Goal: Task Accomplishment & Management: Use online tool/utility

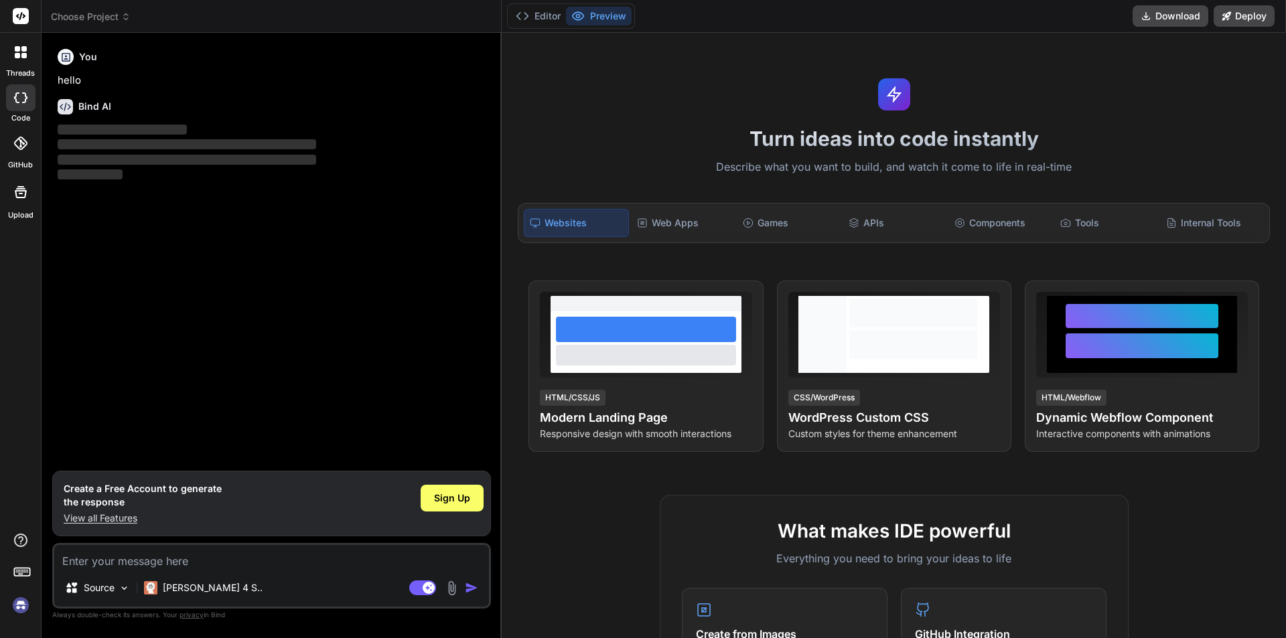
type textarea "x"
click at [133, 561] on textarea at bounding box center [271, 557] width 435 height 24
type textarea "h"
type textarea "x"
type textarea "hi"
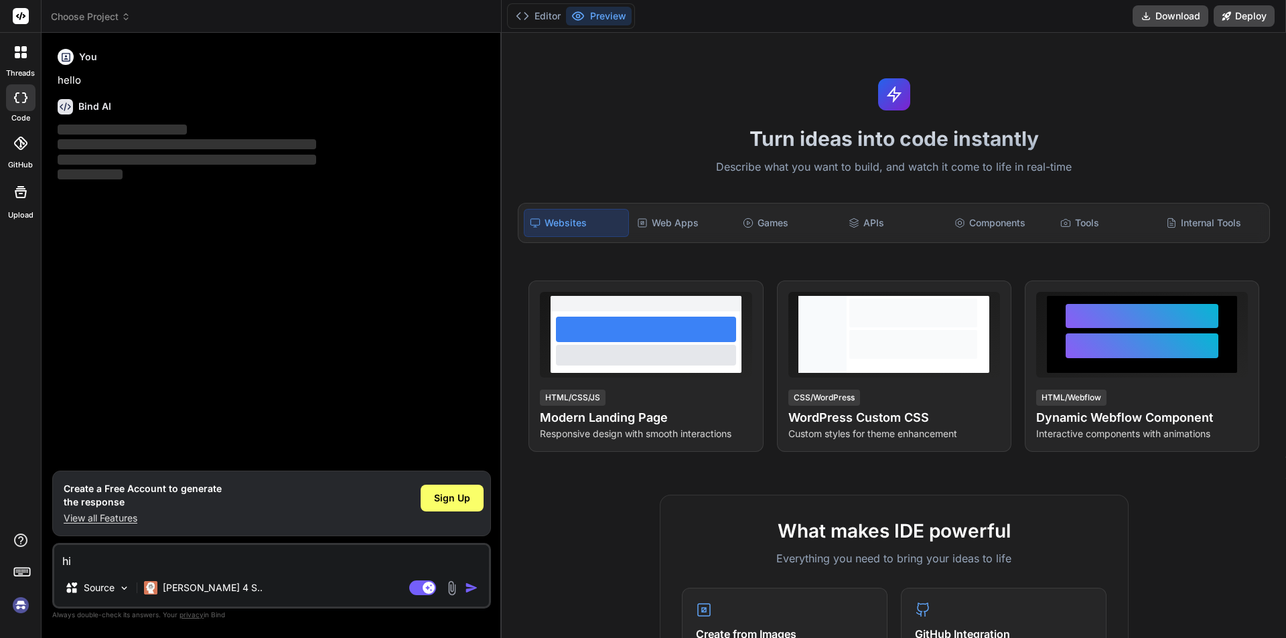
type textarea "x"
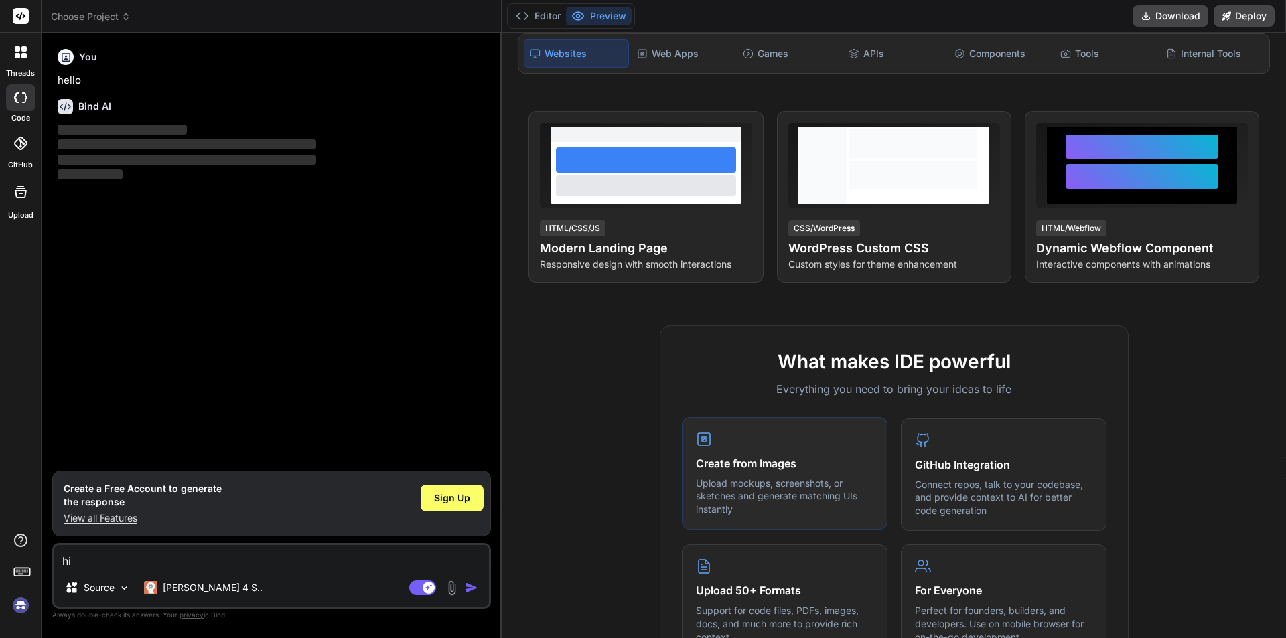
scroll to position [201, 0]
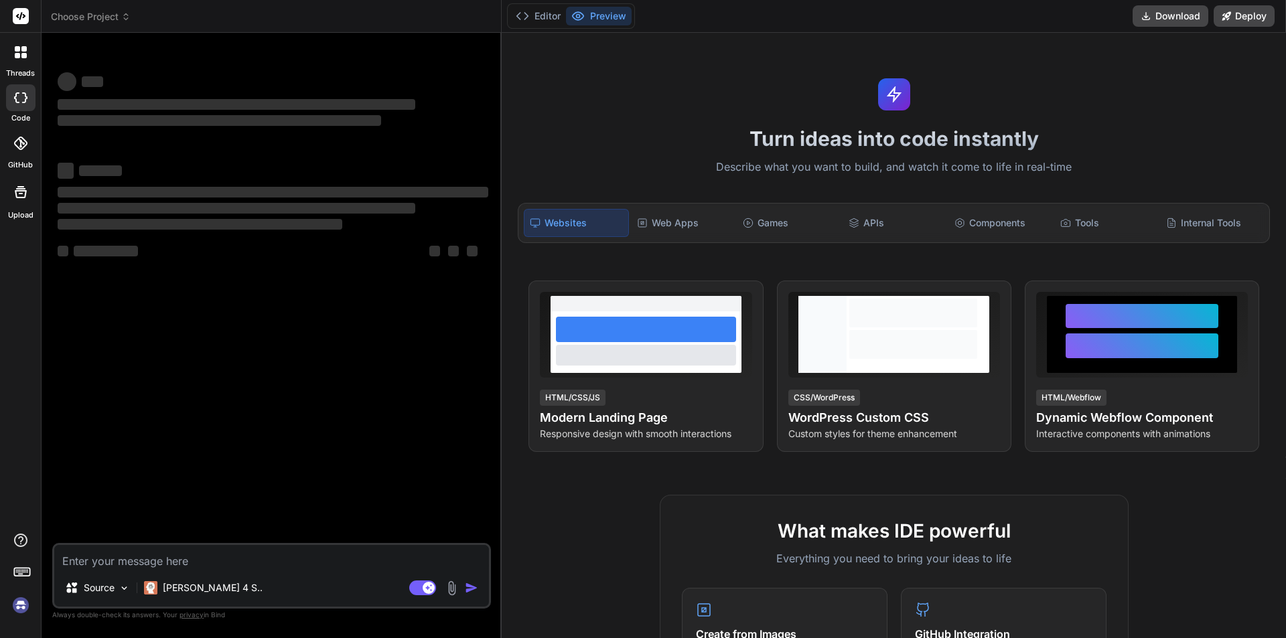
type textarea "x"
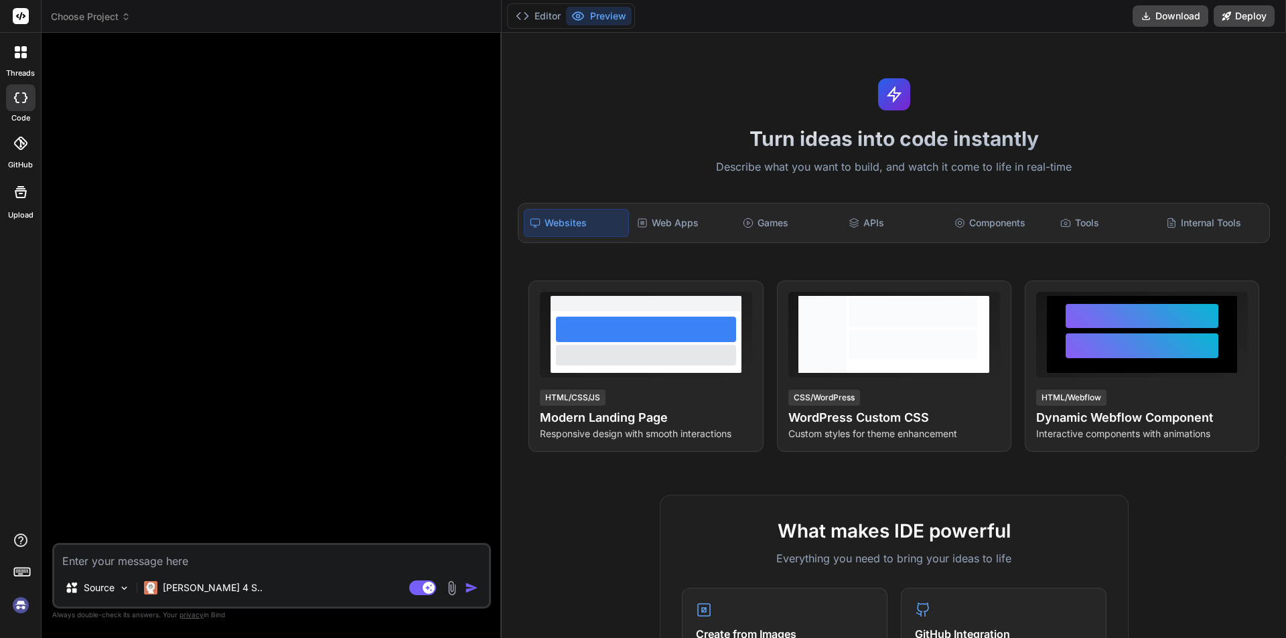
click at [104, 555] on textarea at bounding box center [271, 557] width 435 height 24
type textarea "h"
type textarea "x"
type textarea "hi"
type textarea "x"
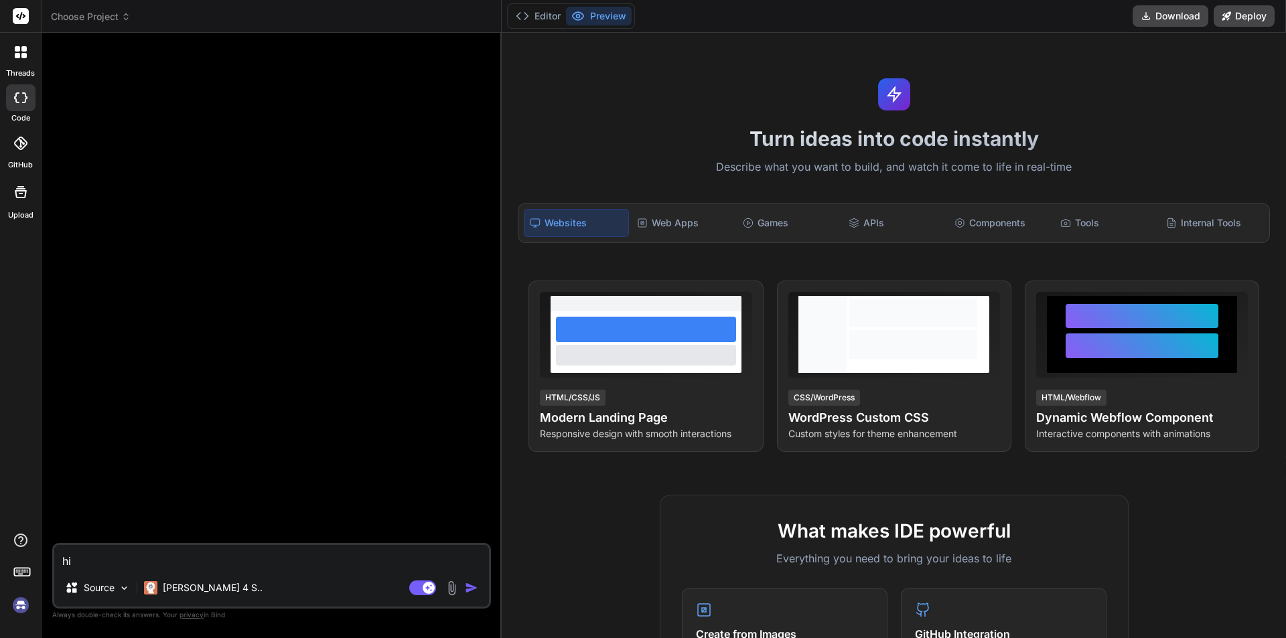
type textarea "hi"
click at [471, 588] on img "button" at bounding box center [471, 587] width 13 height 13
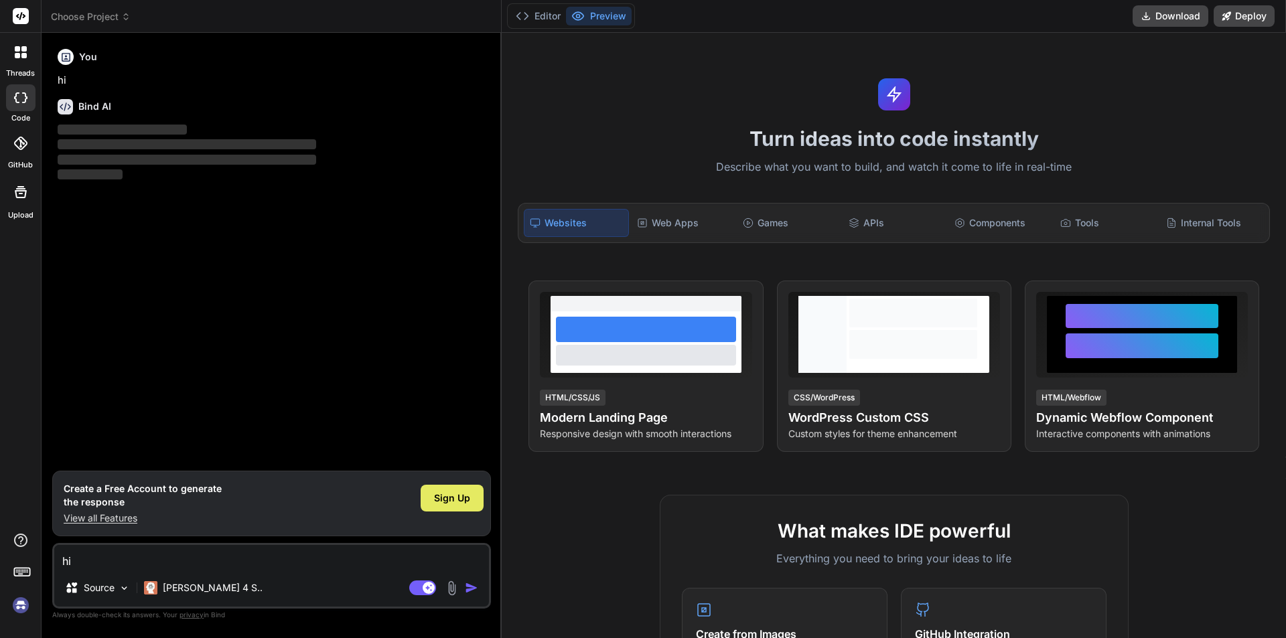
click at [461, 504] on span "Sign Up" at bounding box center [452, 498] width 36 height 13
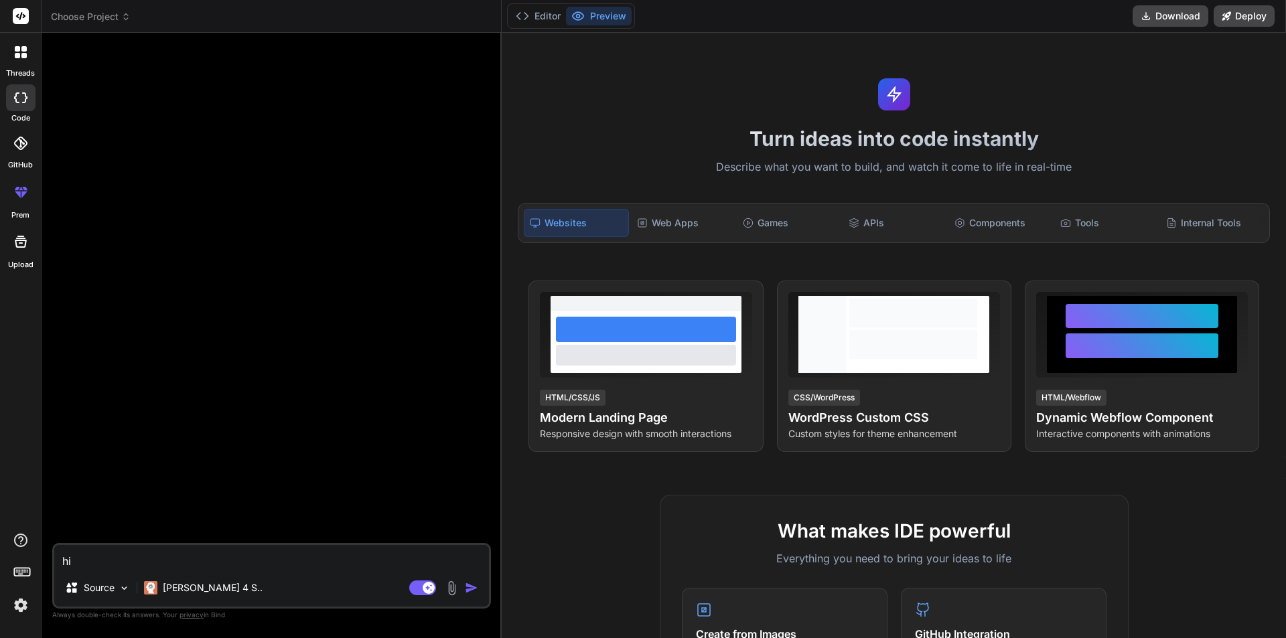
type textarea "x"
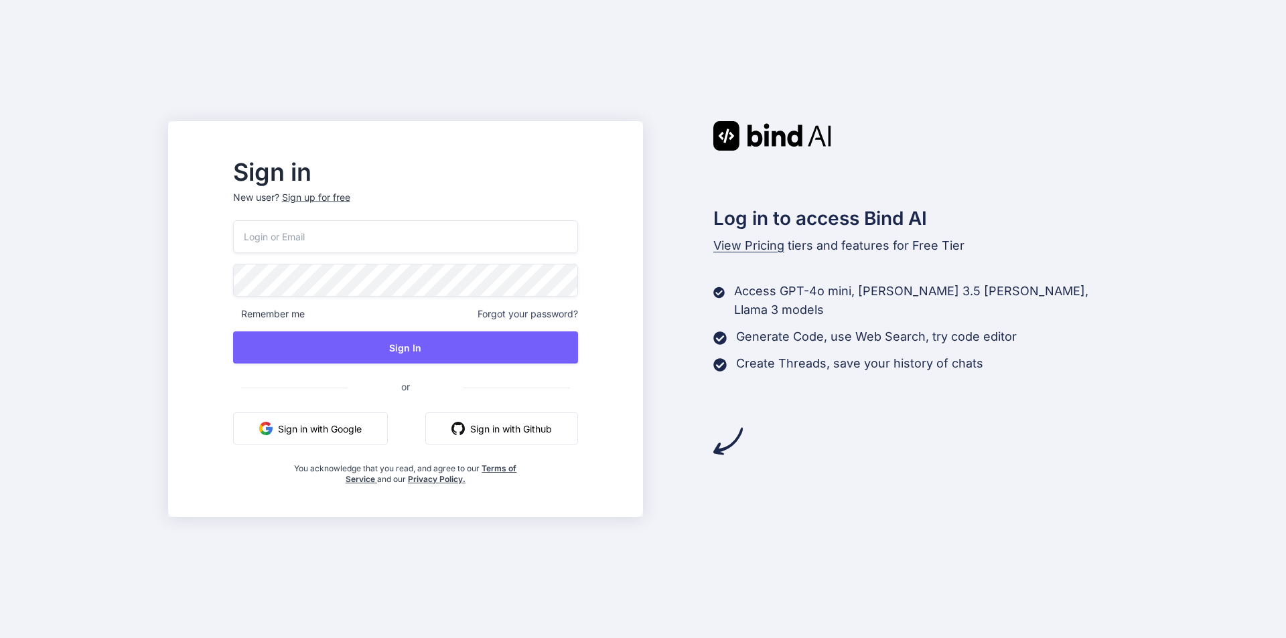
click at [339, 240] on input "email" at bounding box center [405, 236] width 345 height 33
paste input "honad64978@claspira.com"
type input "honad64978@claspira.com"
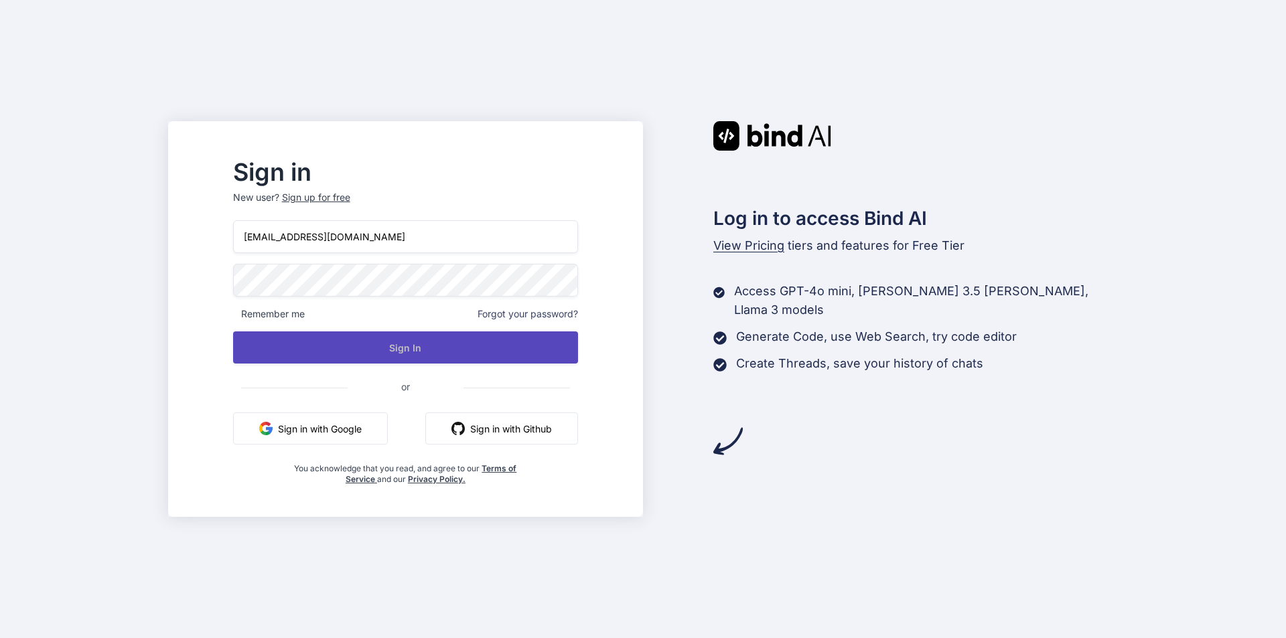
click at [398, 348] on button "Sign In" at bounding box center [405, 347] width 345 height 32
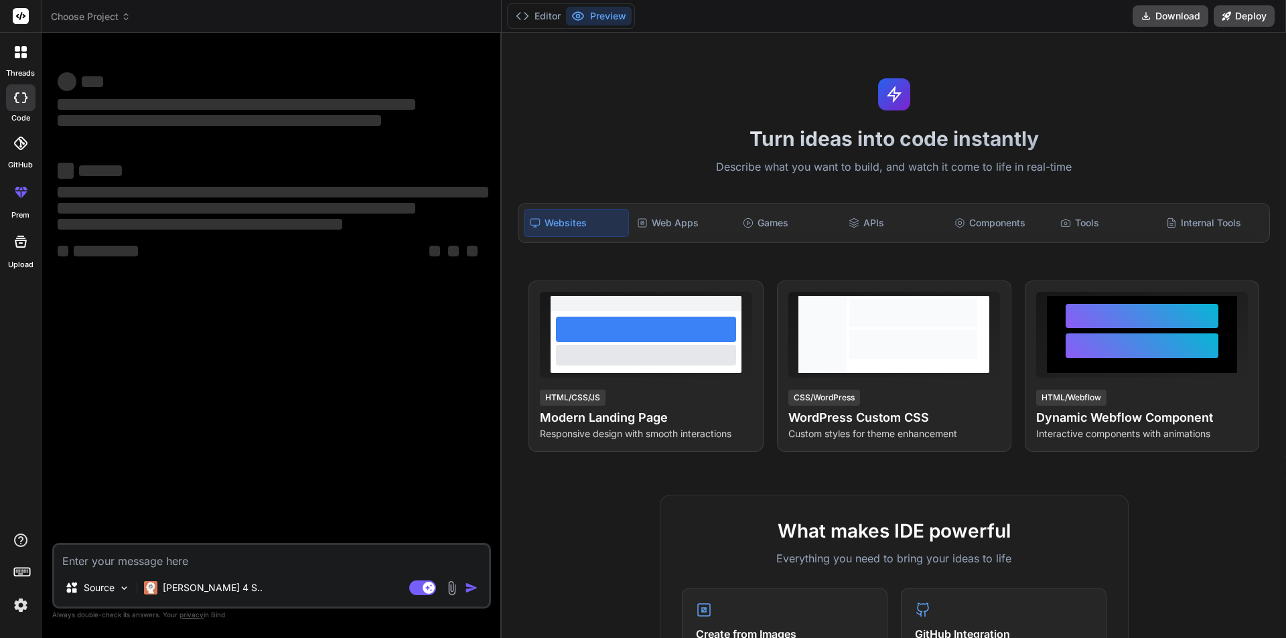
type textarea "x"
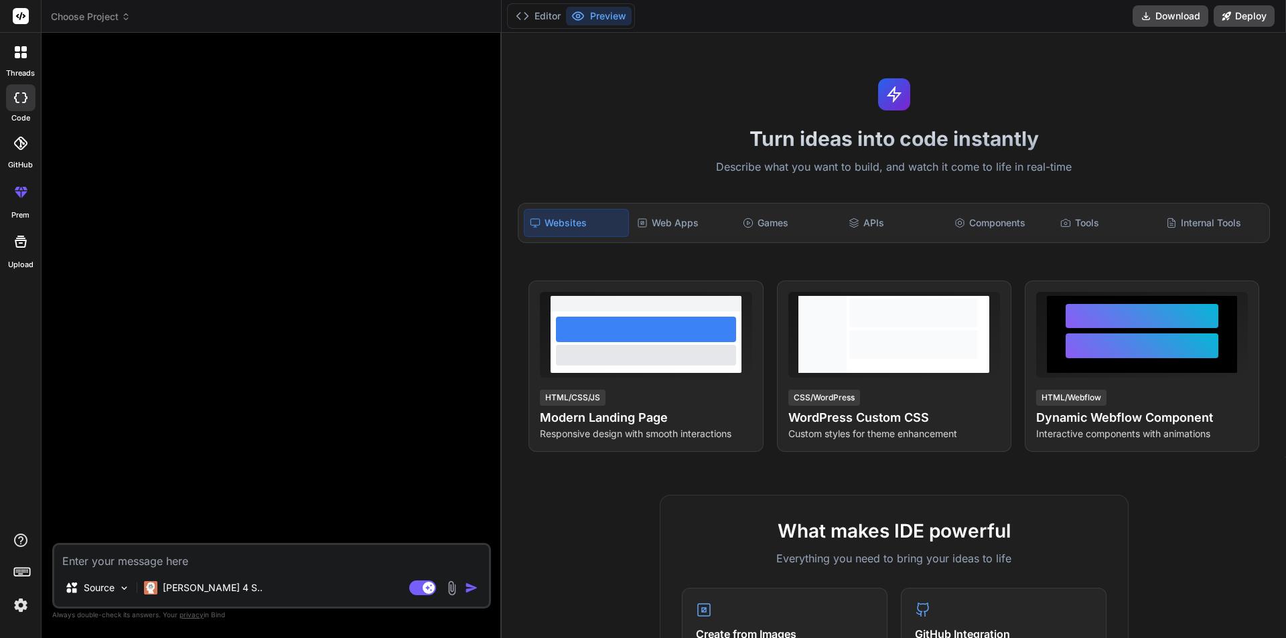
click at [112, 555] on textarea at bounding box center [271, 557] width 435 height 24
type textarea "h"
type textarea "x"
type textarea "hi"
type textarea "x"
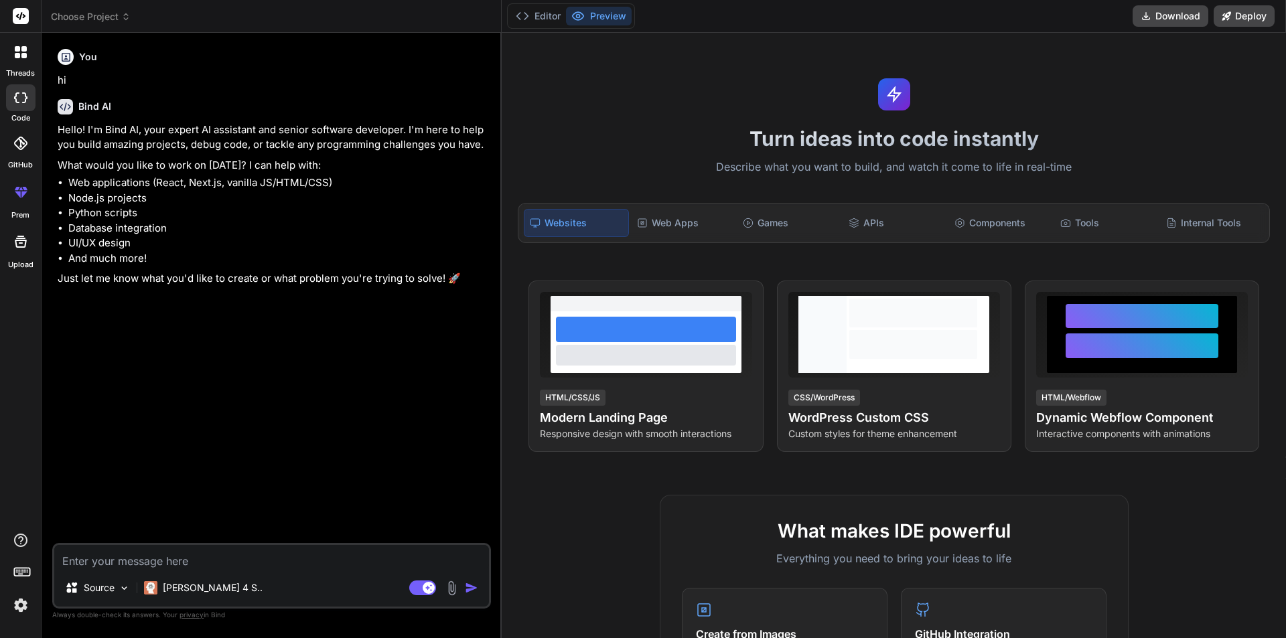
type textarea "x"
click at [17, 19] on rect at bounding box center [21, 16] width 16 height 16
drag, startPoint x: 70, startPoint y: 194, endPoint x: 176, endPoint y: 201, distance: 106.7
click at [176, 201] on li "Node.js projects" at bounding box center [278, 198] width 420 height 15
click at [177, 181] on li "Web applications (React, Next.js, vanilla JS/HTML/CSS)" at bounding box center [278, 182] width 420 height 15
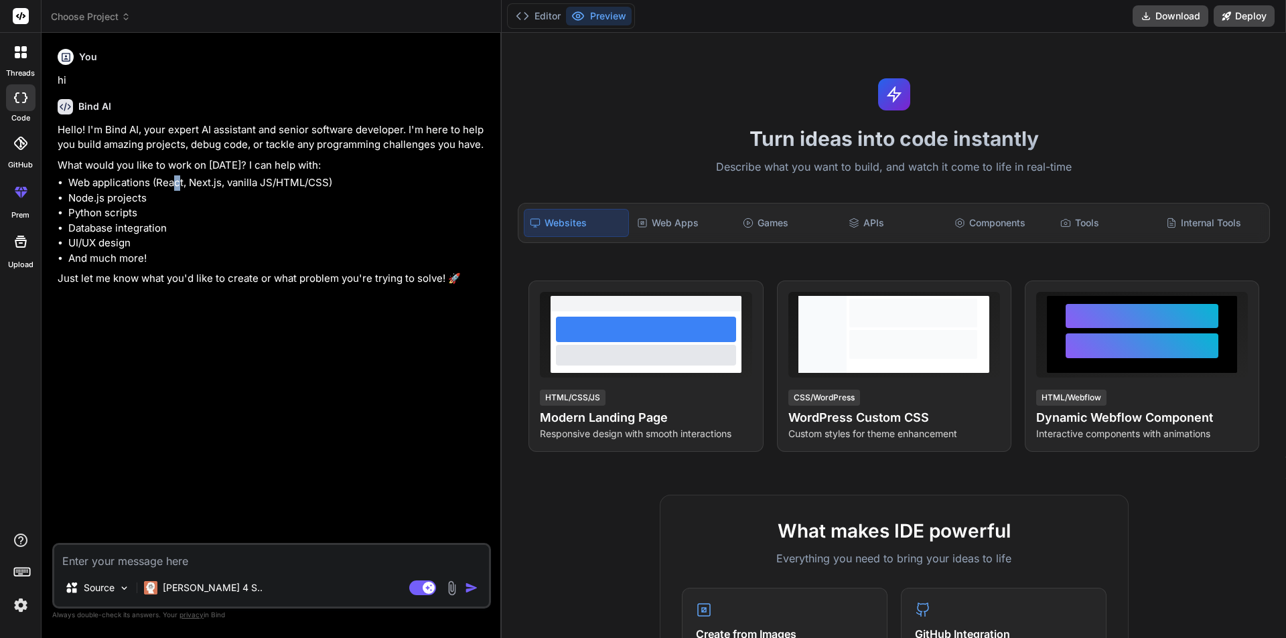
click at [175, 182] on li "Web applications (React, Next.js, vanilla JS/HTML/CSS)" at bounding box center [278, 182] width 420 height 15
click at [175, 179] on li "Web applications (React, Next.js, vanilla JS/HTML/CSS)" at bounding box center [278, 182] width 420 height 15
click at [169, 554] on textarea at bounding box center [271, 557] width 435 height 24
type textarea "i"
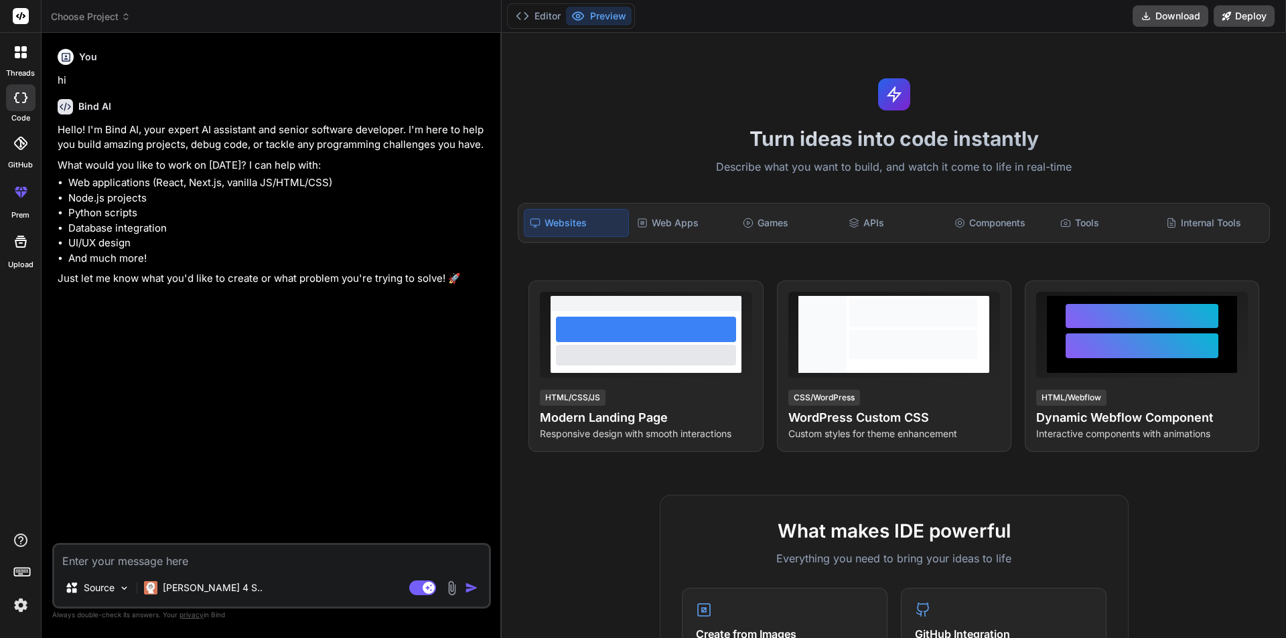
type textarea "x"
type textarea "i"
type textarea "x"
type textarea "i w"
type textarea "x"
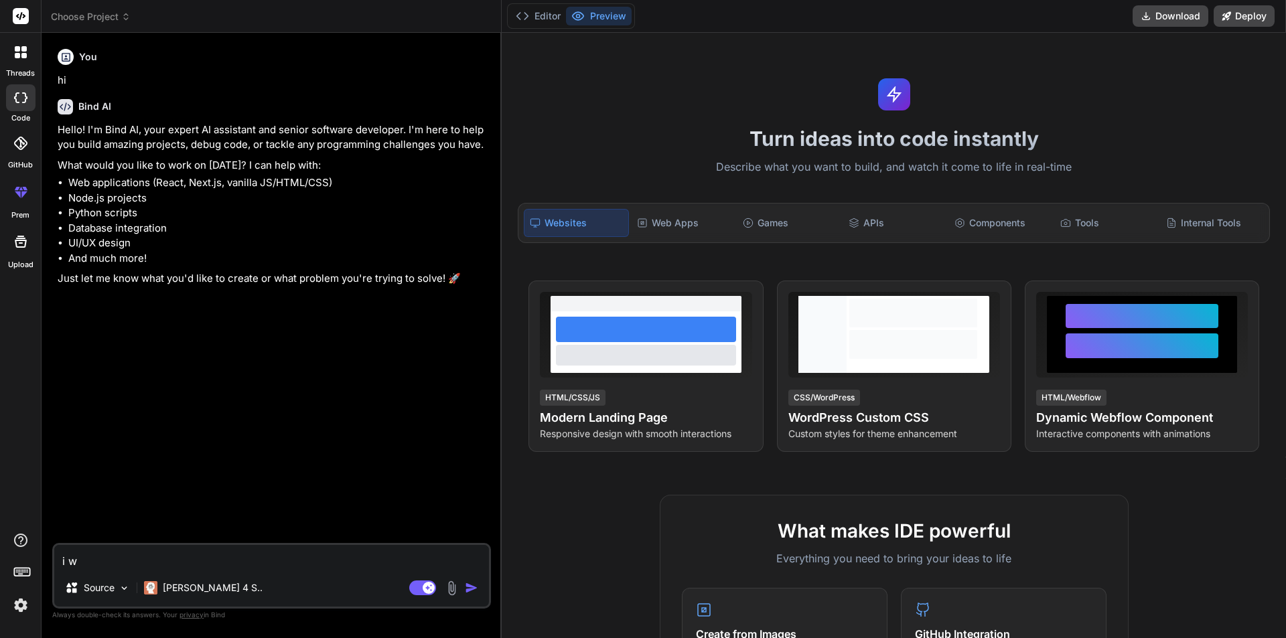
type textarea "i wa"
type textarea "x"
type textarea "i wan"
type textarea "x"
type textarea "i want"
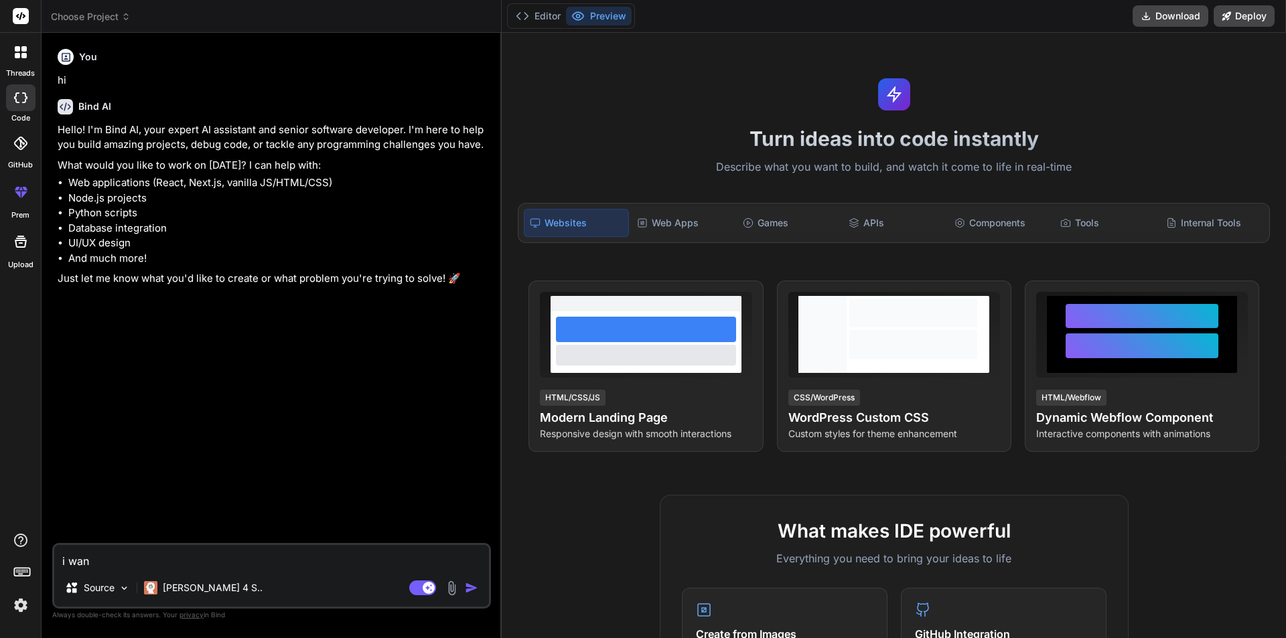
type textarea "x"
type textarea "i want"
type textarea "x"
type textarea "i want r"
type textarea "x"
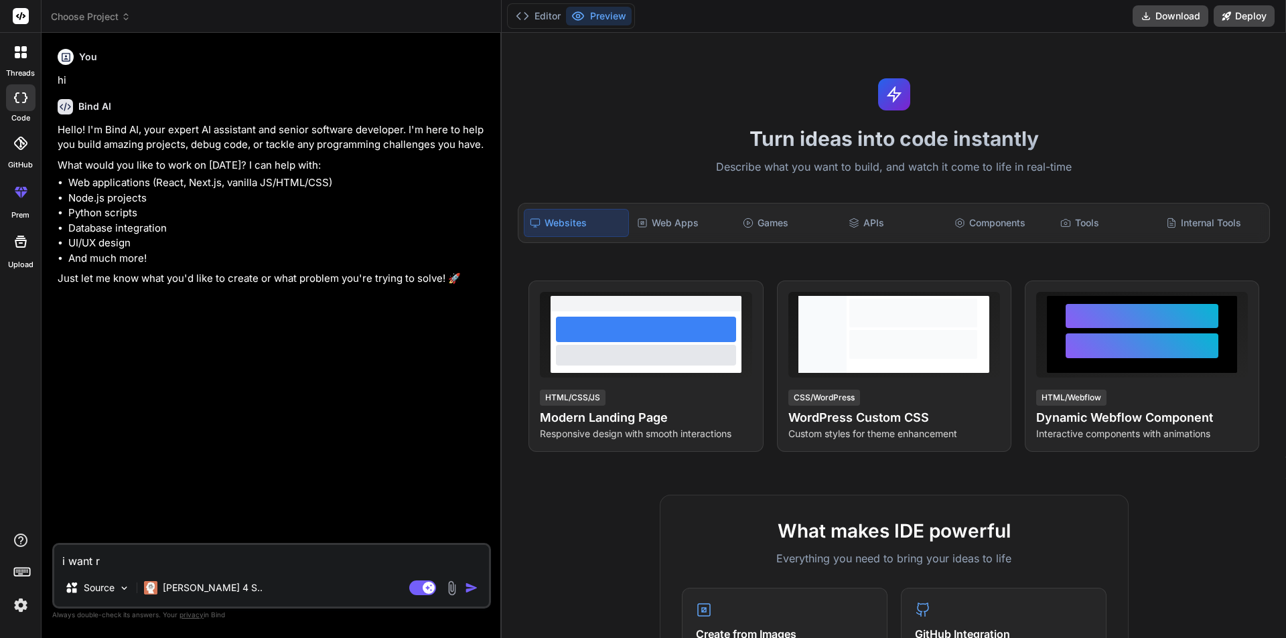
type textarea "i want"
type textarea "x"
type textarea "i want t"
type textarea "x"
type textarea "i want to"
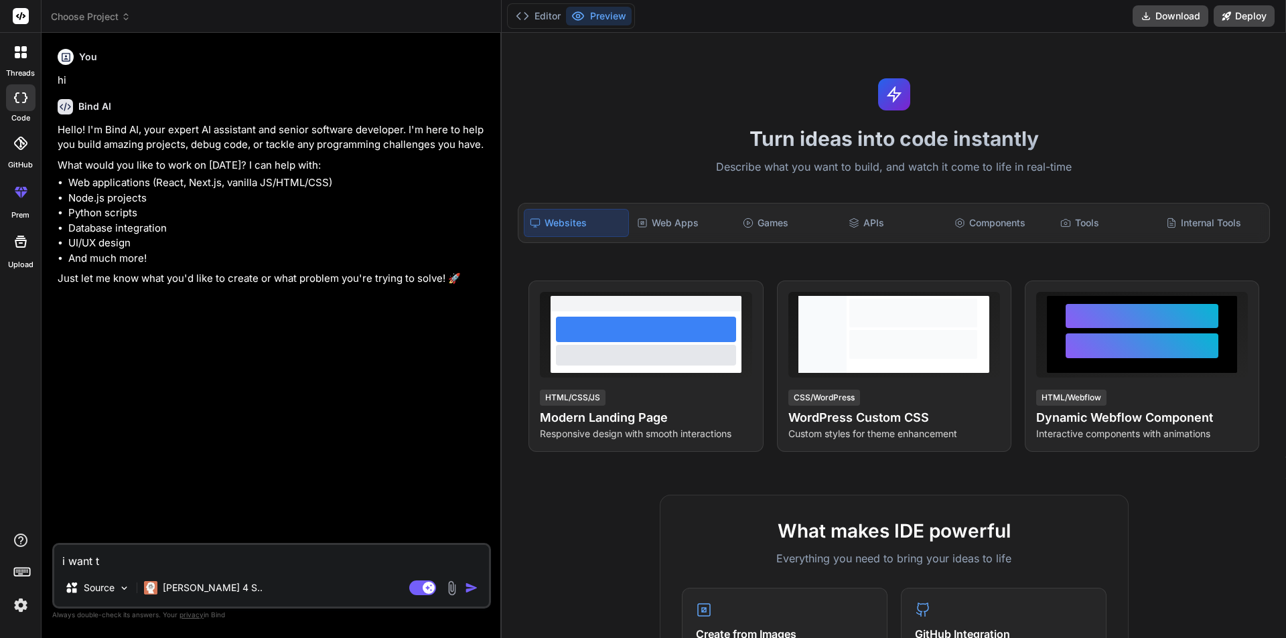
type textarea "x"
type textarea "i want to"
type textarea "x"
type textarea "i want to w"
type textarea "x"
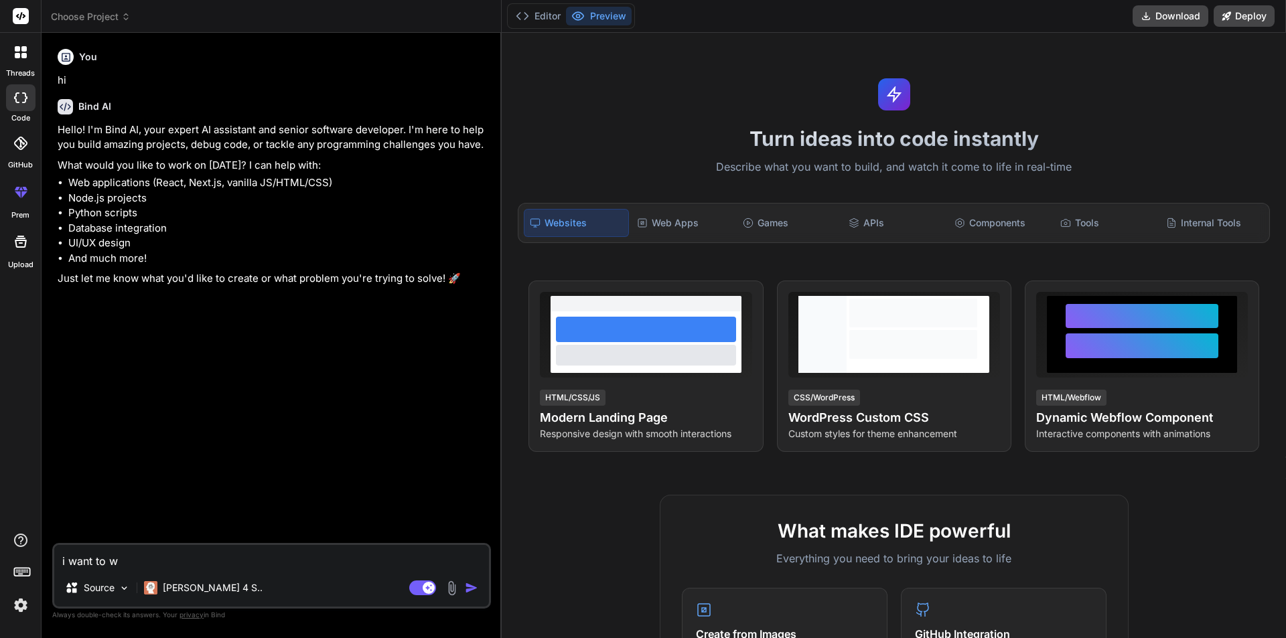
type textarea "i want to wo"
type textarea "x"
type textarea "i want to wor"
type textarea "x"
type textarea "i want to work"
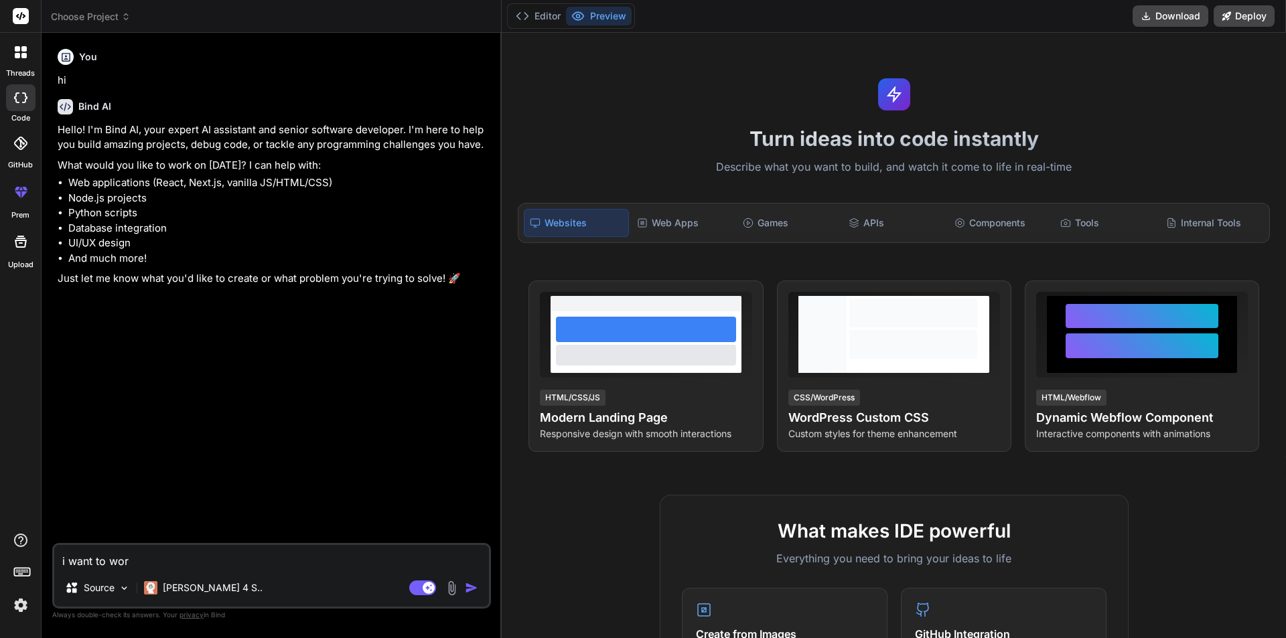
type textarea "x"
type textarea "i want to work"
type textarea "x"
type textarea "i want to work o"
type textarea "x"
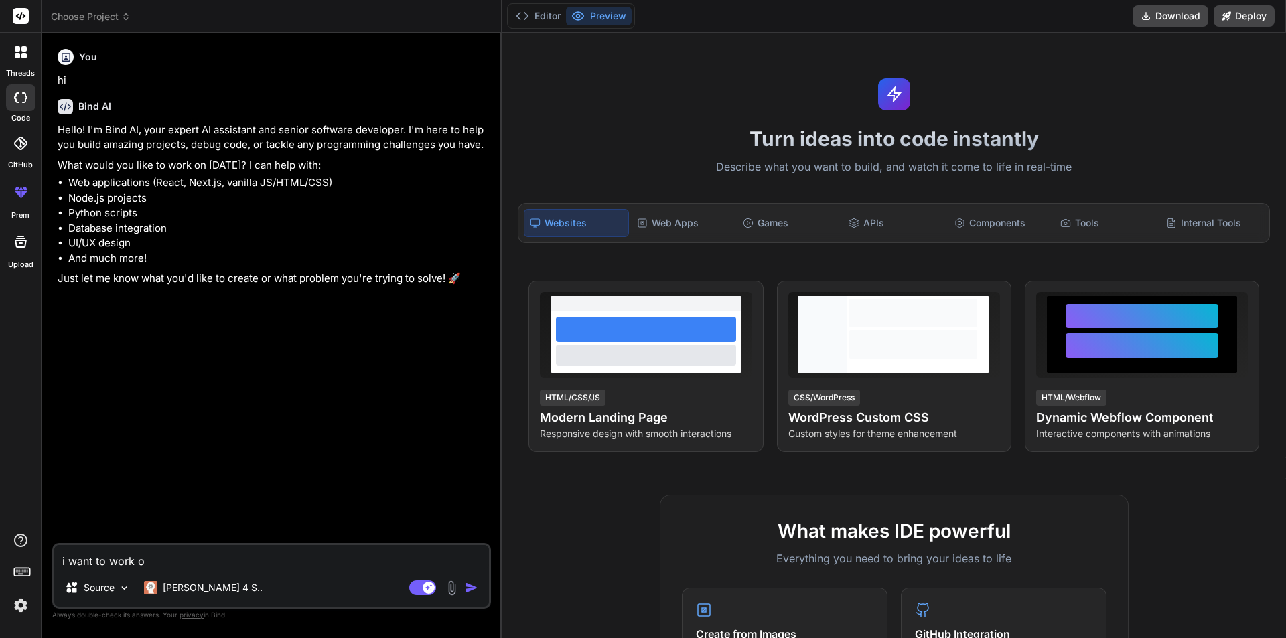
type textarea "i want to work on"
type textarea "x"
type textarea "i want to work on"
type textarea "x"
type textarea "i want to work on r"
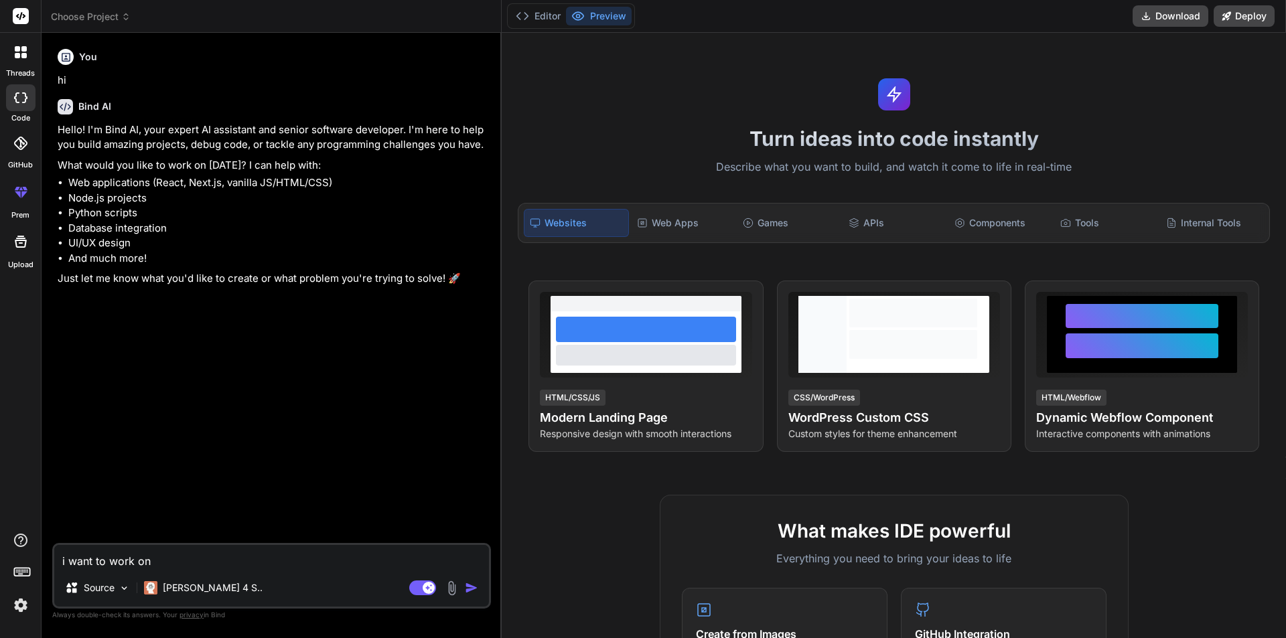
type textarea "x"
type textarea "i want to work on re"
type textarea "x"
type textarea "i want to work on red"
type textarea "x"
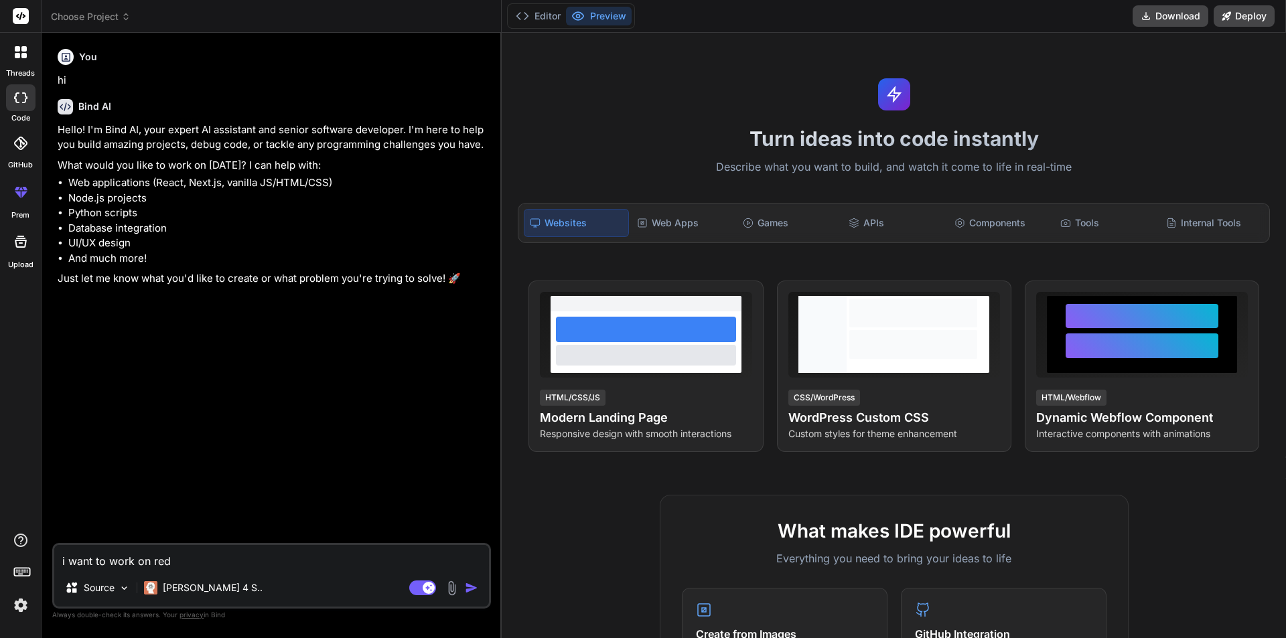
type textarea "i want to work on redu"
type textarea "x"
type textarea "i want to work on redux"
type textarea "x"
type textarea "i want to work on redux"
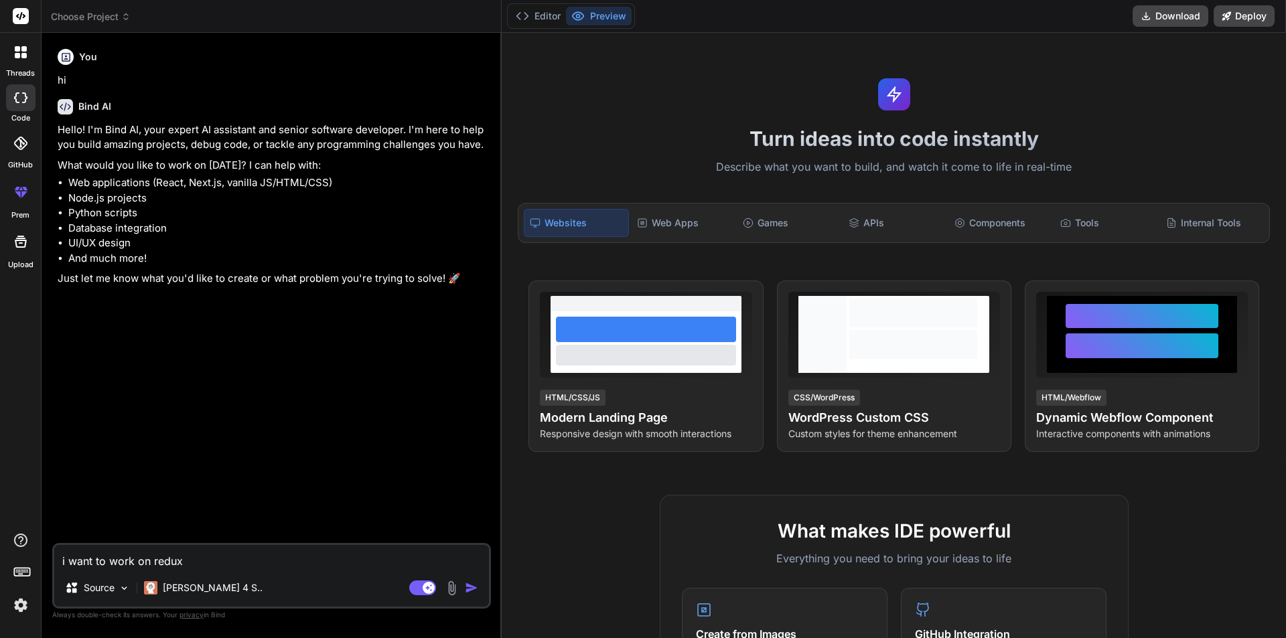
type textarea "x"
type textarea "i want to work on redux t"
type textarea "x"
type textarea "i want to work on redux to"
type textarea "x"
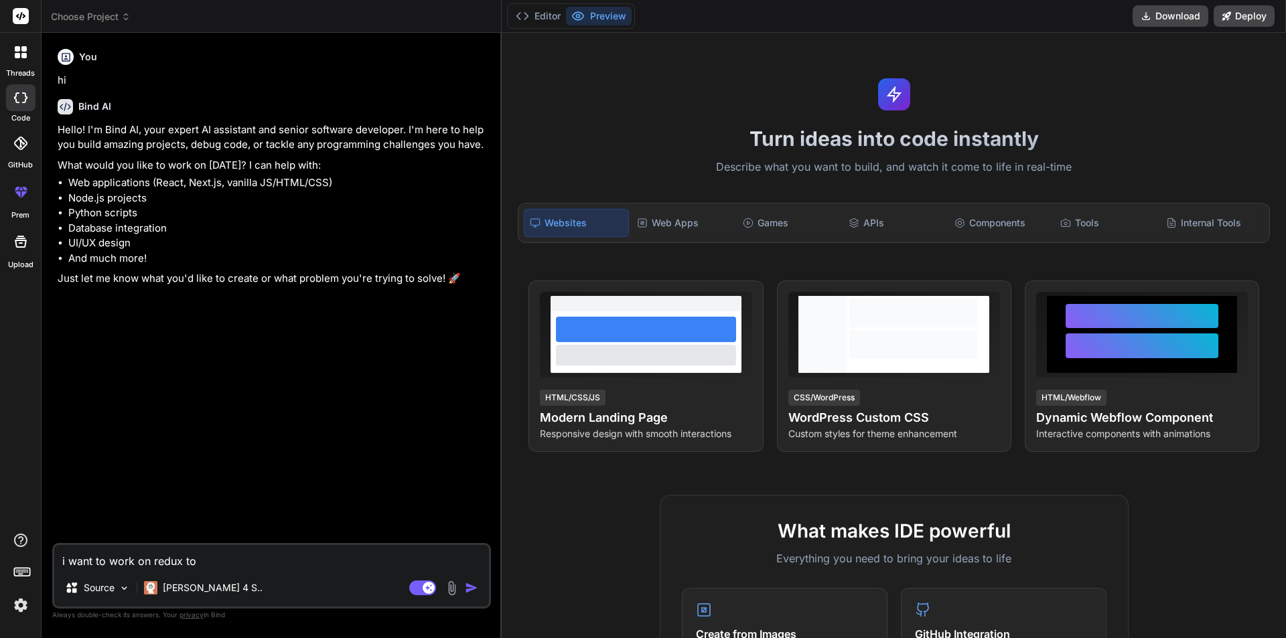
type textarea "i want to work on redux too"
type textarea "x"
type textarea "i want to work on redux tool"
type textarea "x"
type textarea "i want to work on redux toolk"
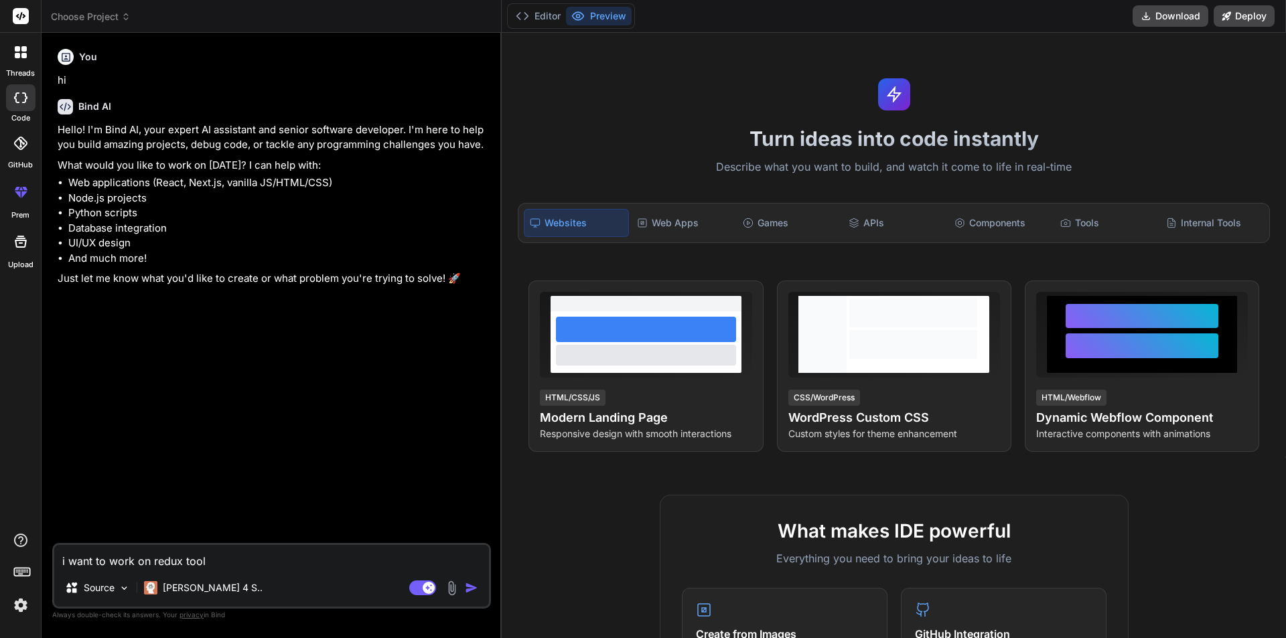
type textarea "x"
type textarea "i want to work on redux toolki"
type textarea "x"
type textarea "i want to work on redux toolkit"
type textarea "x"
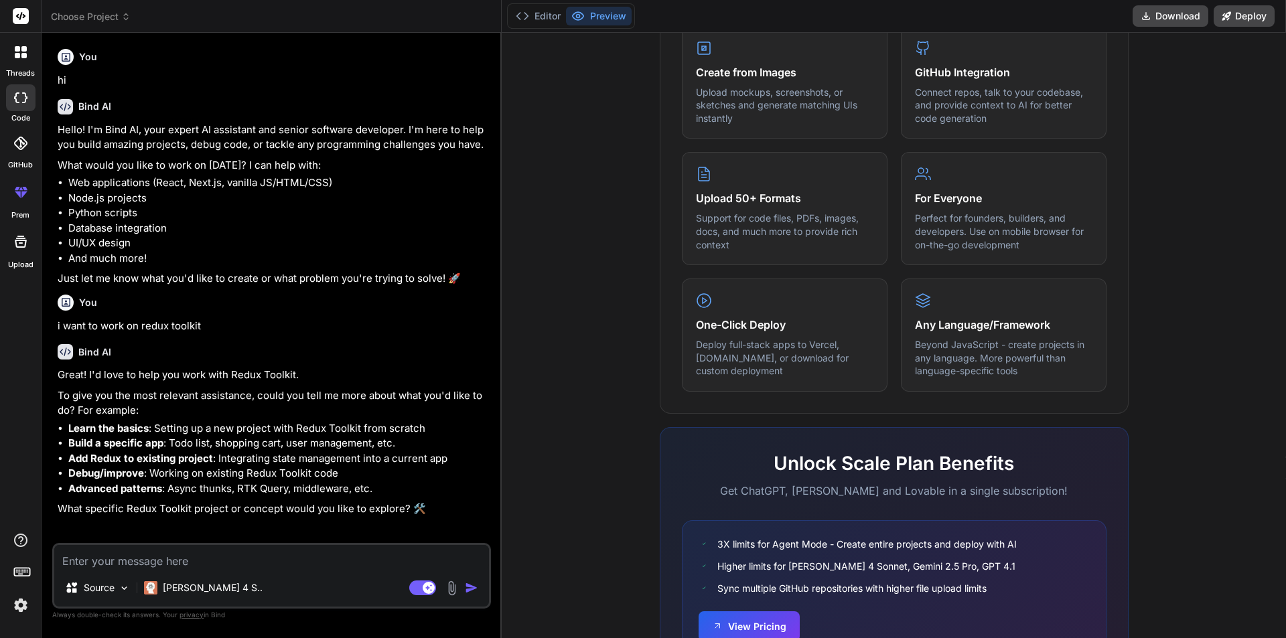
scroll to position [639, 0]
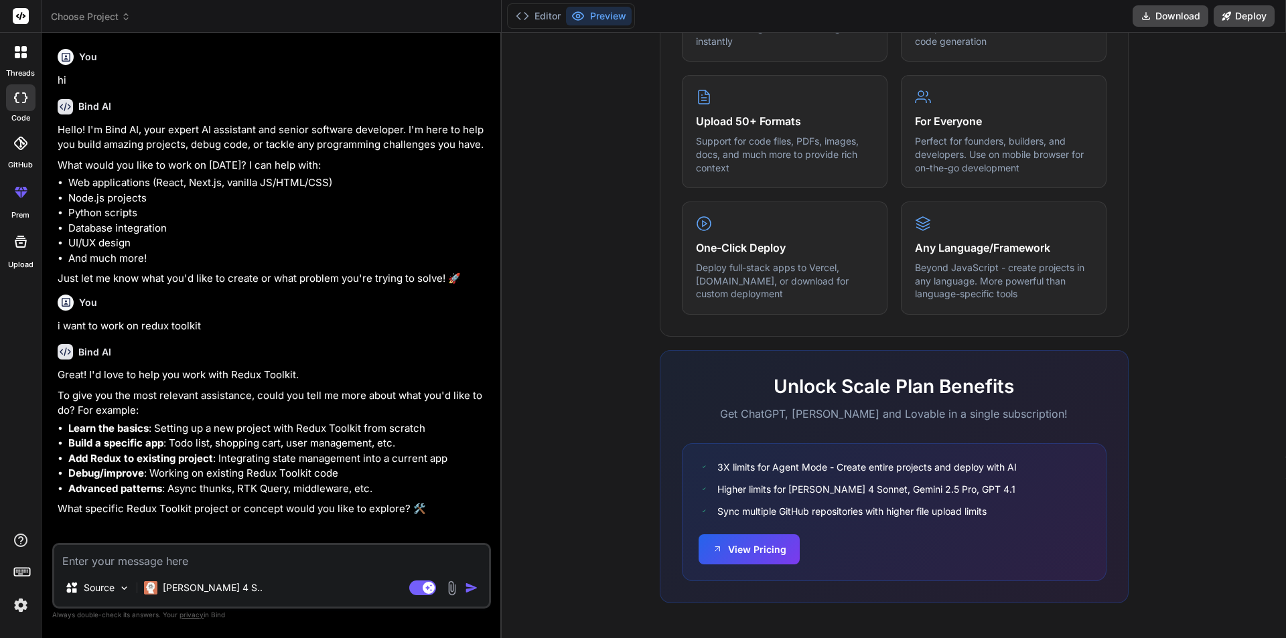
type textarea "x"
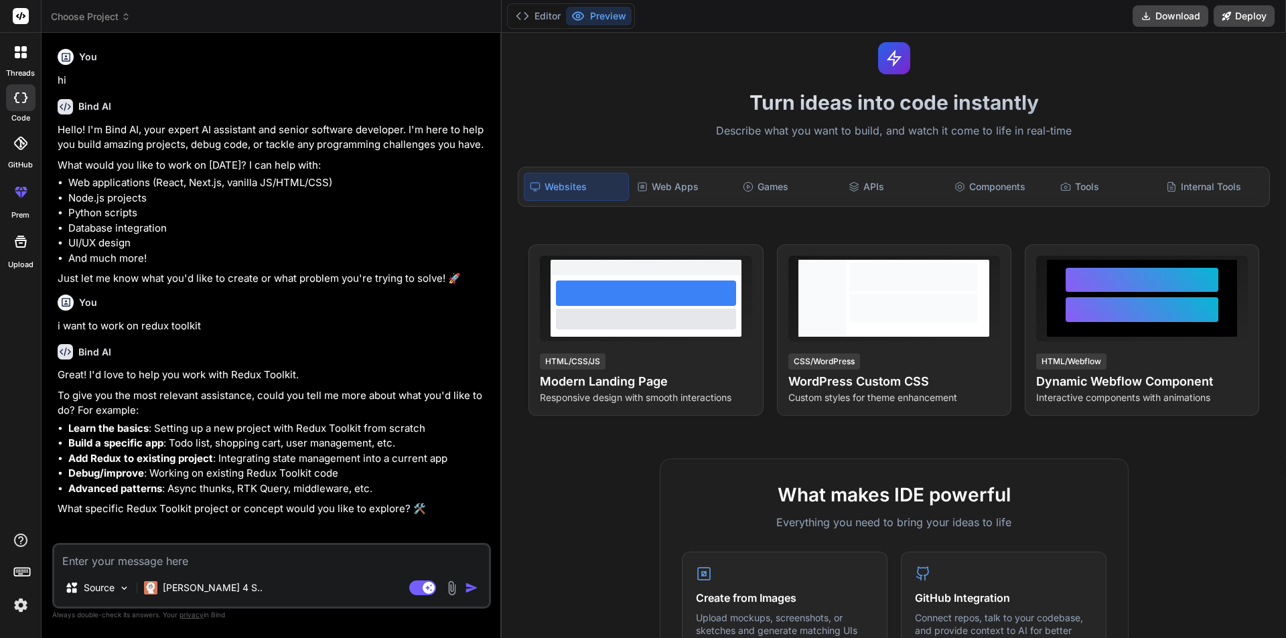
scroll to position [0, 0]
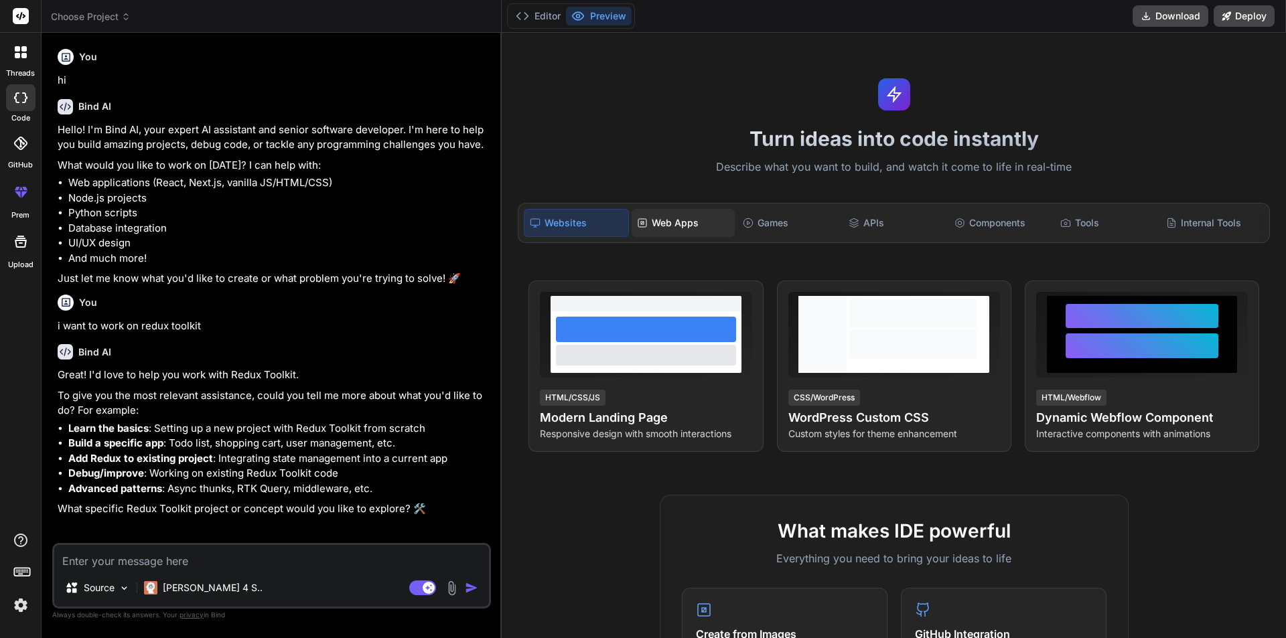
click at [686, 221] on div "Web Apps" at bounding box center [683, 223] width 103 height 28
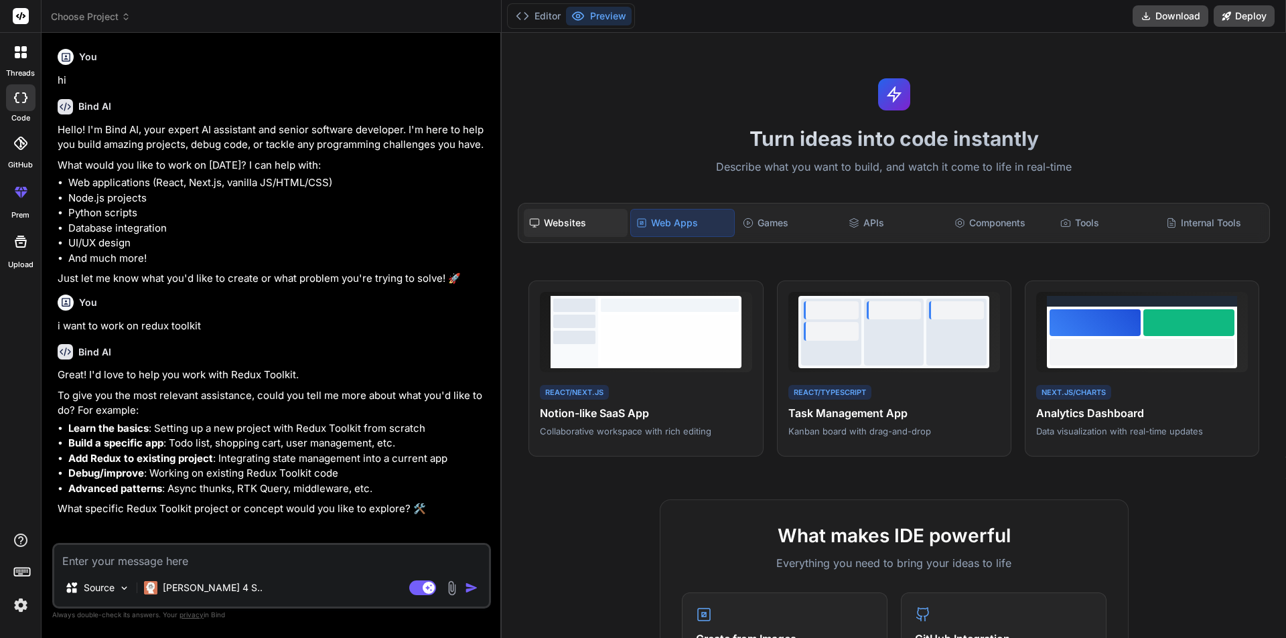
click at [540, 228] on div "Websites" at bounding box center [575, 223] width 103 height 28
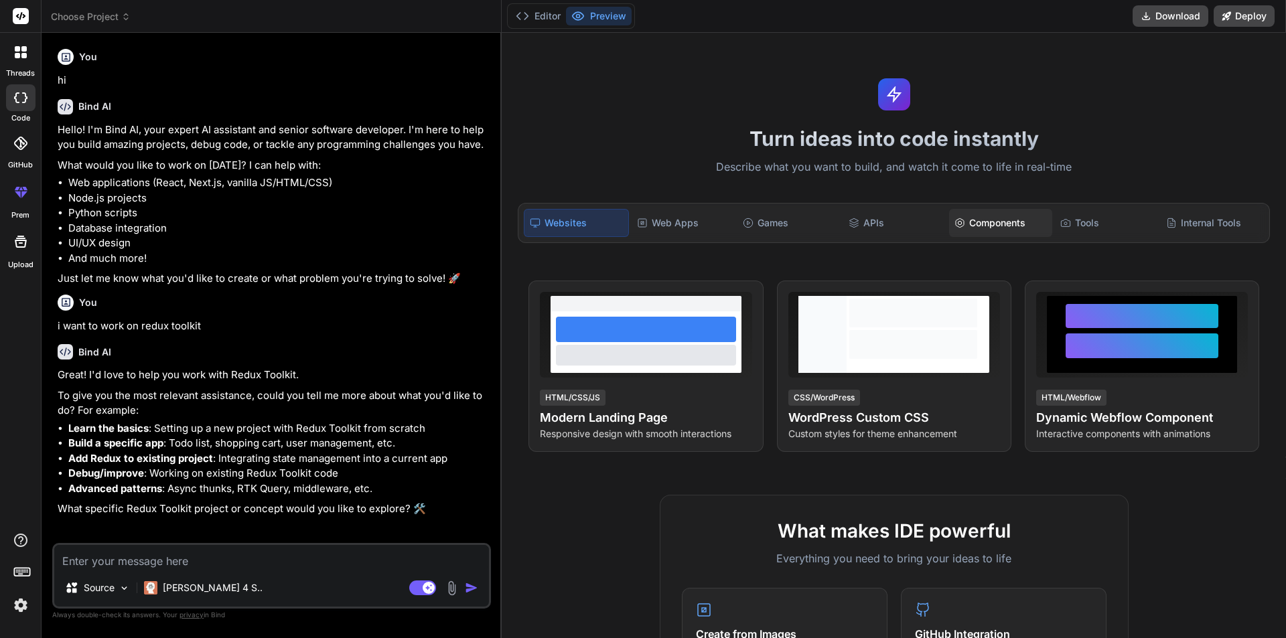
click at [991, 235] on div "Components" at bounding box center [1000, 223] width 103 height 28
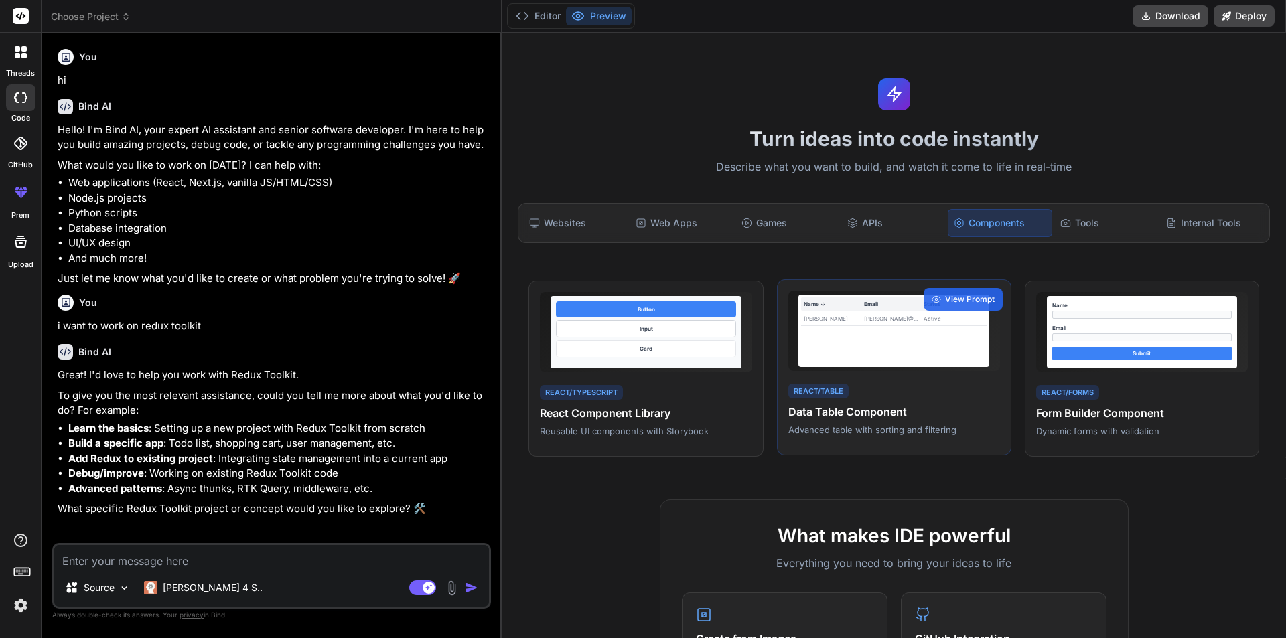
click at [895, 383] on div "React/Table Data Table Component Advanced table with sorting and filtering" at bounding box center [894, 409] width 212 height 55
click at [895, 378] on div "Name ↓ Email Status [PERSON_NAME] [PERSON_NAME]@... Active React/Table Data Tab…" at bounding box center [894, 367] width 234 height 177
click at [879, 332] on div "Name ↓ Email Status [PERSON_NAME] [PERSON_NAME]@... Active" at bounding box center [893, 331] width 191 height 72
click at [956, 305] on span "View Prompt" at bounding box center [970, 299] width 50 height 12
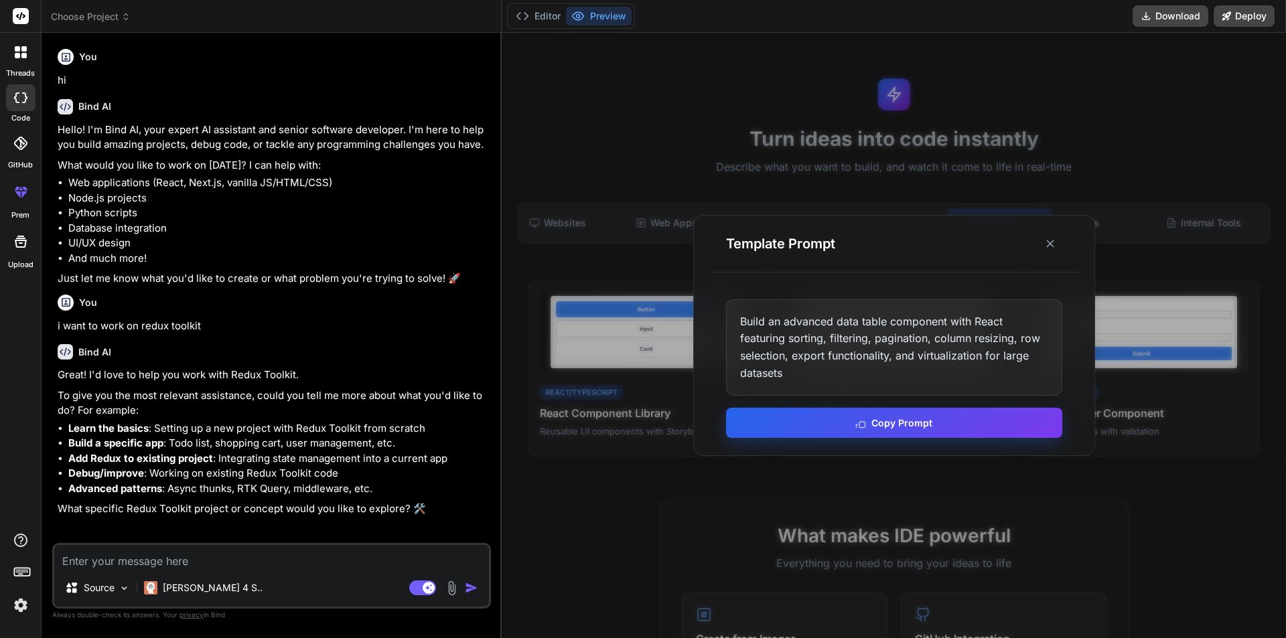
click at [883, 426] on button "Copy Prompt" at bounding box center [894, 423] width 336 height 30
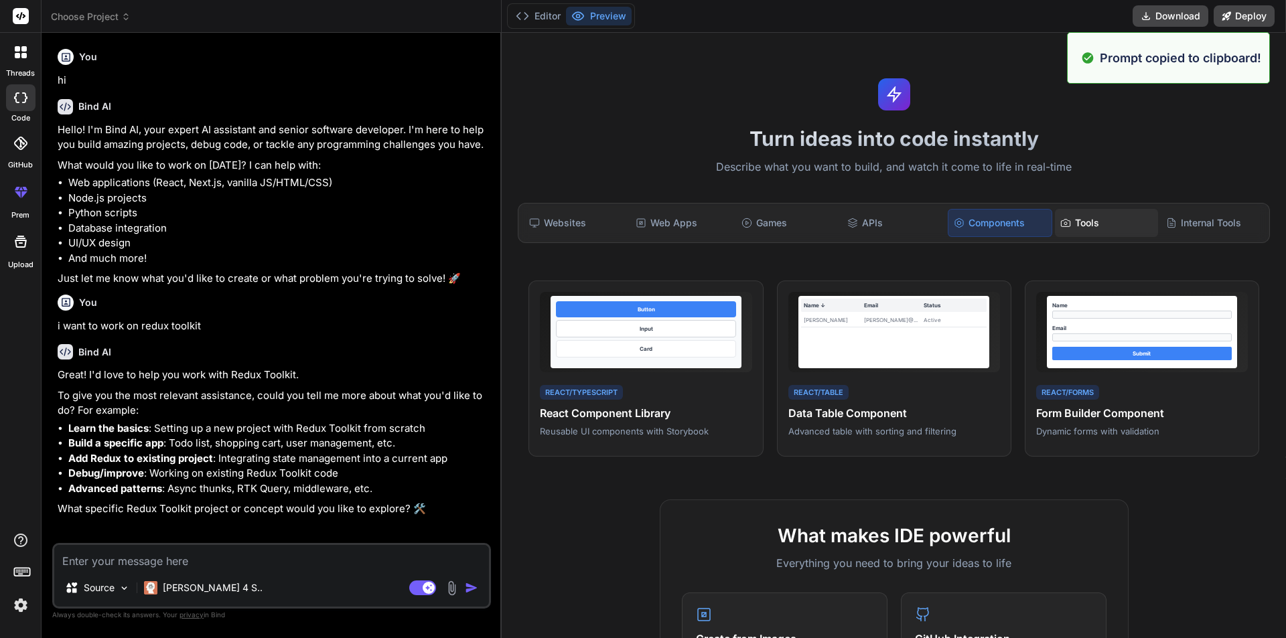
click at [1099, 216] on div "Tools" at bounding box center [1106, 223] width 103 height 28
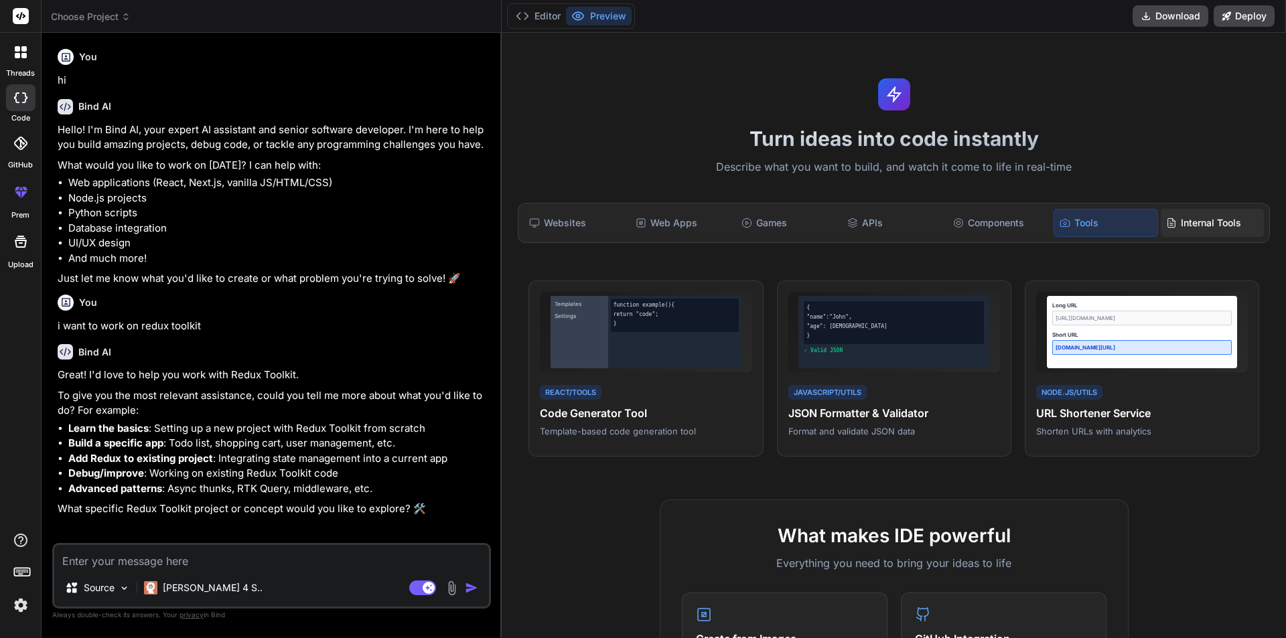
click at [1201, 216] on div "Internal Tools" at bounding box center [1212, 223] width 103 height 28
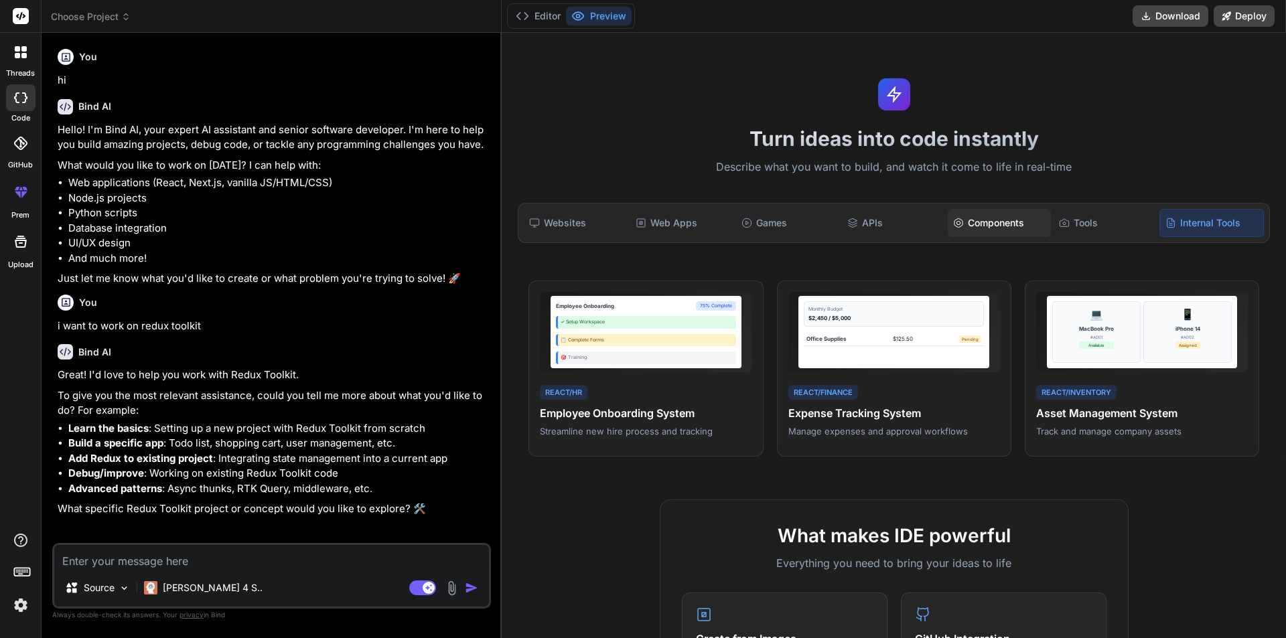
drag, startPoint x: 981, startPoint y: 240, endPoint x: 980, endPoint y: 226, distance: 14.1
click at [981, 238] on div "Websites Web Apps Games APIs Components Tools Internal Tools" at bounding box center [894, 223] width 752 height 40
click at [980, 223] on div "Components" at bounding box center [999, 223] width 103 height 28
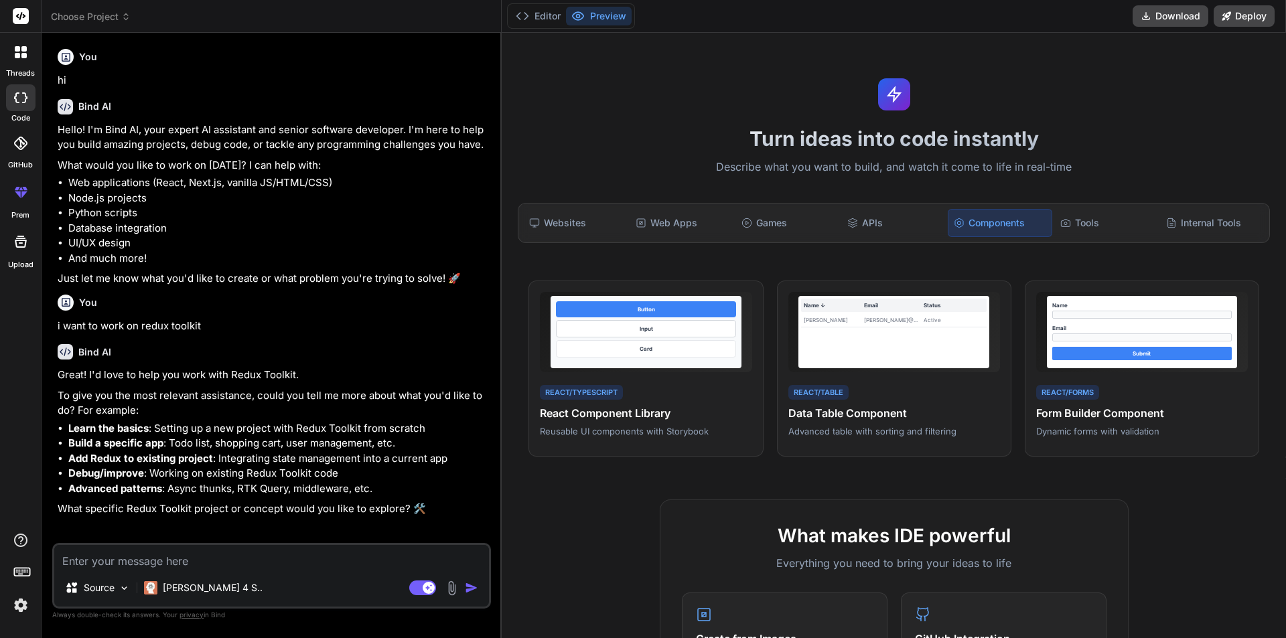
click at [139, 561] on textarea at bounding box center [271, 557] width 435 height 24
type textarea "d"
type textarea "x"
type textarea "de"
type textarea "x"
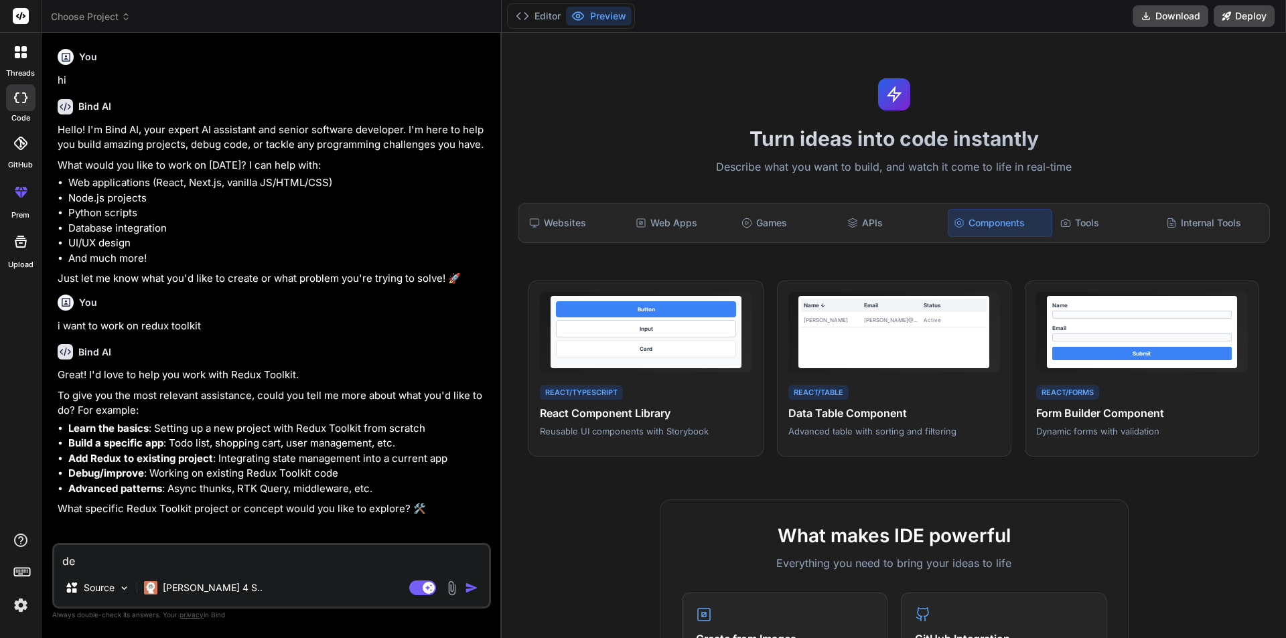
type textarea "des"
type textarea "x"
type textarea "desc"
type textarea "x"
type textarea "descr"
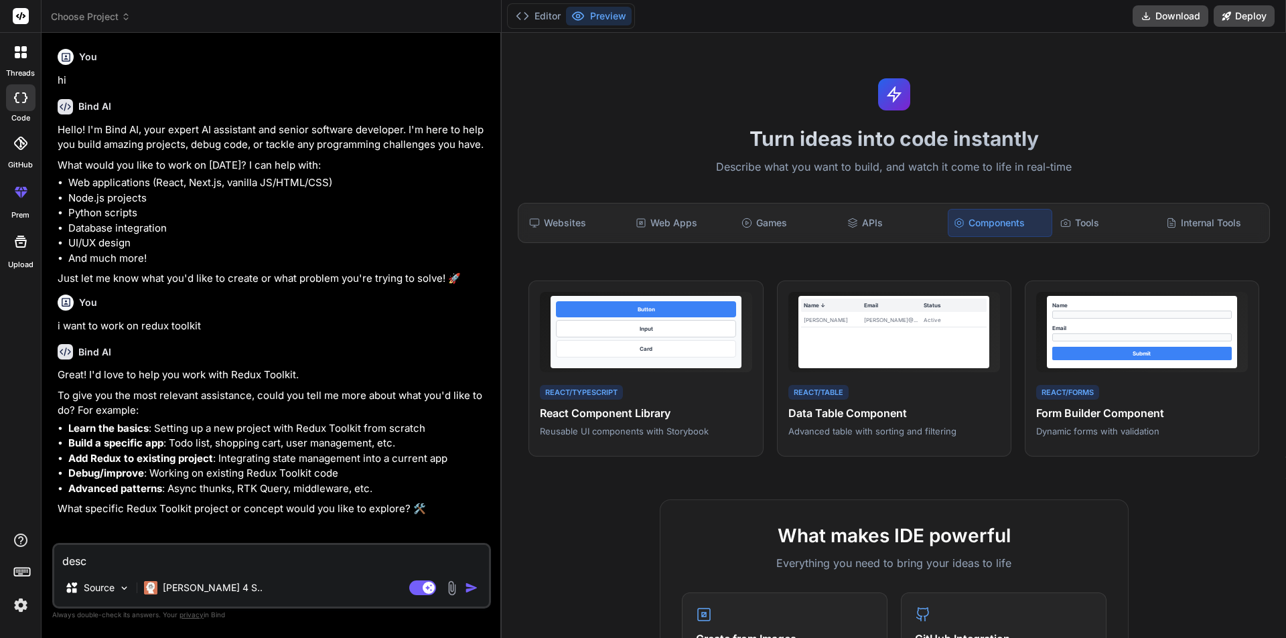
type textarea "x"
type textarea "descri"
type textarea "x"
type textarea "describ"
type textarea "x"
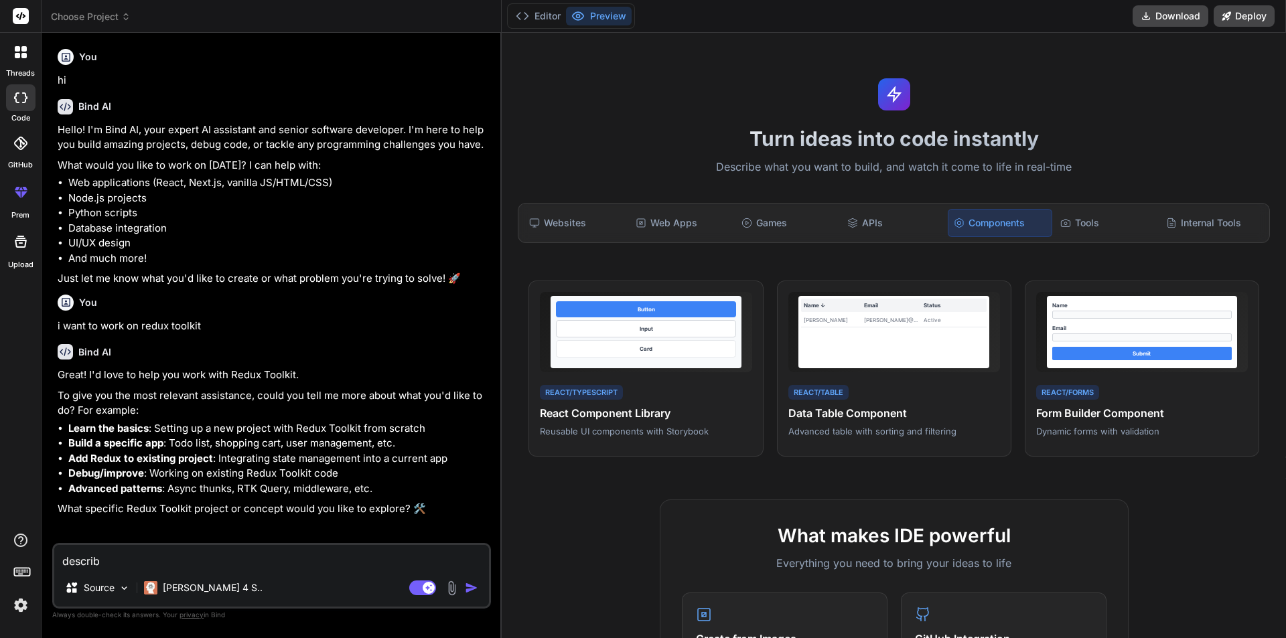
type textarea "describe"
type textarea "x"
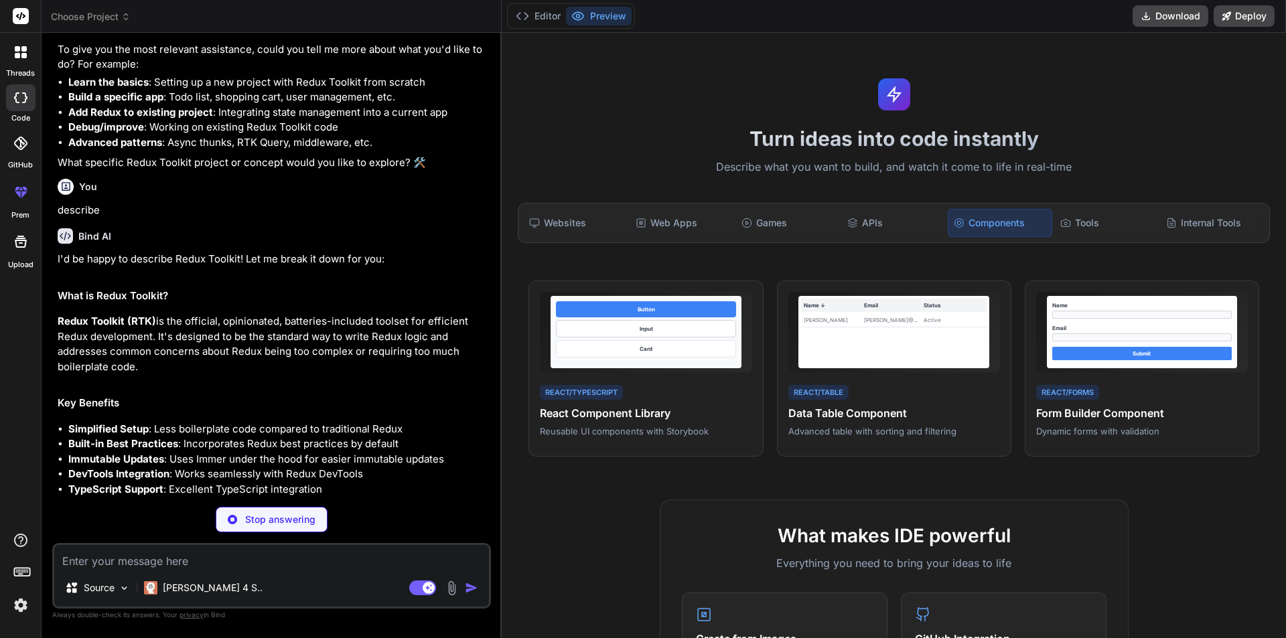
scroll to position [383, 0]
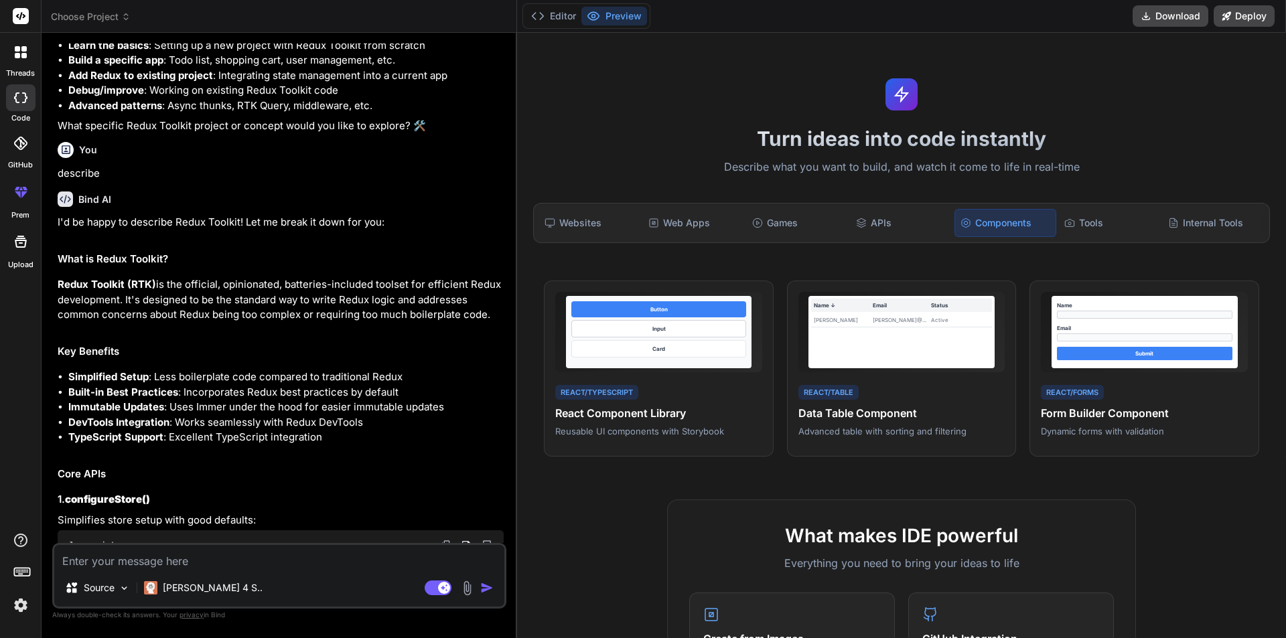
type textarea "x"
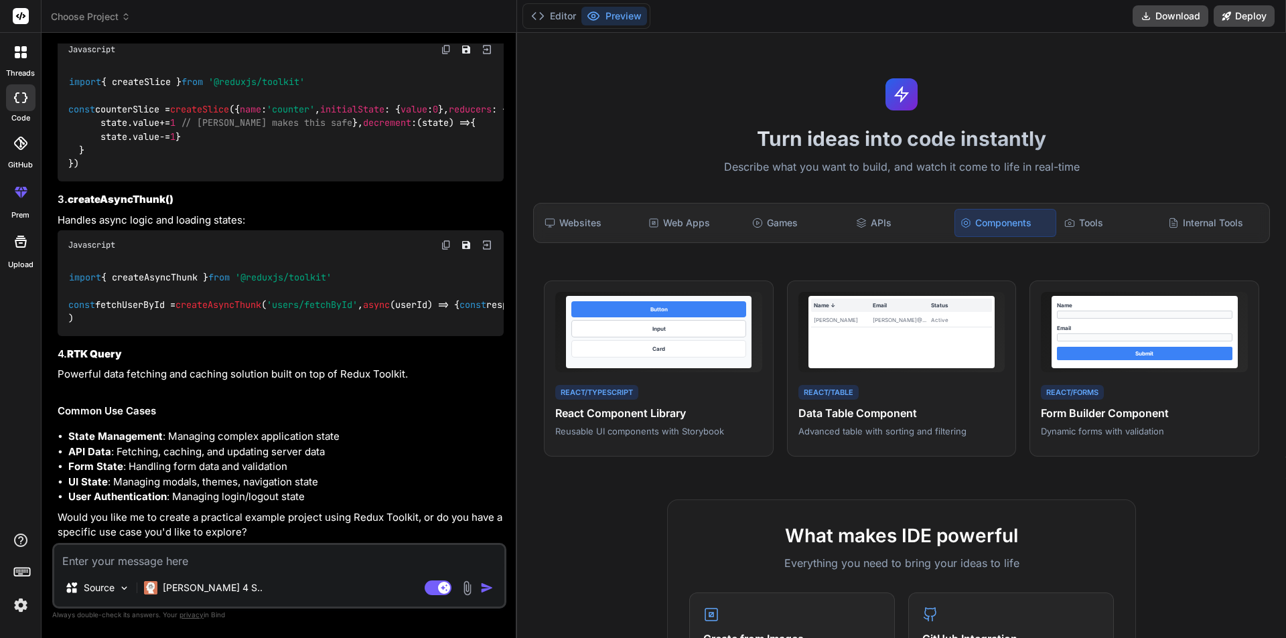
scroll to position [1266, 0]
click at [177, 553] on textarea at bounding box center [279, 557] width 450 height 24
type textarea "i"
type textarea "x"
type textarea "i"
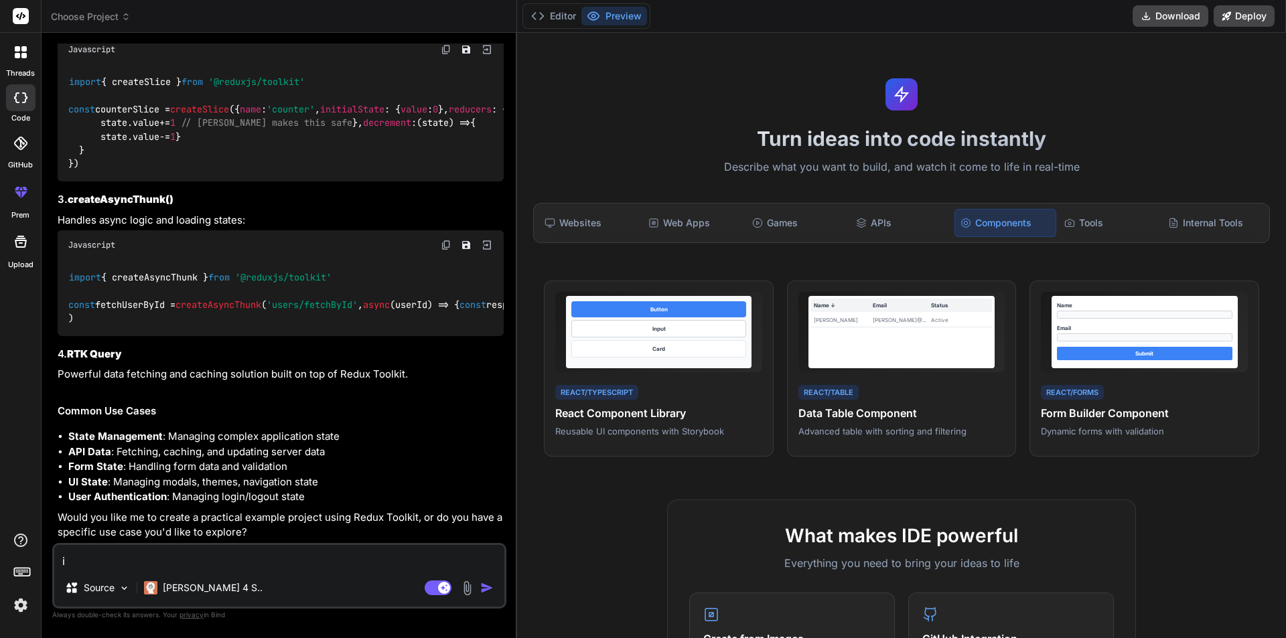
type textarea "x"
type textarea "i a"
type textarea "x"
type textarea "i am"
type textarea "x"
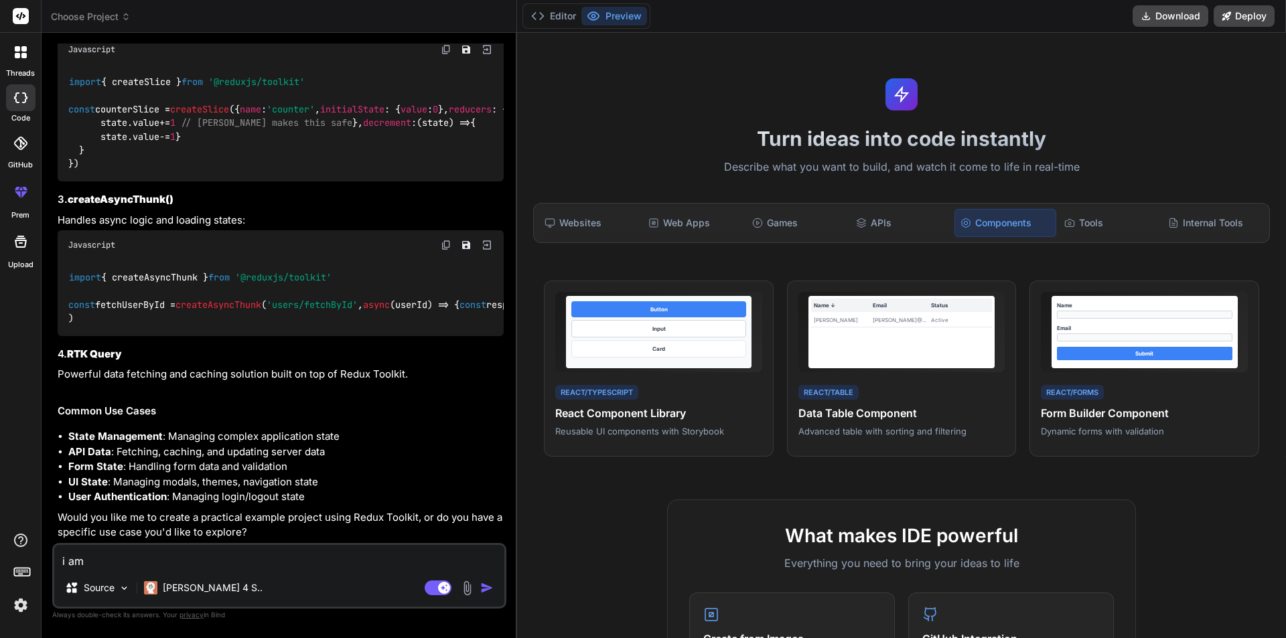
type textarea "i am"
type textarea "x"
type textarea "i am c"
type textarea "x"
type textarea "i am cr"
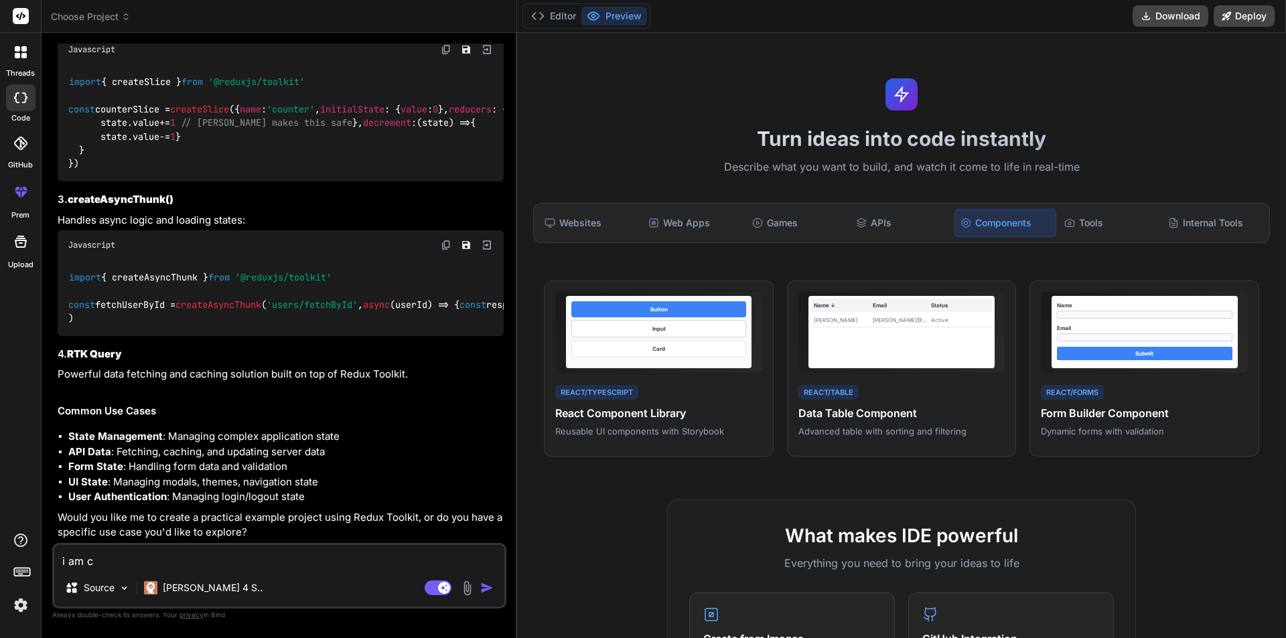
type textarea "x"
type textarea "i am cre"
type textarea "x"
type textarea "i am crea"
type textarea "x"
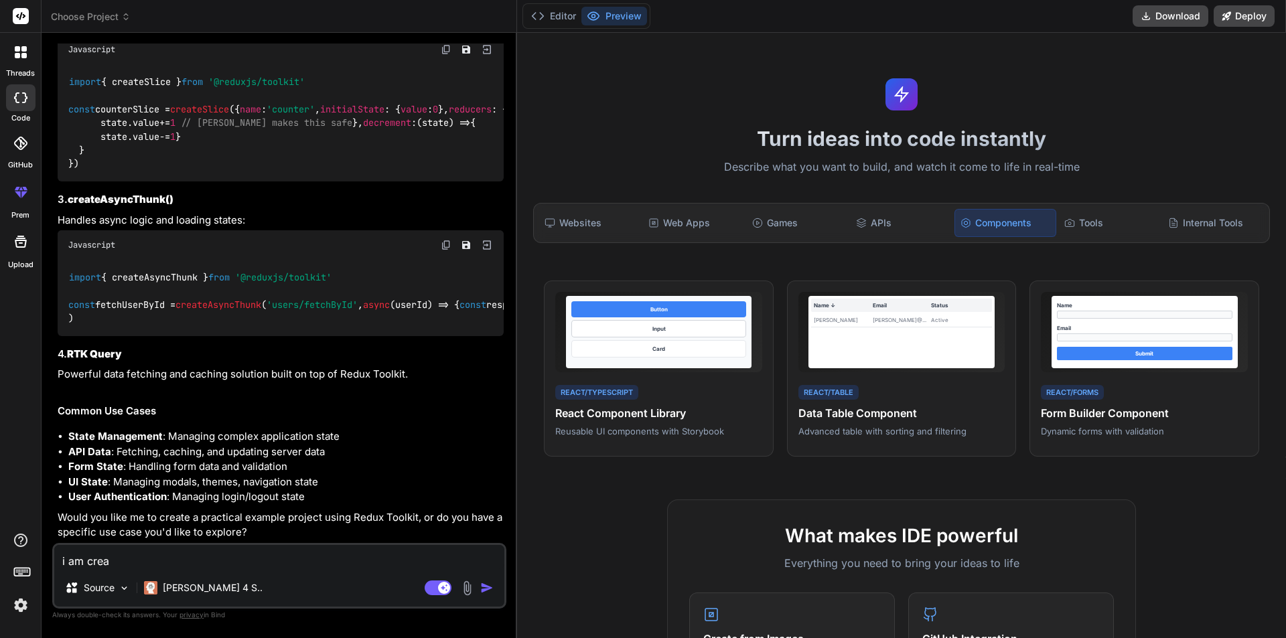
type textarea "i am creat"
type textarea "x"
type textarea "i am creati"
type textarea "x"
type textarea "i am creatin"
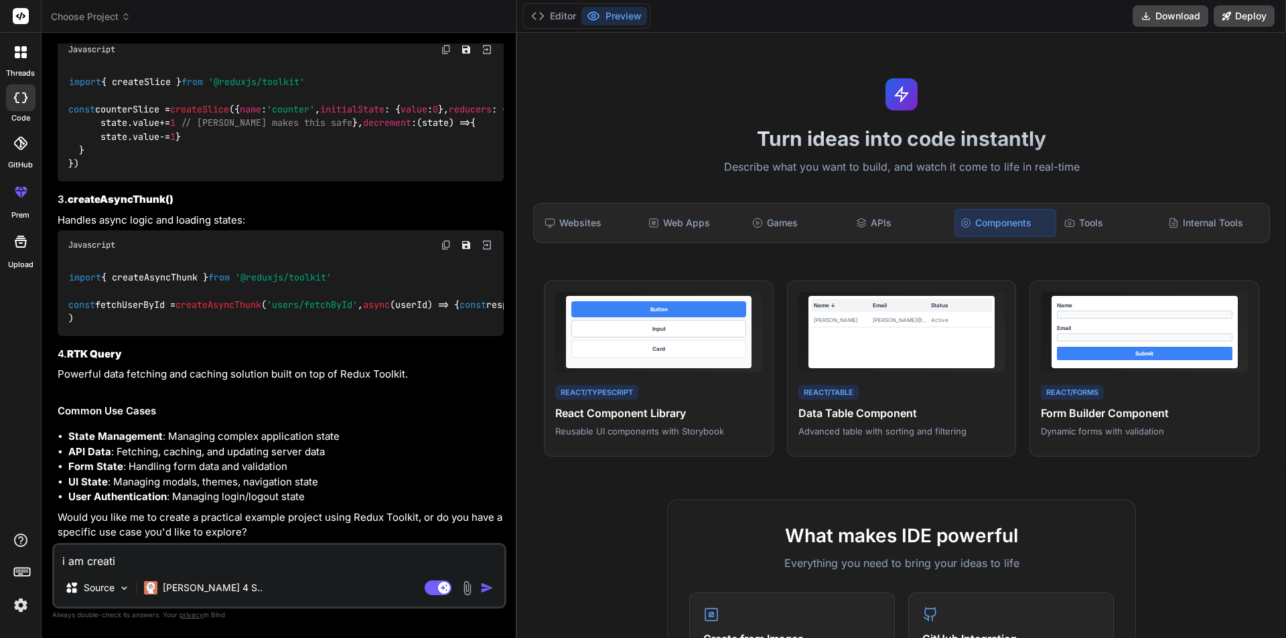
type textarea "x"
type textarea "i am creating"
type textarea "x"
type textarea "i am creating"
type textarea "x"
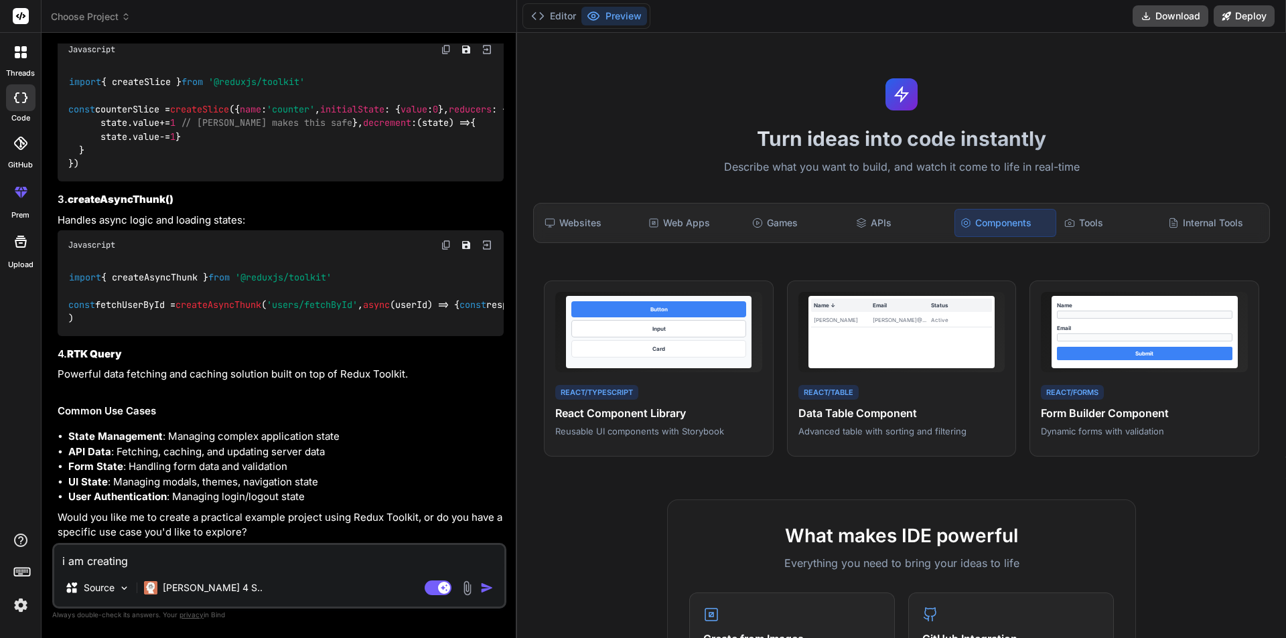
type textarea "i am creating c"
type textarea "x"
type textarea "i am creating co"
type textarea "x"
type textarea "i am creating cou"
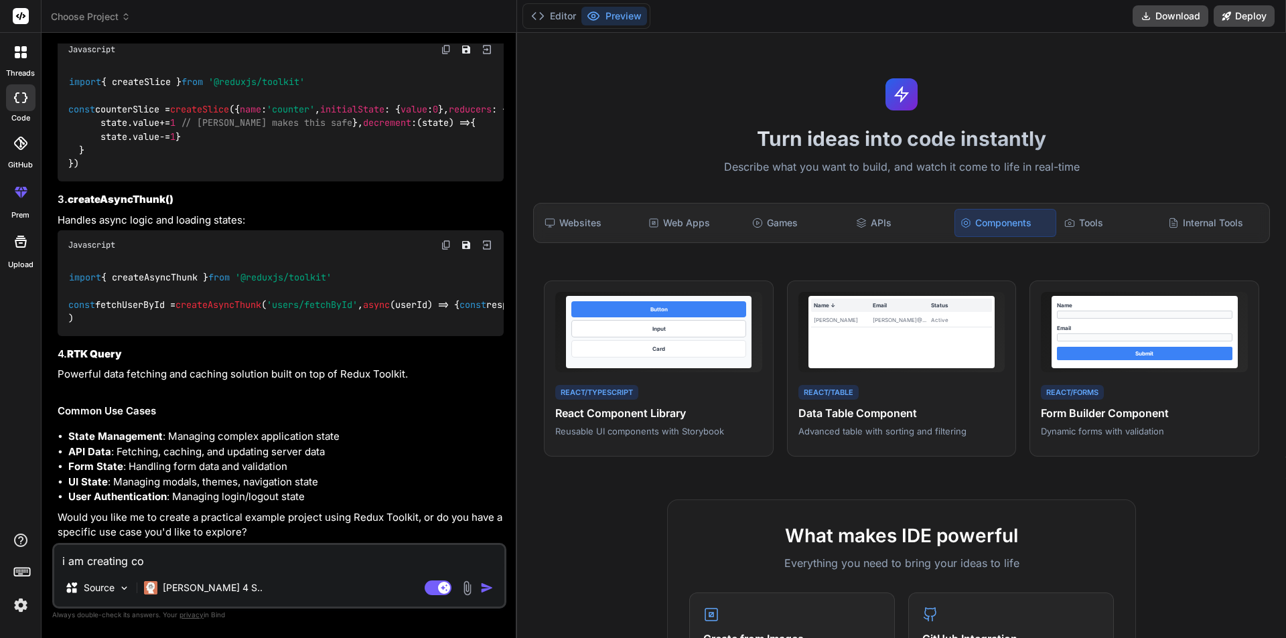
type textarea "x"
type textarea "i am creating cour"
type textarea "x"
type textarea "i am creating cours"
type textarea "x"
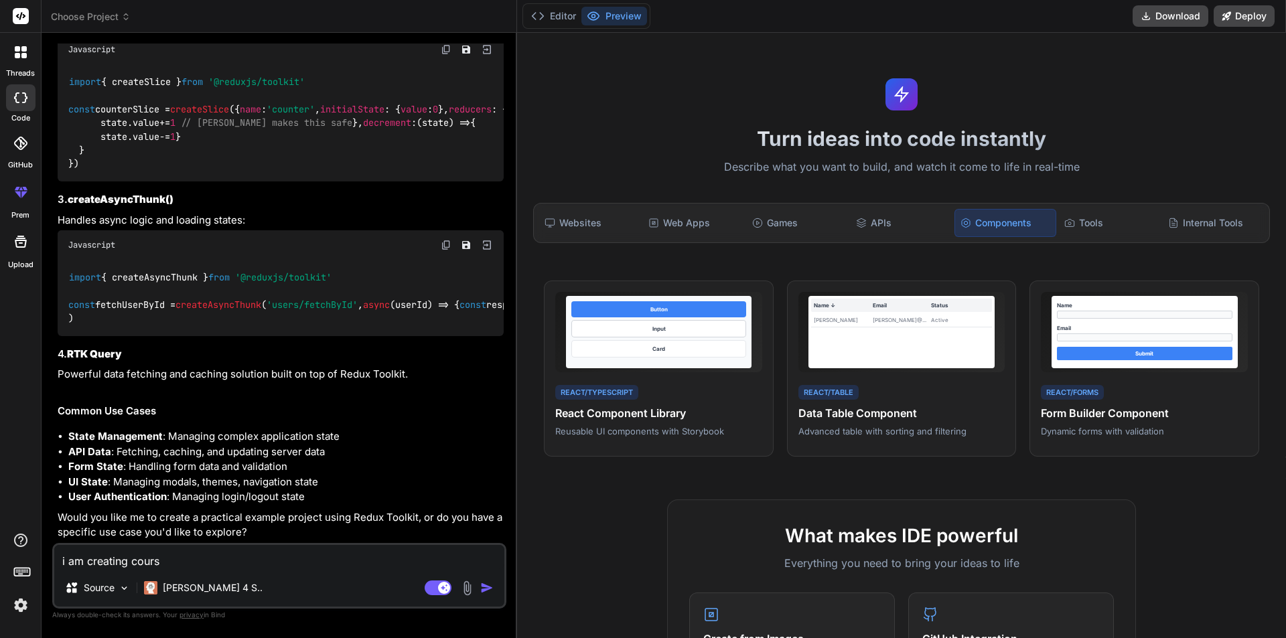
type textarea "i am creating course"
type textarea "x"
type textarea "i am creating course"
type textarea "x"
type textarea "i am creating course w"
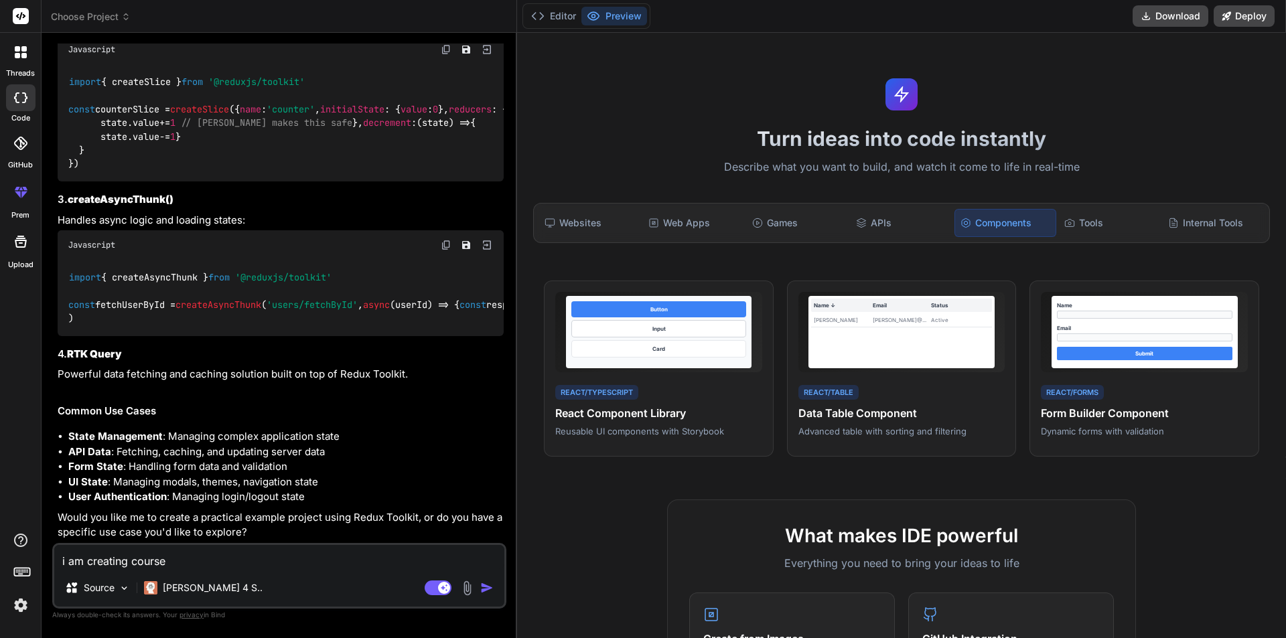
type textarea "x"
type textarea "i am creating course we"
type textarea "x"
type textarea "i am creating course web"
type textarea "x"
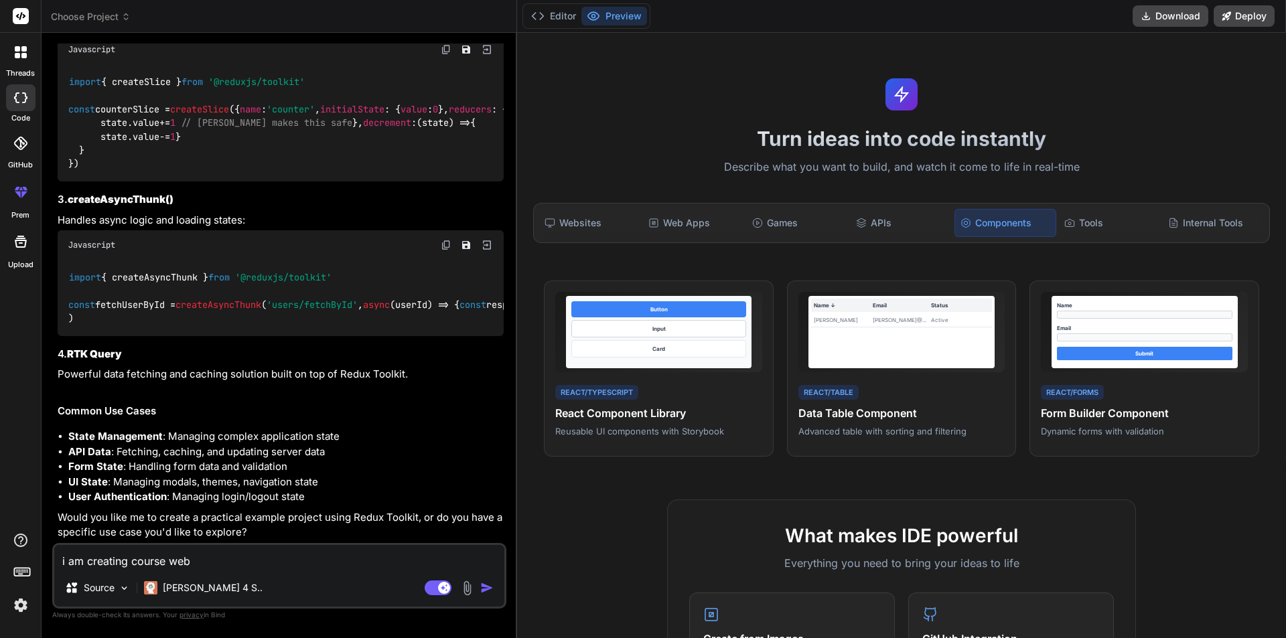
type textarea "i am creating course webs"
type textarea "x"
type textarea "i am creating course websi"
type textarea "x"
type textarea "i am creating course websit"
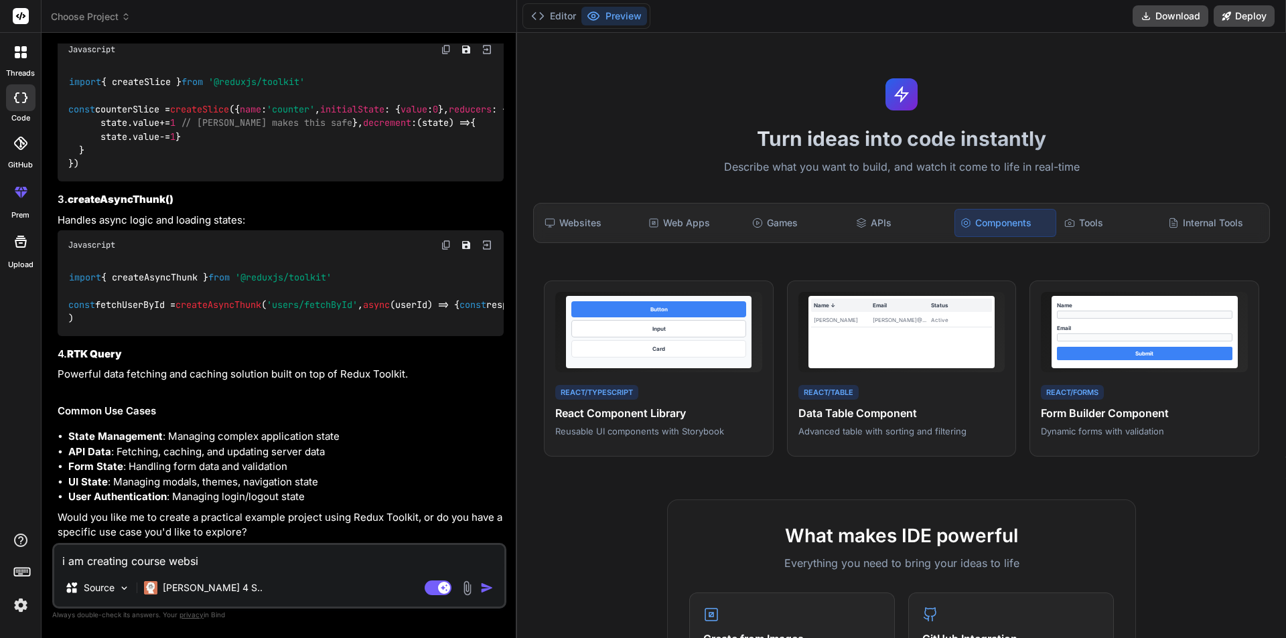
type textarea "x"
type textarea "i am creating course website"
type textarea "x"
type textarea "i am creating course website"
type textarea "x"
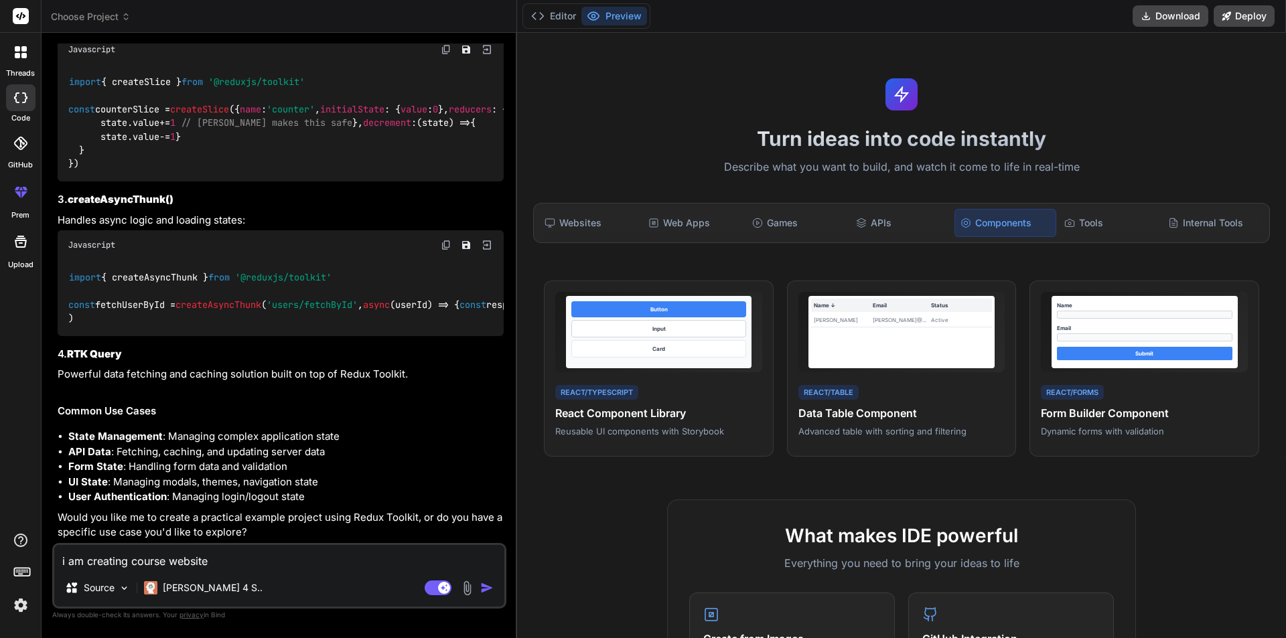
type textarea "i am creating course website i"
type textarea "x"
type textarea "i am creating course website i"
type textarea "x"
type textarea "i am creating course website i w"
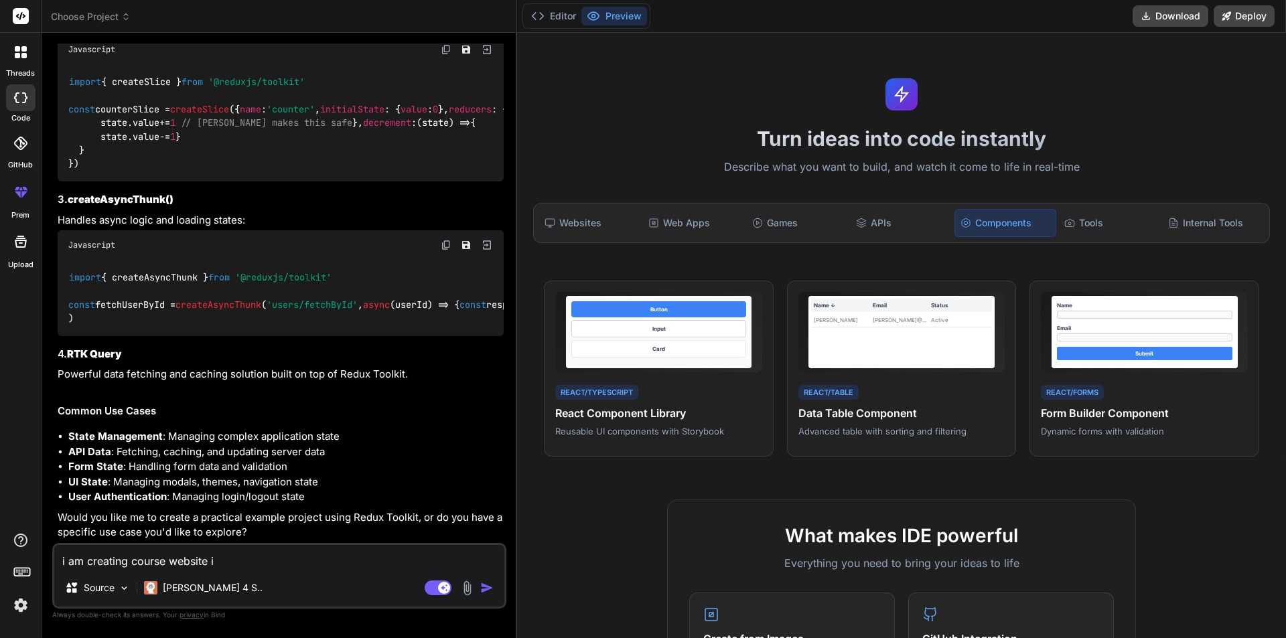
type textarea "x"
type textarea "i am creating course website i wa"
type textarea "x"
type textarea "i am creating course website i wan"
type textarea "x"
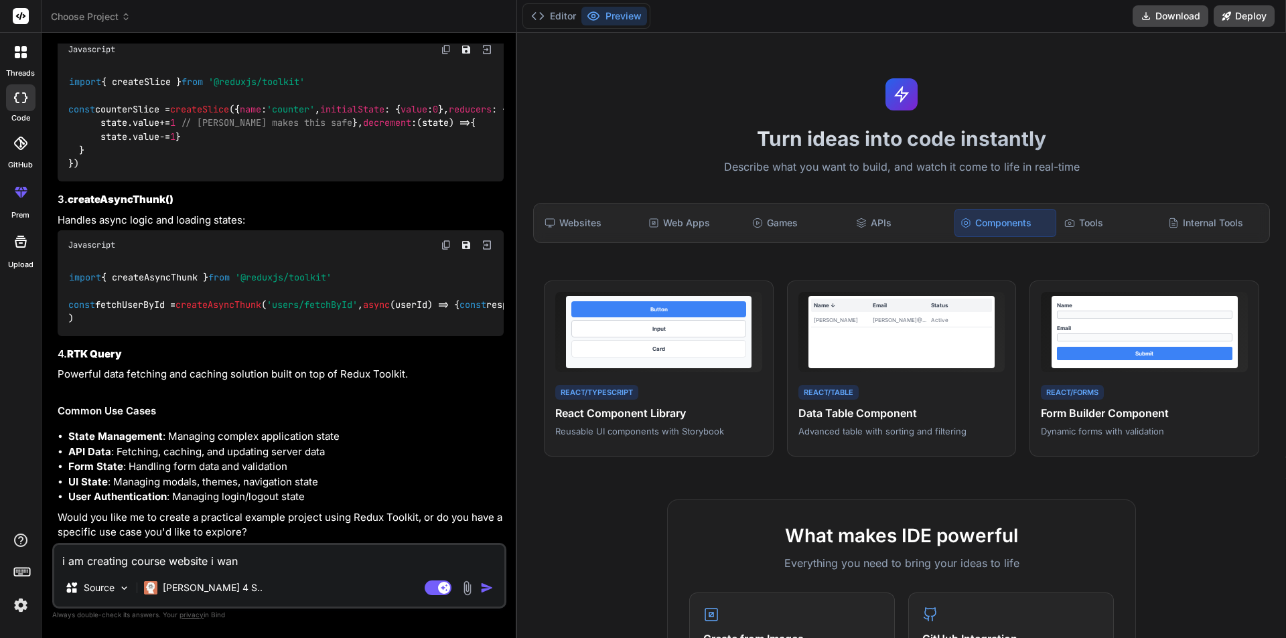
type textarea "i am creating course website i want"
type textarea "x"
type textarea "i am creating course website i want"
type textarea "x"
type textarea "i am creating course website i want i"
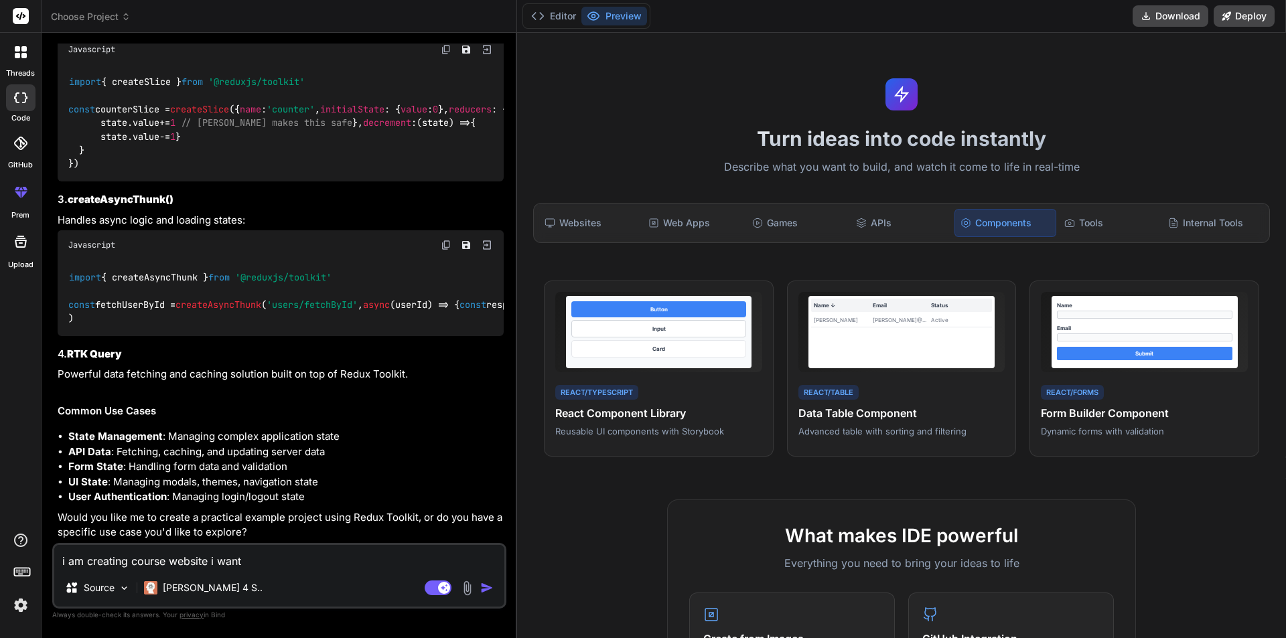
type textarea "x"
type textarea "i am creating course website i want"
type textarea "x"
type textarea "i am creating course website i want t"
type textarea "x"
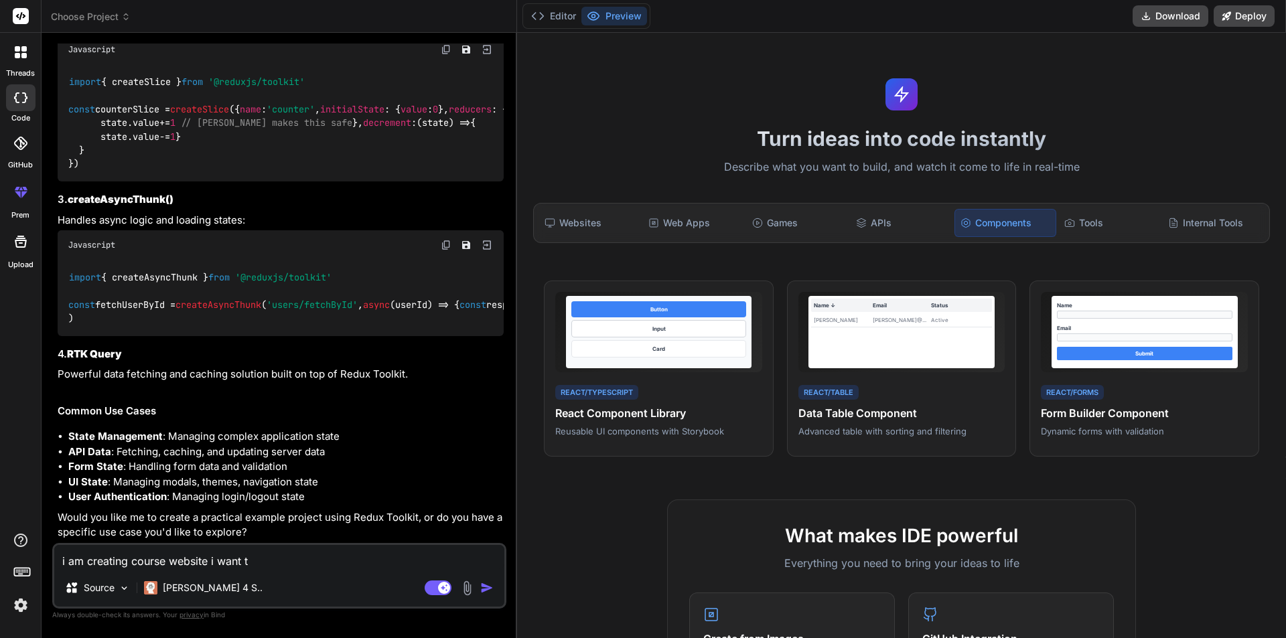
type textarea "i am creating course website i want to"
type textarea "x"
type textarea "i am creating course website i want to"
type textarea "x"
type textarea "i am creating course website i want to c"
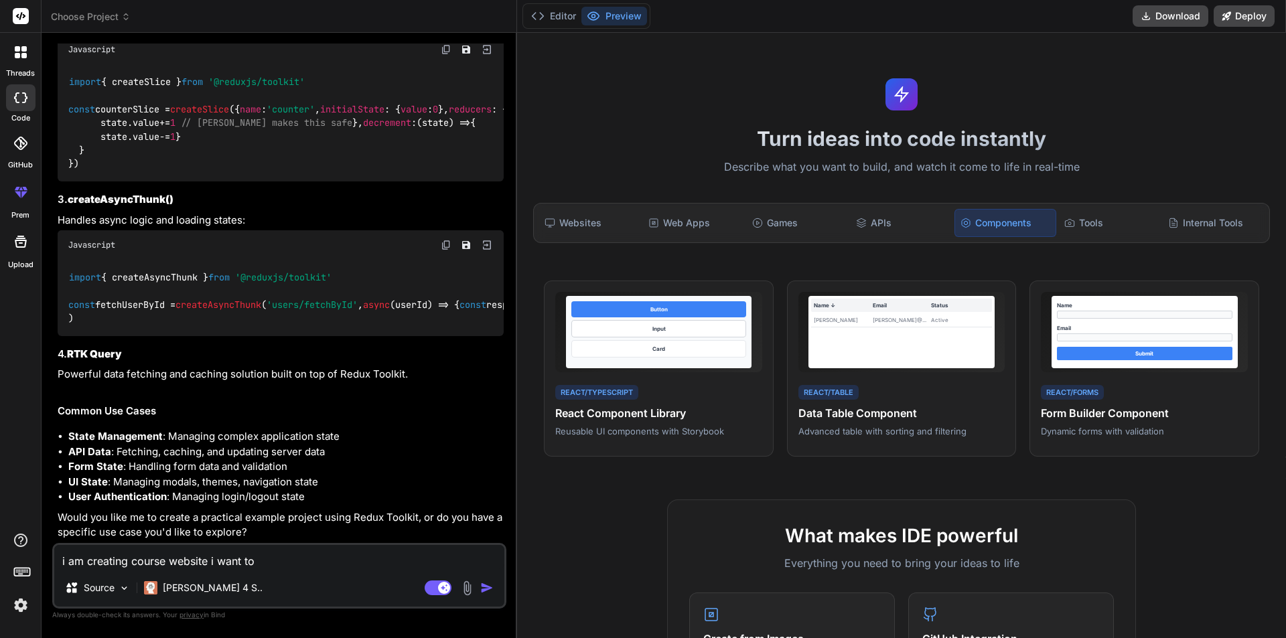
type textarea "x"
type textarea "i am creating course website i want to cr"
type textarea "x"
type textarea "i am creating course website i want to cre"
type textarea "x"
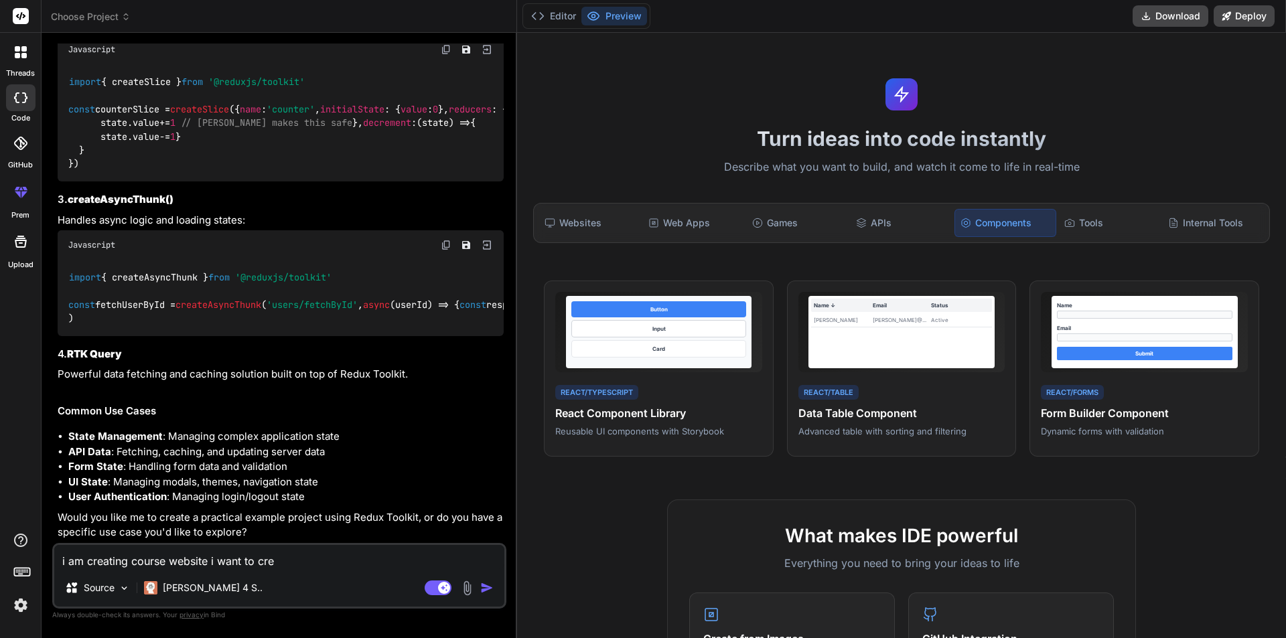
type textarea "i am creating course website i want to crea"
type textarea "x"
type textarea "i am creating course website i want to creat"
type textarea "x"
type textarea "i am creating course website i want to create"
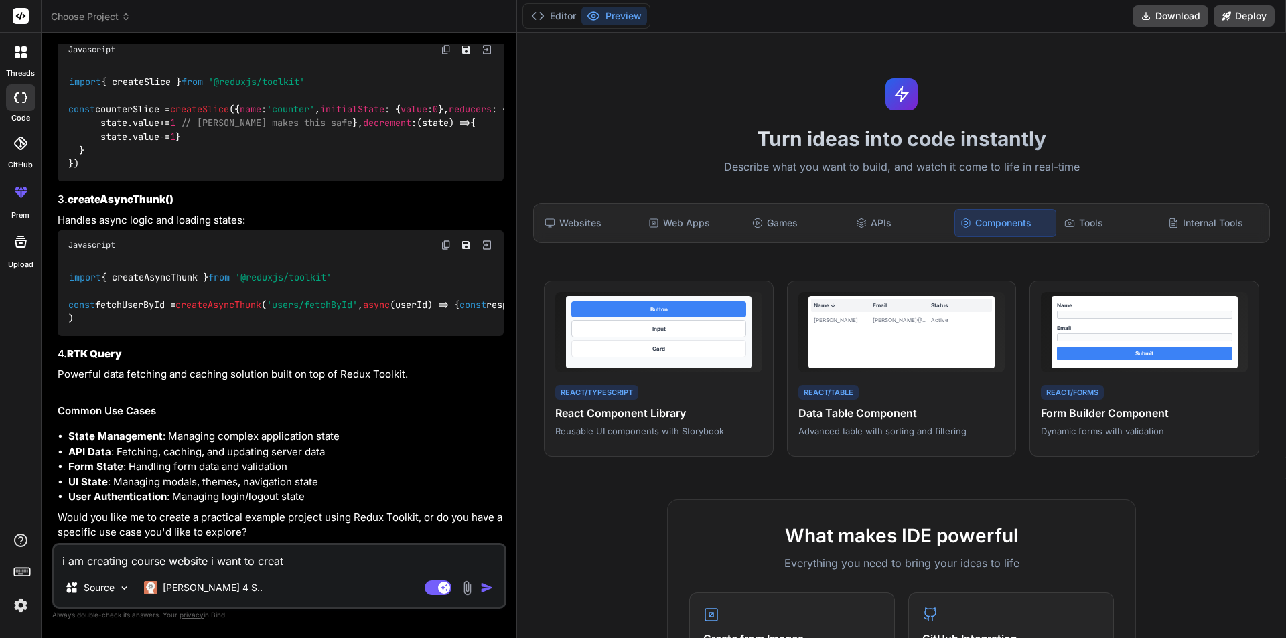
type textarea "x"
type textarea "i am creating course website i want to create"
type textarea "x"
type textarea "i am creating course website i want to create c"
type textarea "x"
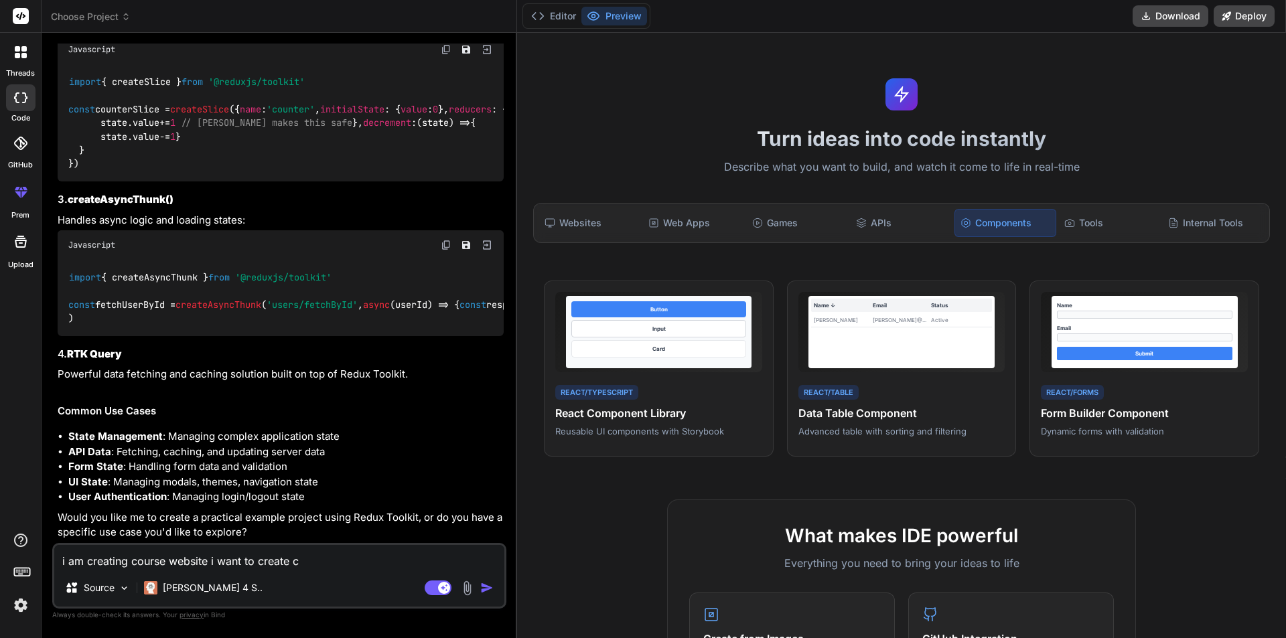
type textarea "i am creating course website i want to create co"
type textarea "x"
type textarea "i am creating course website i want to create cou"
type textarea "x"
type textarea "i am creating course website i want to create cour"
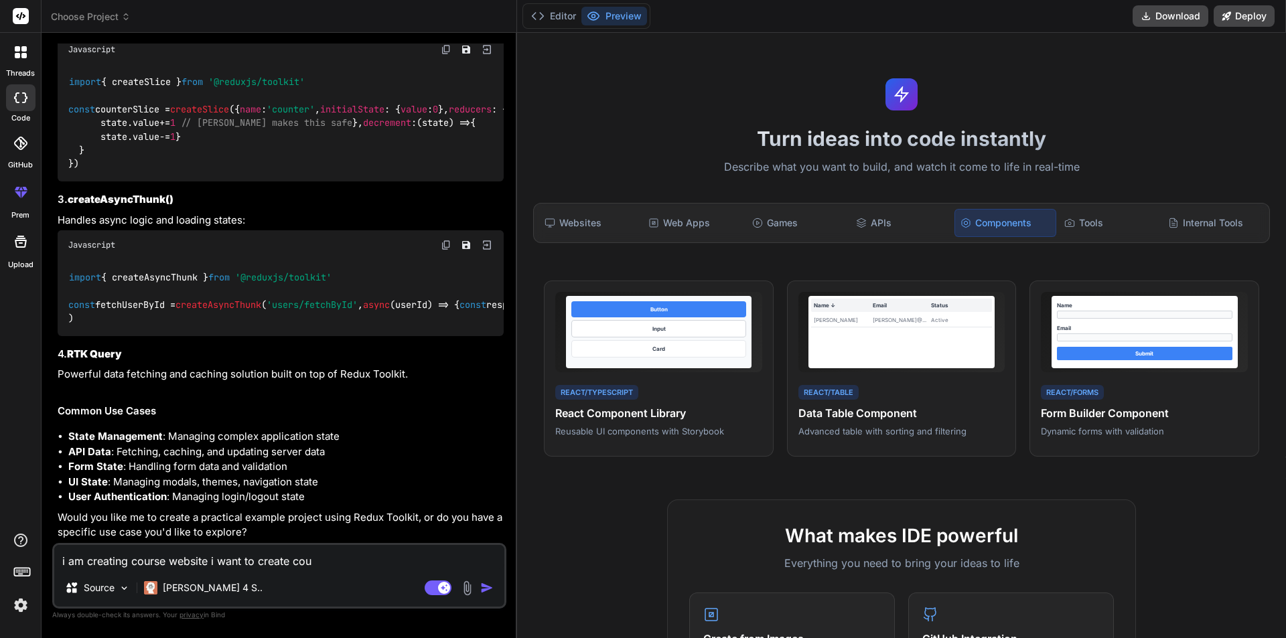
type textarea "x"
type textarea "i am creating course website i want to create cours"
type textarea "x"
type textarea "i am creating course website i want to create course"
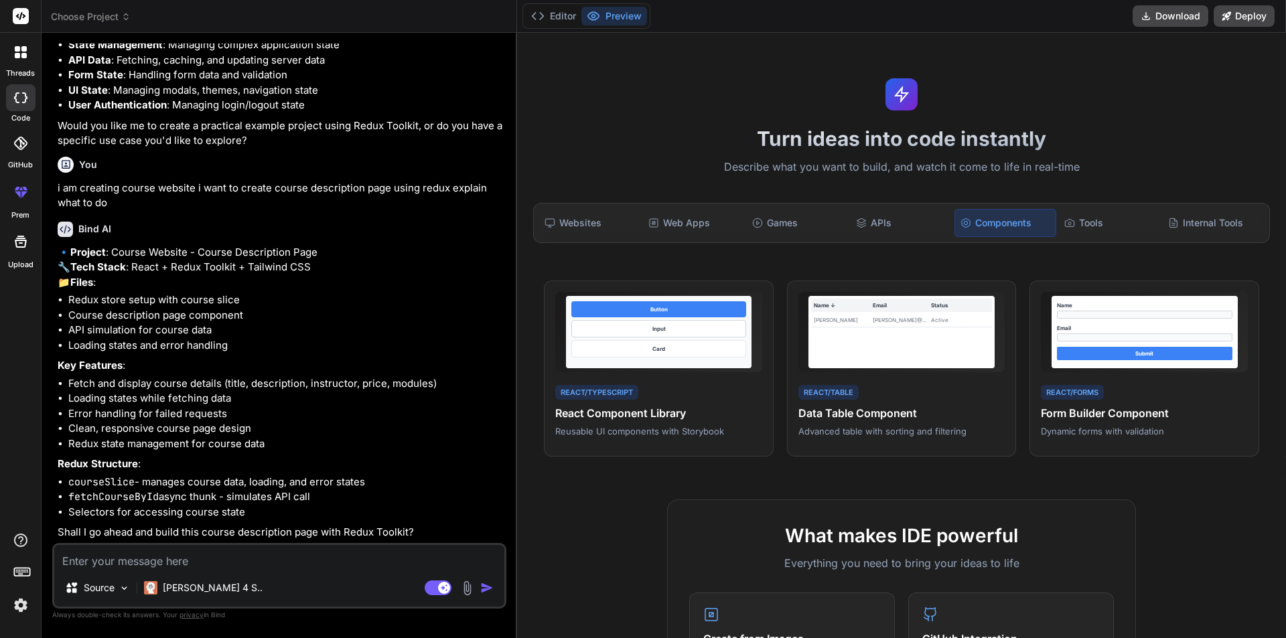
scroll to position [1688, 0]
click at [242, 571] on div "Source Claude 4 S.. Agent Mode. When this toggle is activated, AI automatically…" at bounding box center [279, 576] width 454 height 66
click at [167, 552] on textarea at bounding box center [279, 557] width 450 height 24
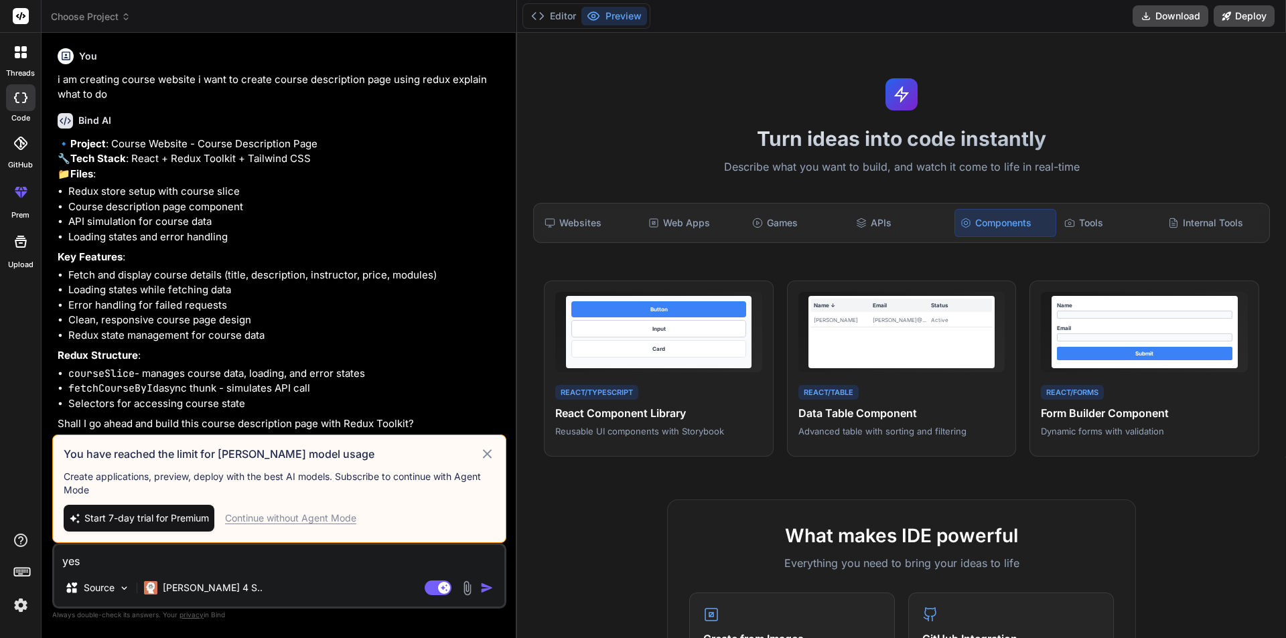
click at [306, 517] on div "Continue without Agent Mode" at bounding box center [290, 518] width 131 height 13
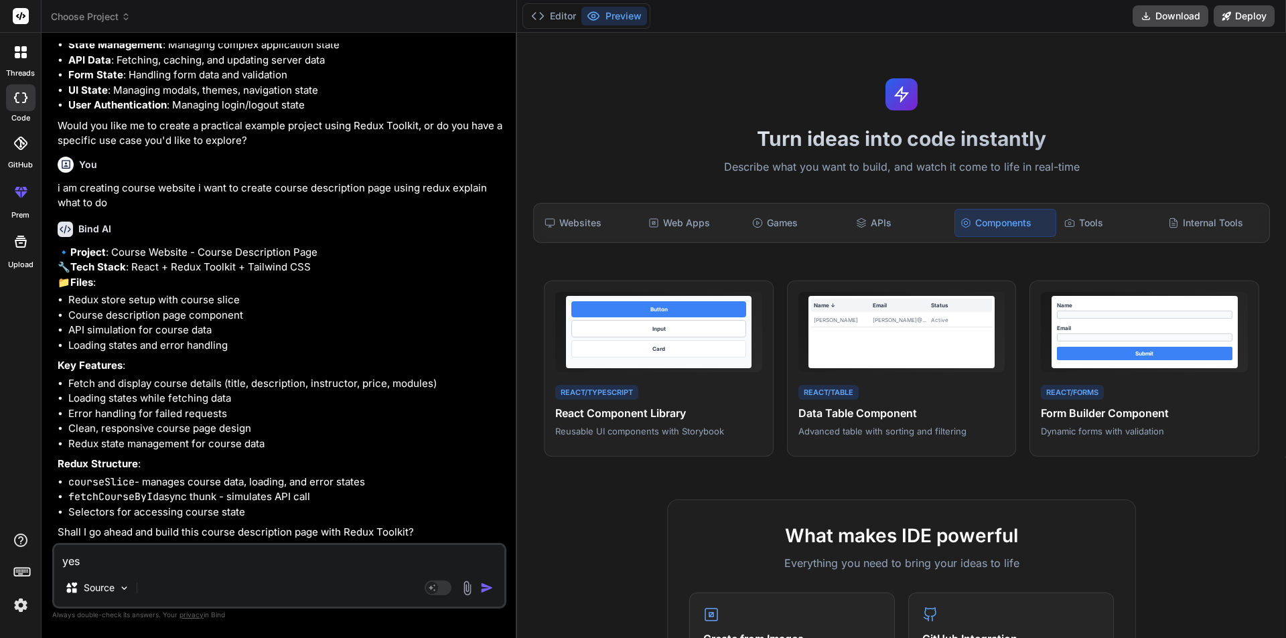
click at [106, 557] on textarea "yes" at bounding box center [279, 557] width 450 height 24
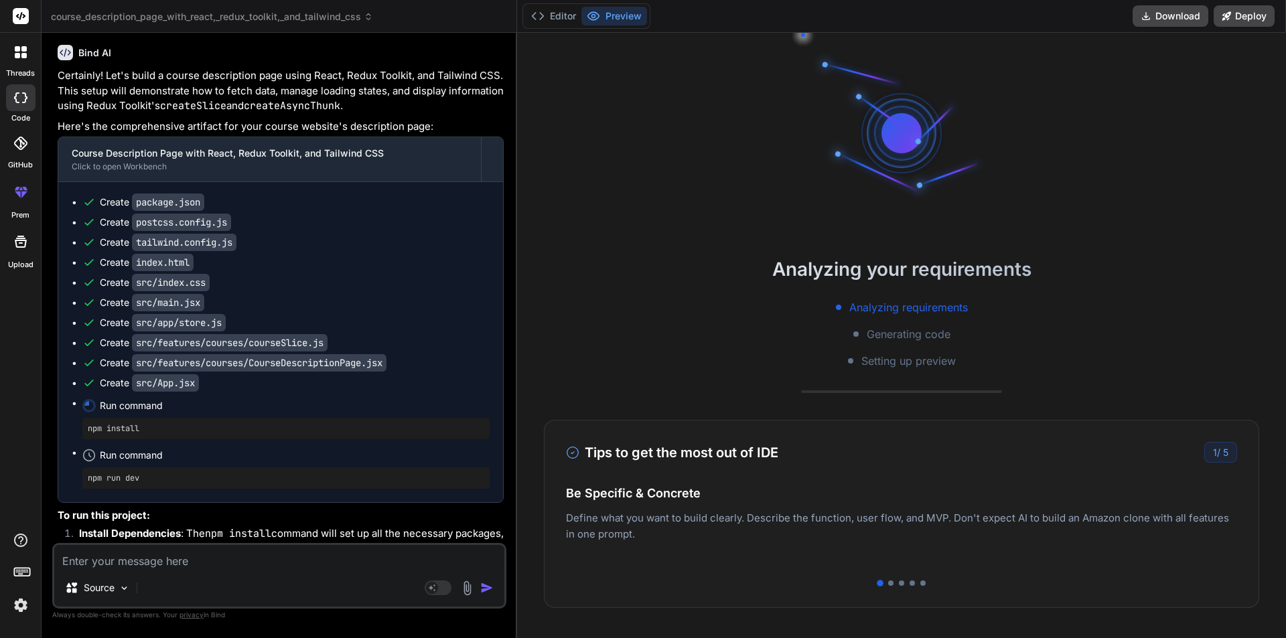
scroll to position [2069, 0]
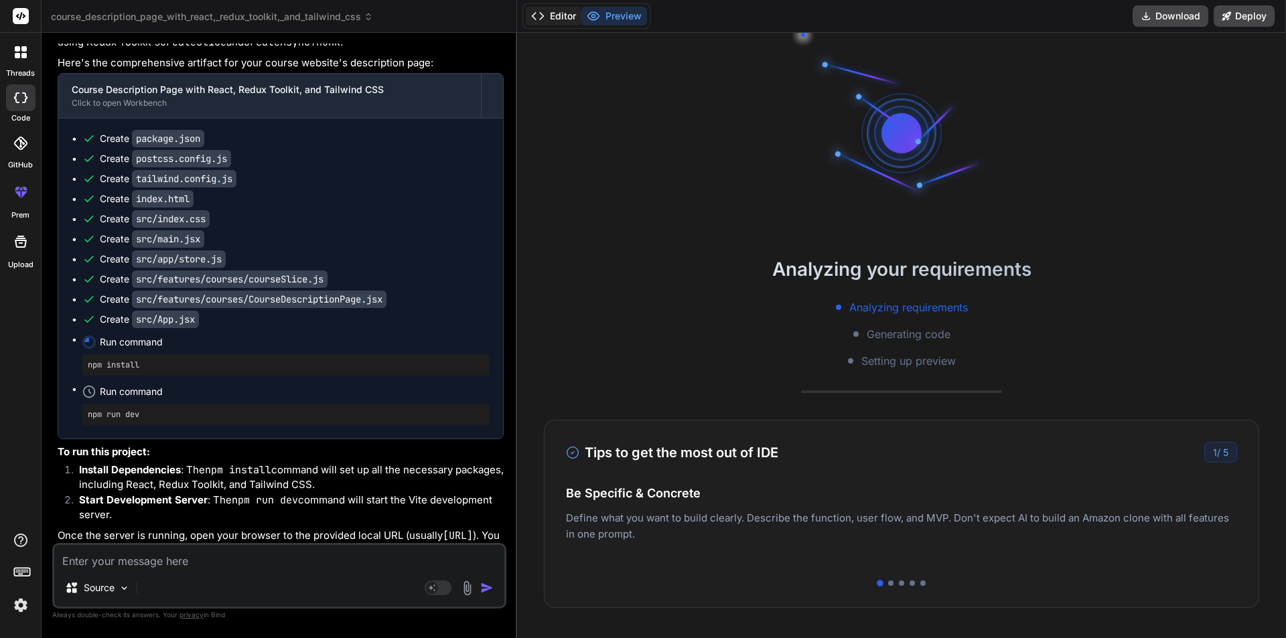
click at [535, 17] on button "Editor" at bounding box center [554, 16] width 56 height 19
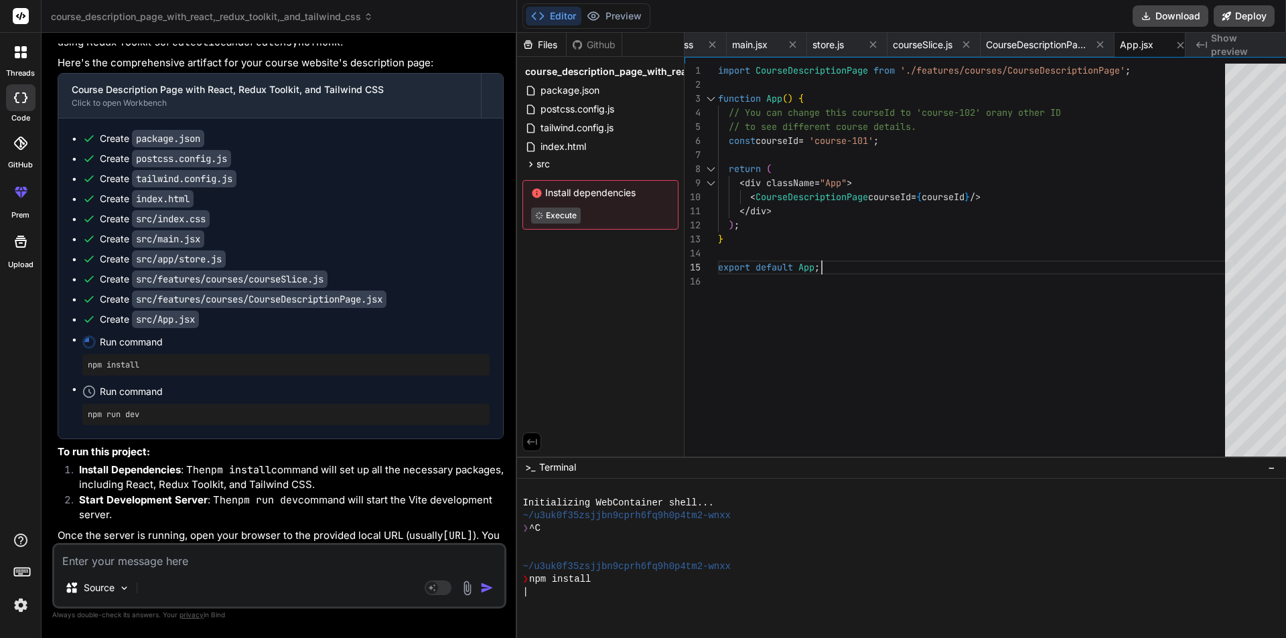
click at [950, 256] on div "import CourseDescriptionPage from './features/courses/CourseDescriptionPage' ; …" at bounding box center [975, 263] width 515 height 399
click at [608, 15] on button "Preview" at bounding box center [614, 16] width 66 height 19
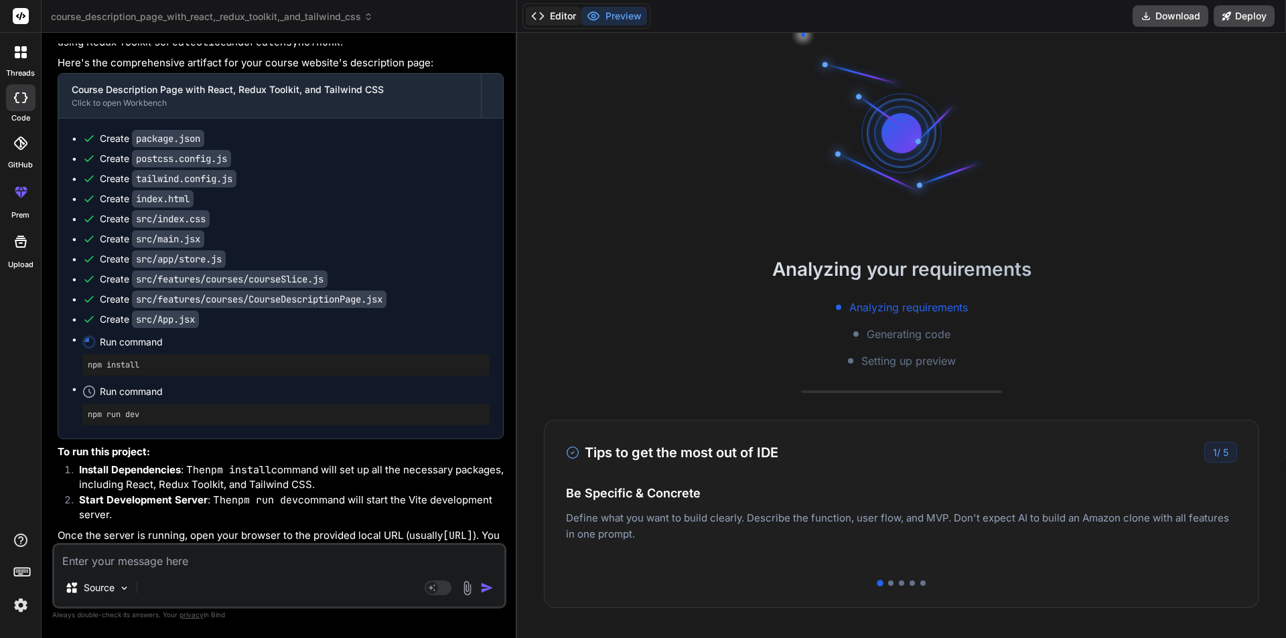
click at [541, 11] on button "Editor" at bounding box center [554, 16] width 56 height 19
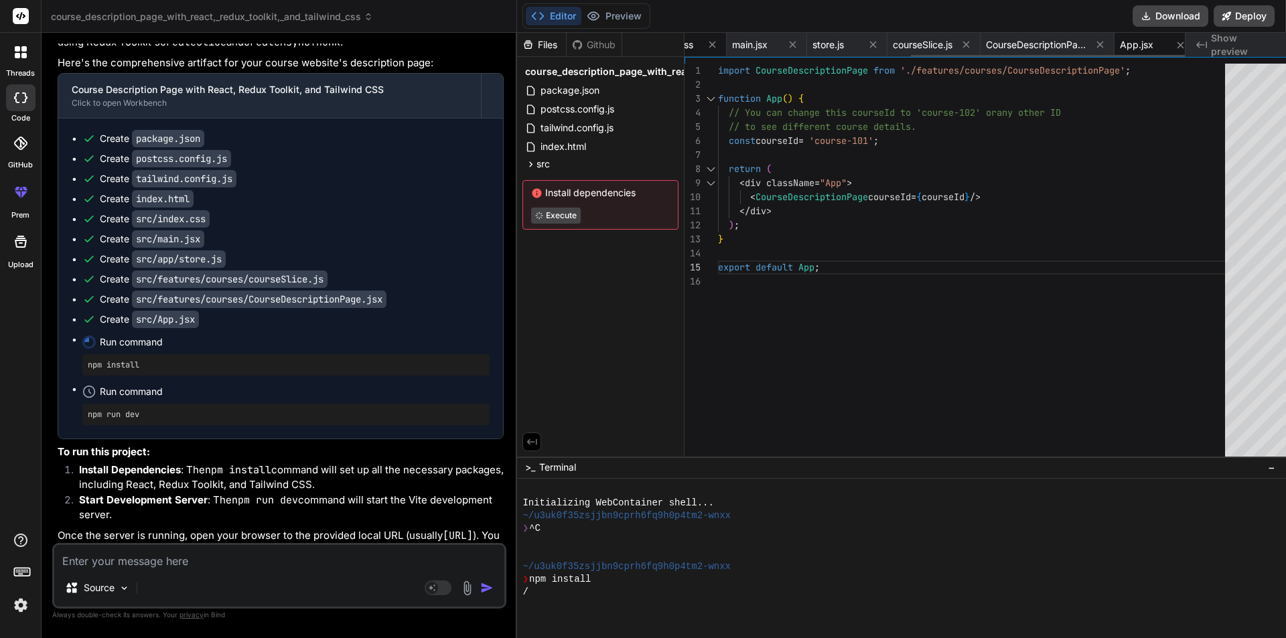
click at [678, 44] on span "index.css" at bounding box center [673, 44] width 42 height 13
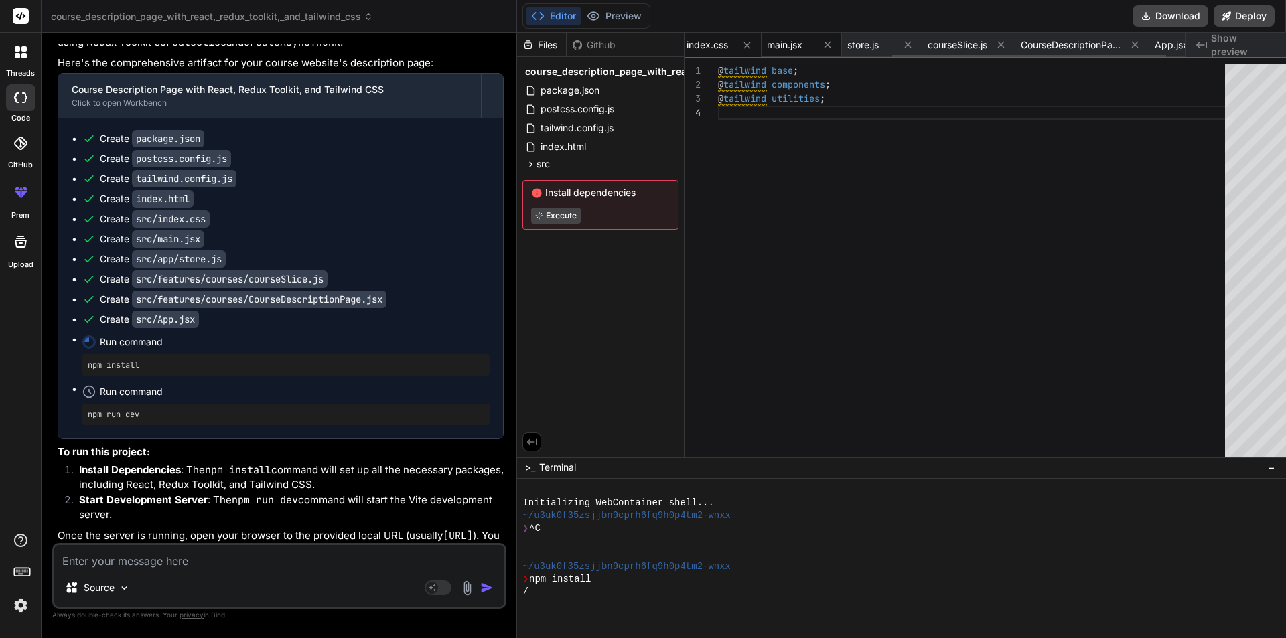
click at [771, 47] on span "main.jsx" at bounding box center [784, 44] width 35 height 13
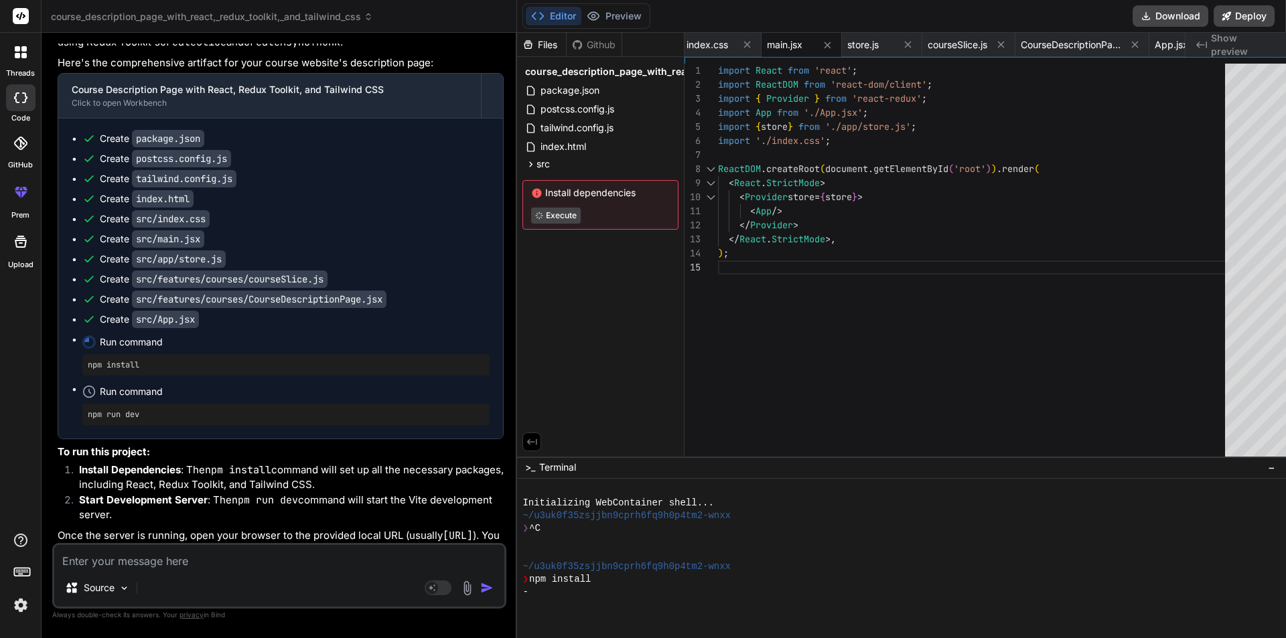
scroll to position [0, 0]
drag, startPoint x: 727, startPoint y: 198, endPoint x: 872, endPoint y: 196, distance: 145.3
click at [872, 196] on div "import React from 'react' ; import ReactDOM from 'react-dom/client' ; import { …" at bounding box center [975, 263] width 515 height 399
click at [875, 197] on div "import React from 'react' ; import ReactDOM from 'react-dom/client' ; import { …" at bounding box center [975, 263] width 515 height 399
drag, startPoint x: 875, startPoint y: 197, endPoint x: 693, endPoint y: 194, distance: 181.5
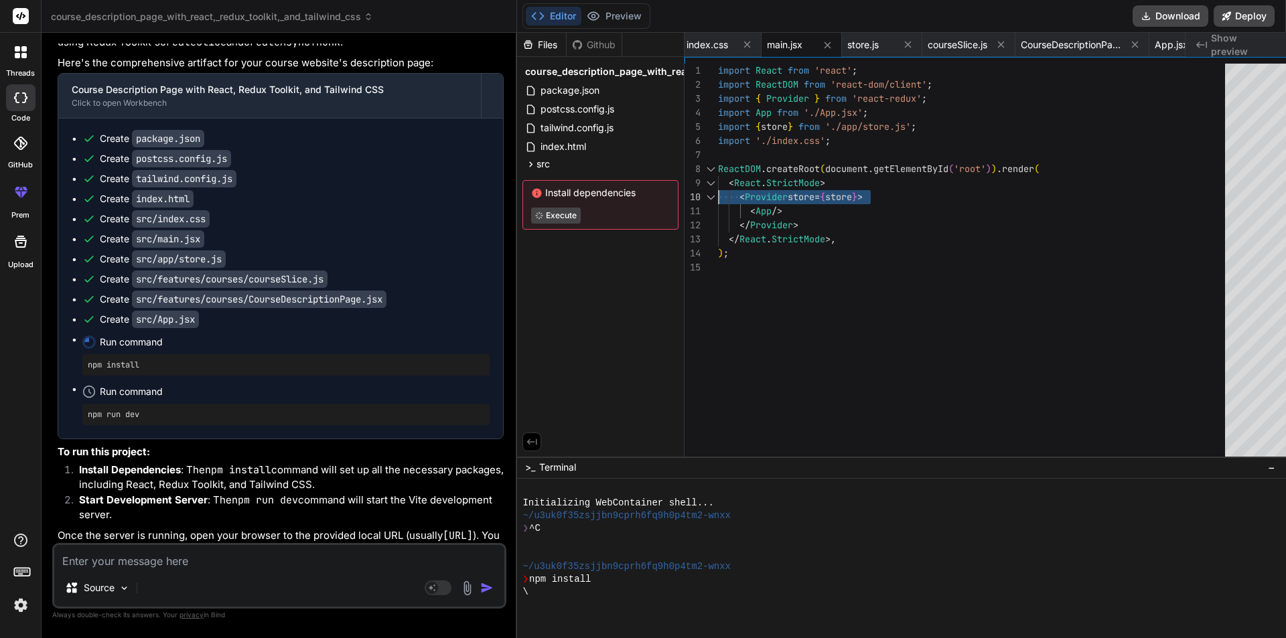
click at [718, 194] on div "import React from 'react' ; import ReactDOM from 'react-dom/client' ; import { …" at bounding box center [975, 263] width 515 height 399
click at [859, 45] on span "store.js" at bounding box center [862, 44] width 31 height 13
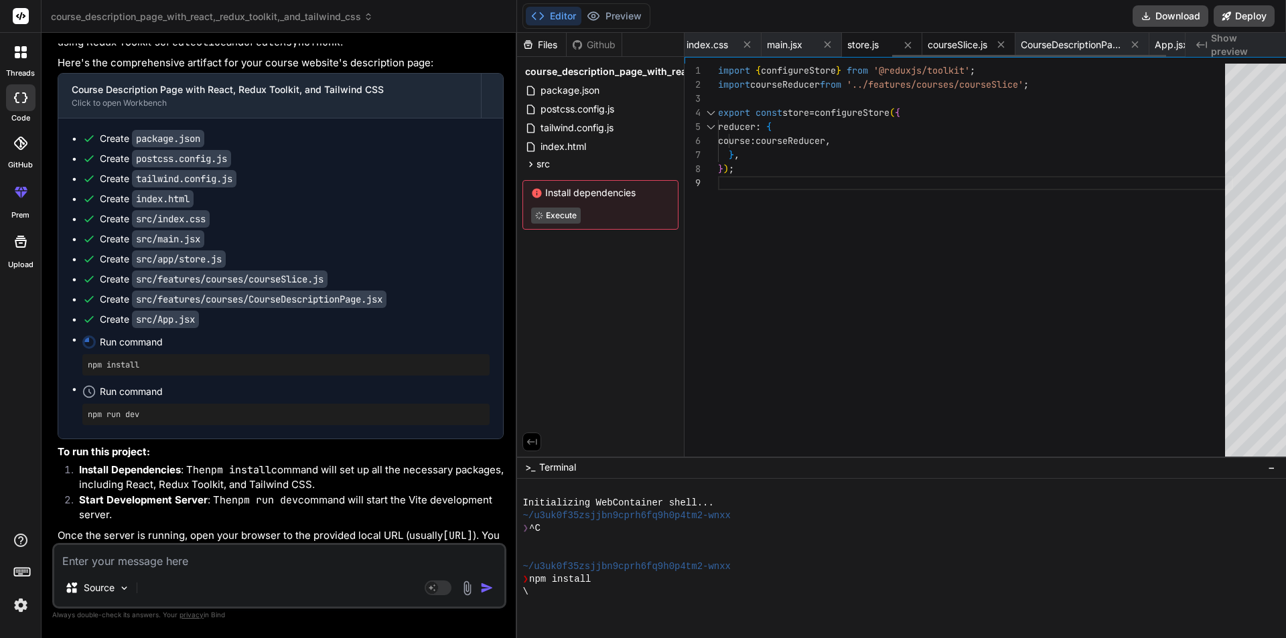
click at [945, 43] on span "courseSlice.js" at bounding box center [957, 44] width 60 height 13
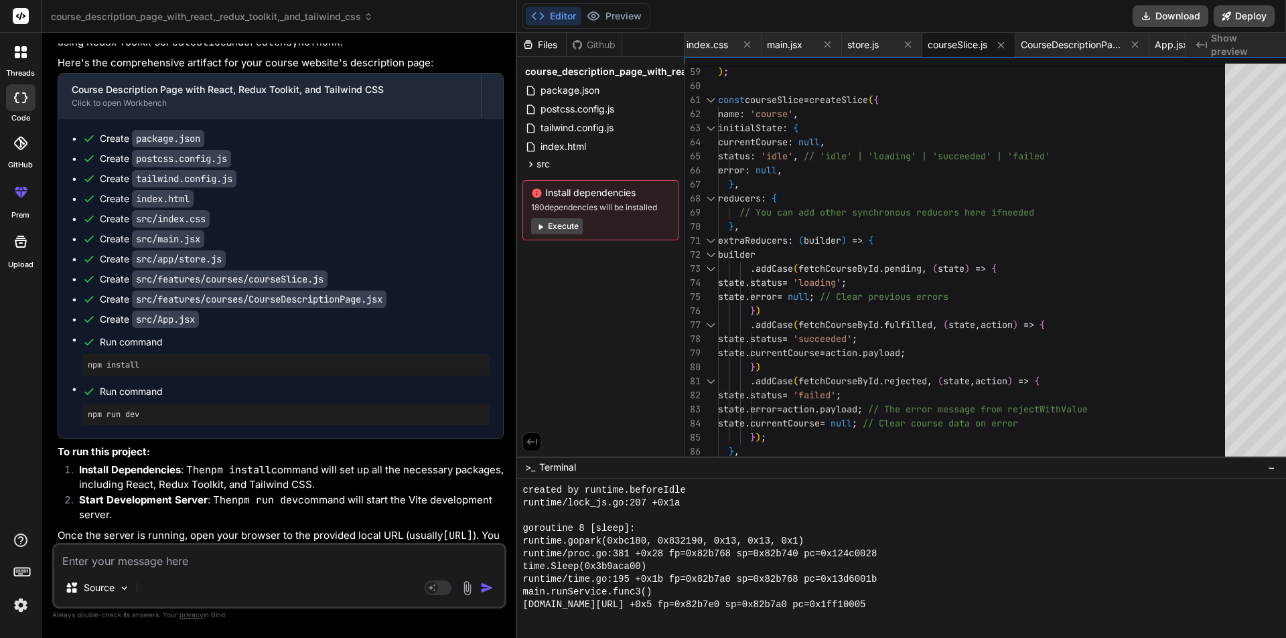
scroll to position [1998, 0]
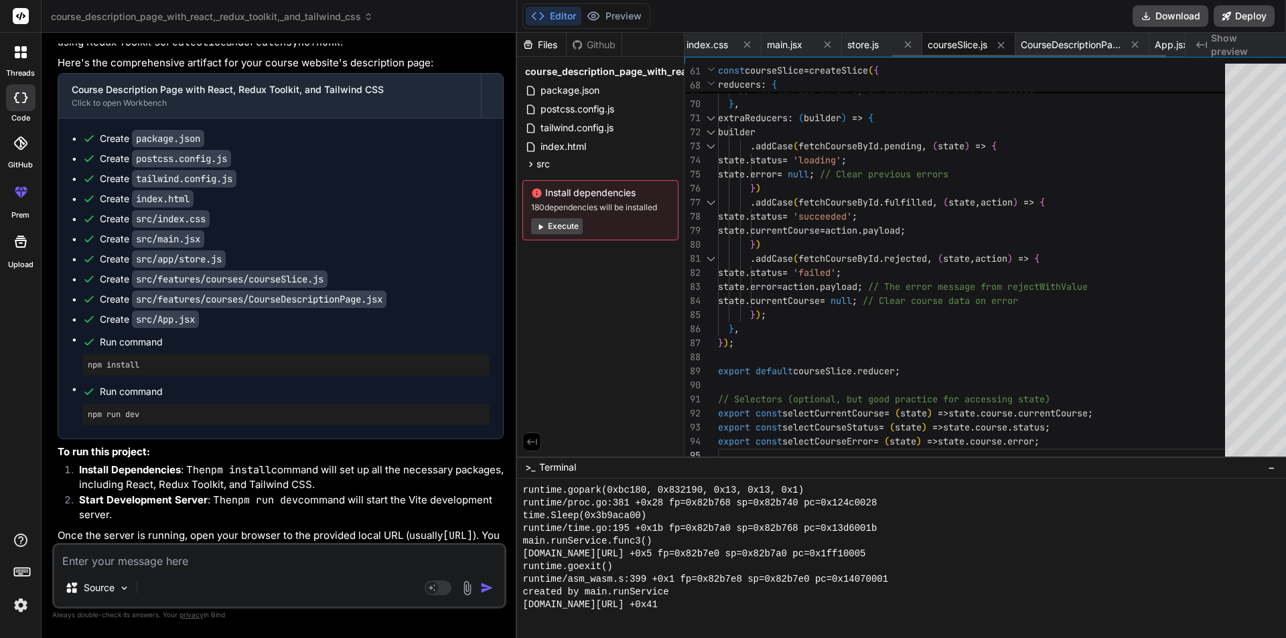
click at [959, 44] on span "courseSlice.js" at bounding box center [957, 44] width 60 height 13
click at [554, 12] on button "Editor" at bounding box center [554, 16] width 56 height 19
click at [849, 45] on span "store.js" at bounding box center [862, 44] width 31 height 13
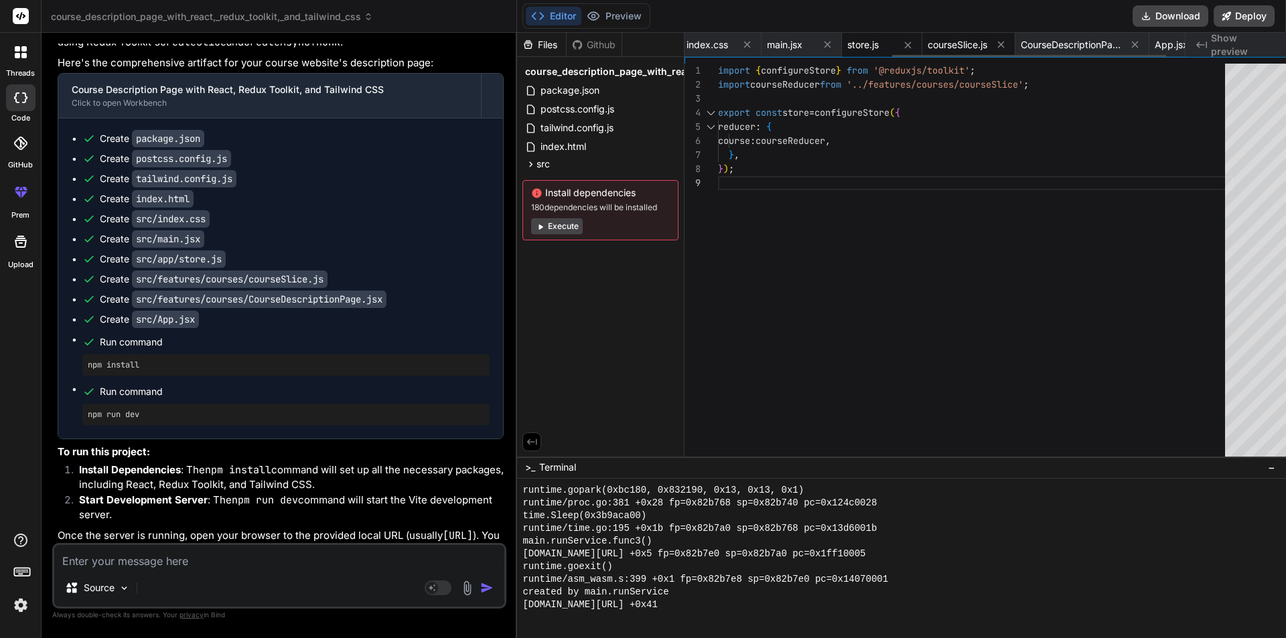
click at [940, 40] on span "courseSlice.js" at bounding box center [957, 44] width 60 height 13
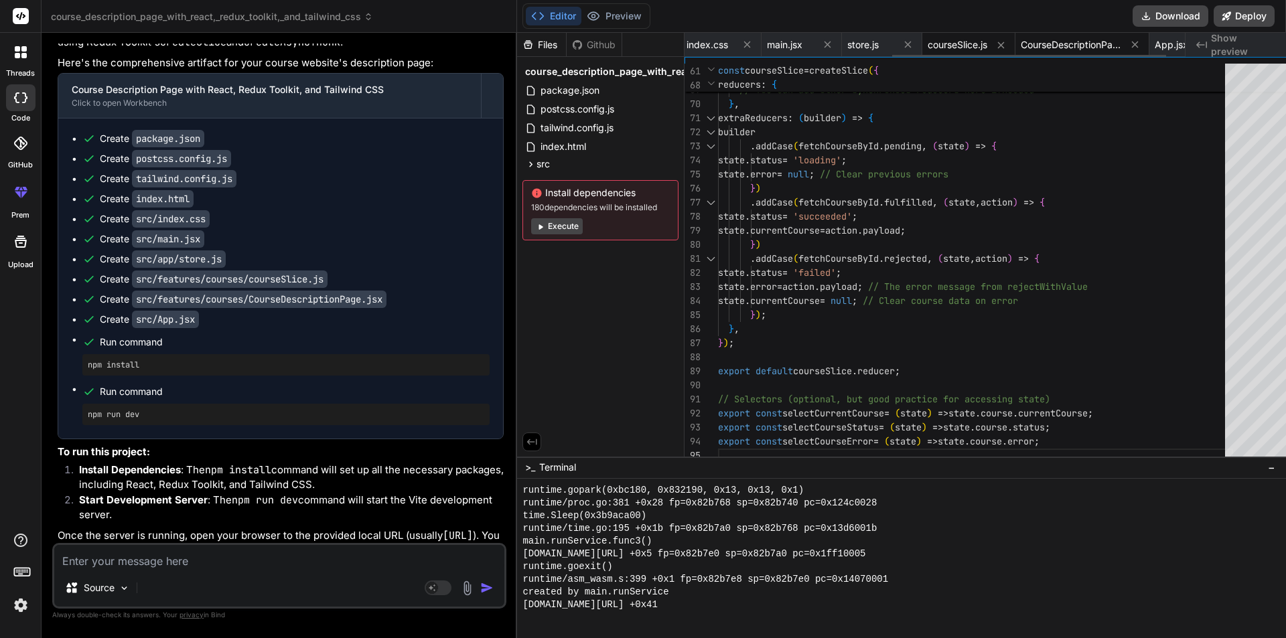
click at [1043, 49] on span "CourseDescriptionPage.jsx" at bounding box center [1071, 44] width 100 height 13
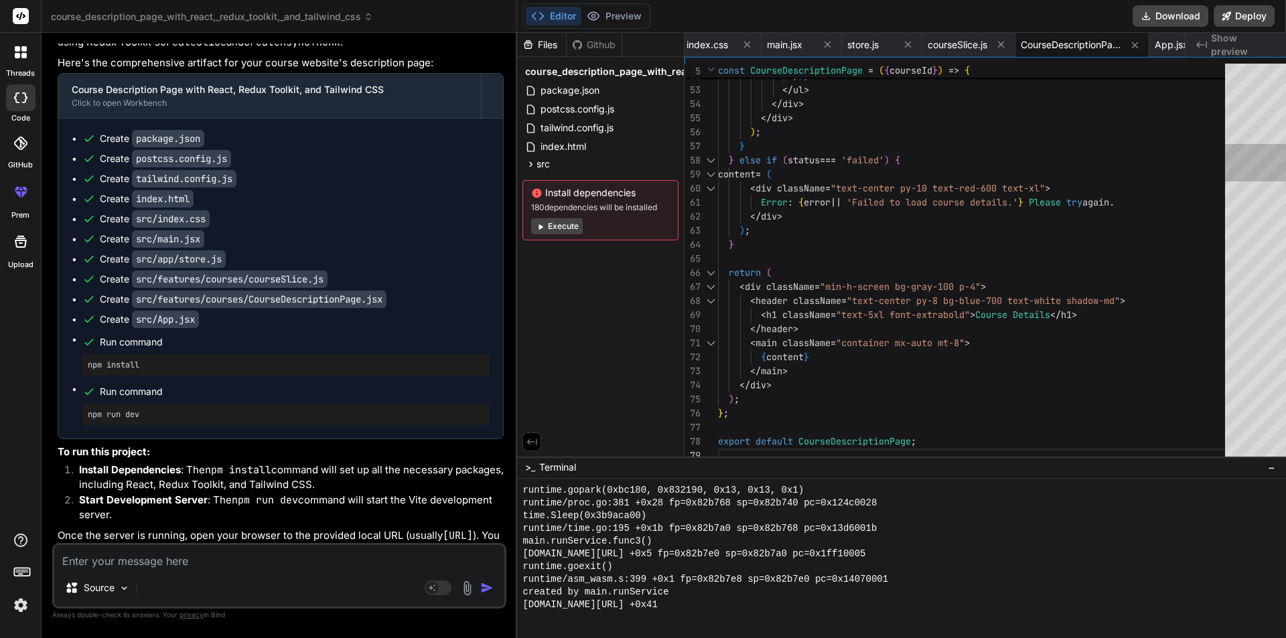
click at [1232, 68] on div at bounding box center [1259, 263] width 68 height 399
click at [1161, 42] on span "App.jsx" at bounding box center [1171, 44] width 33 height 13
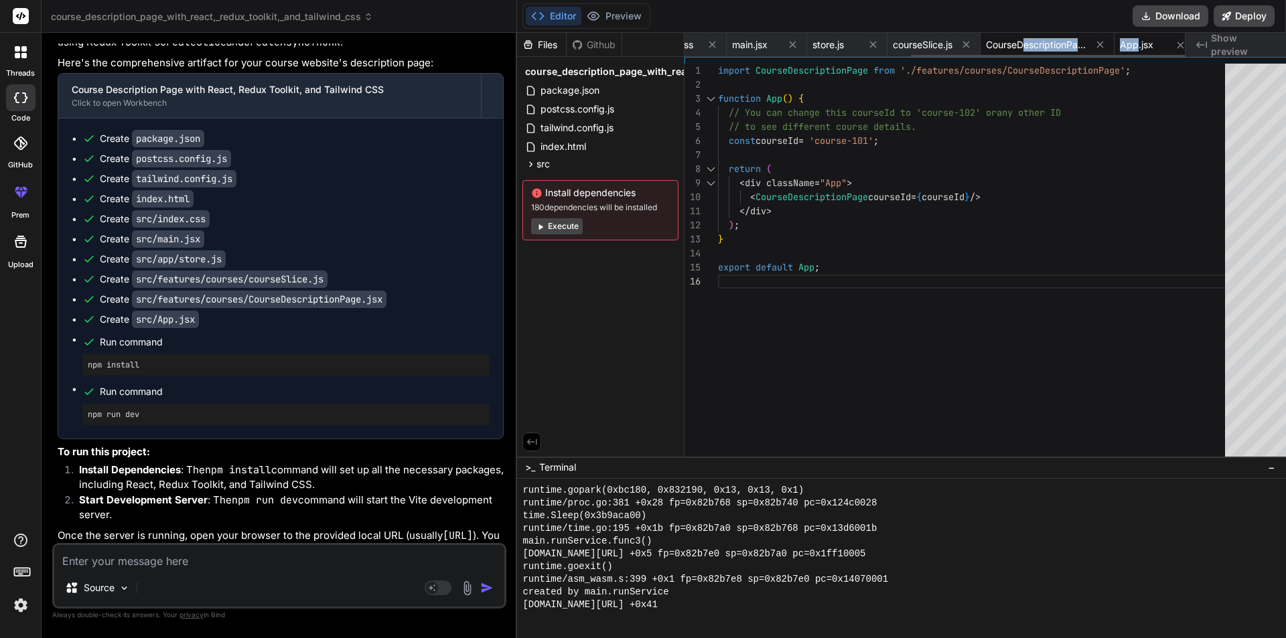
drag, startPoint x: 1128, startPoint y: 43, endPoint x: 1014, endPoint y: 47, distance: 113.9
click at [1014, 47] on div "package.json postcss.config.js tailwind.config.js index.html index.css main.jsx…" at bounding box center [934, 45] width 500 height 24
click at [1227, 44] on span "Show preview" at bounding box center [1243, 44] width 64 height 27
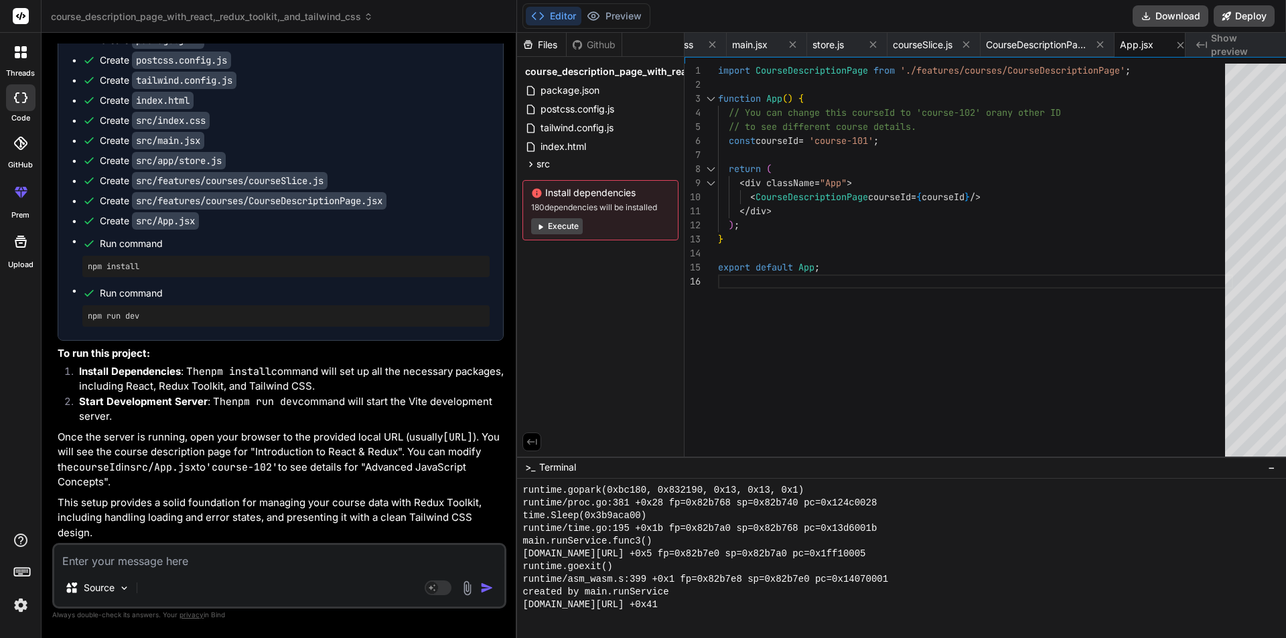
scroll to position [2403, 0]
drag, startPoint x: 149, startPoint y: 315, endPoint x: 62, endPoint y: 311, distance: 86.5
click at [62, 311] on div "Create package.json Create postcss.config.js Create tailwind.config.js Create i…" at bounding box center [280, 180] width 445 height 320
copy pre "npm run dev"
click at [525, 461] on span ">_" at bounding box center [530, 467] width 10 height 13
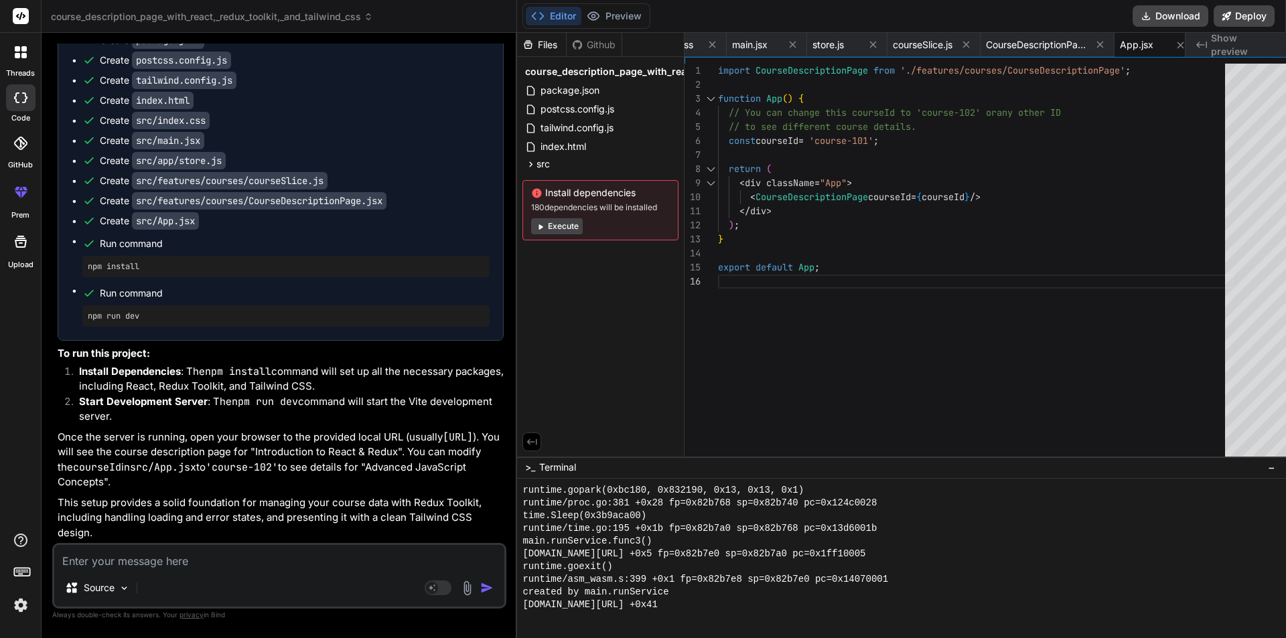
click at [517, 467] on div ">_ Terminal −" at bounding box center [901, 468] width 769 height 22
drag, startPoint x: 519, startPoint y: 467, endPoint x: 799, endPoint y: 467, distance: 279.9
click at [525, 467] on div ">_ Terminal" at bounding box center [550, 467] width 51 height 13
click at [885, 599] on div "[DOMAIN_NAME][URL] +0x41" at bounding box center [901, 605] width 759 height 13
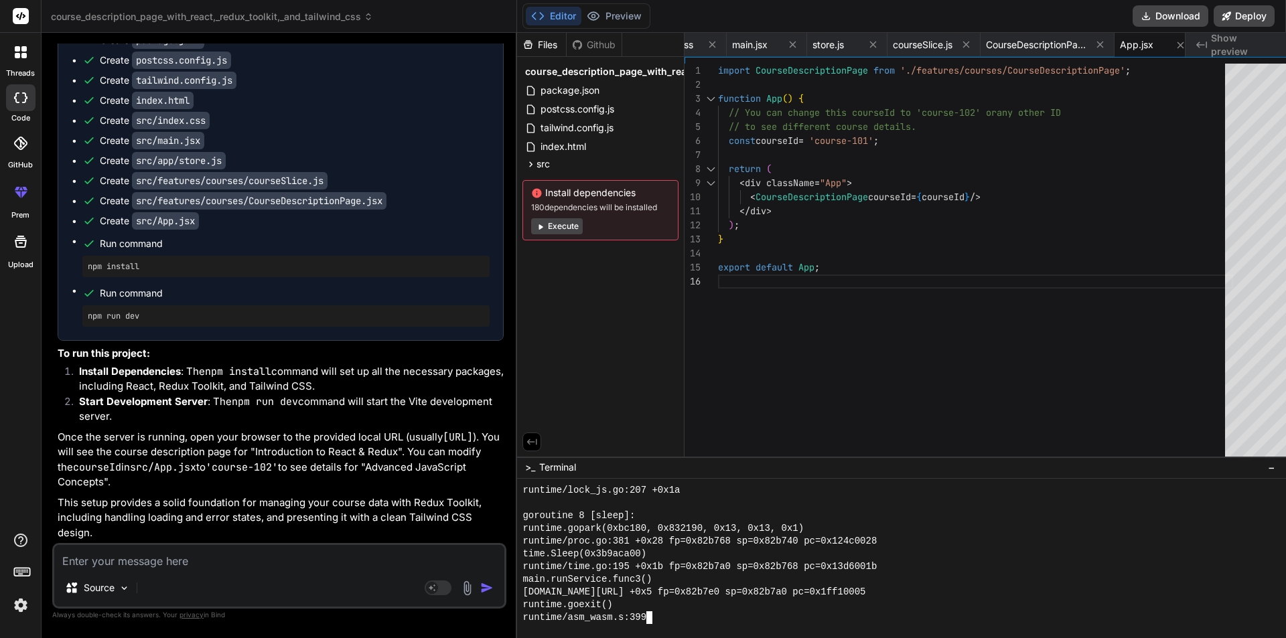
scroll to position [3843, 0]
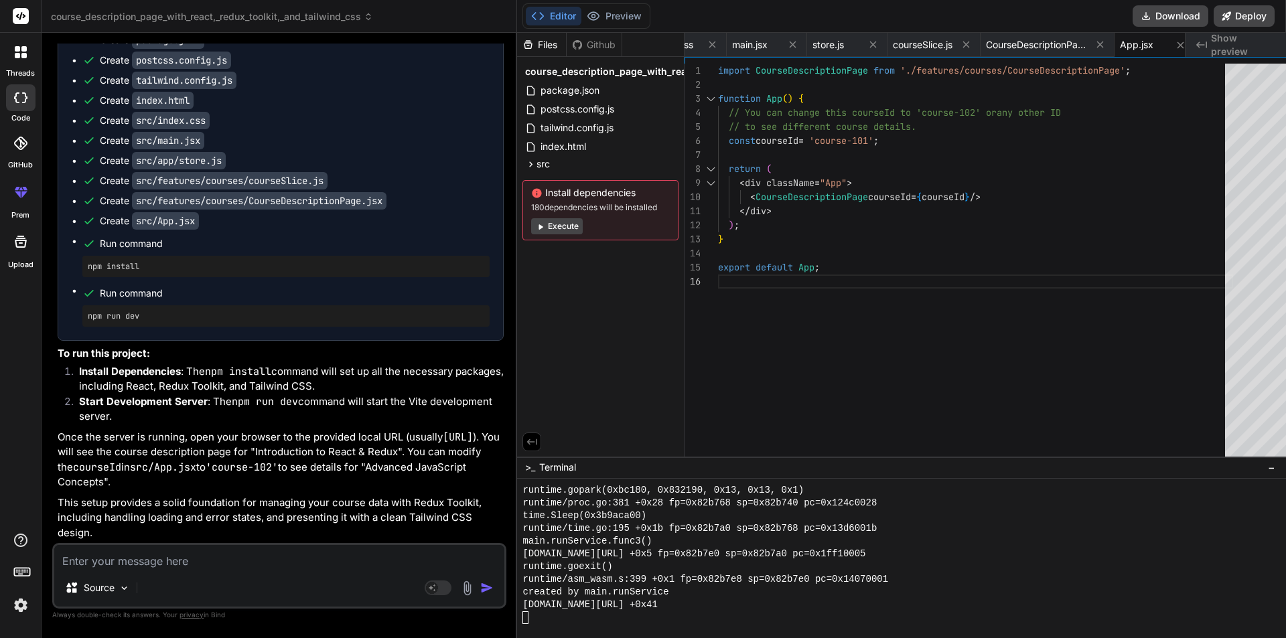
click at [550, 228] on button "Execute" at bounding box center [557, 226] width 52 height 16
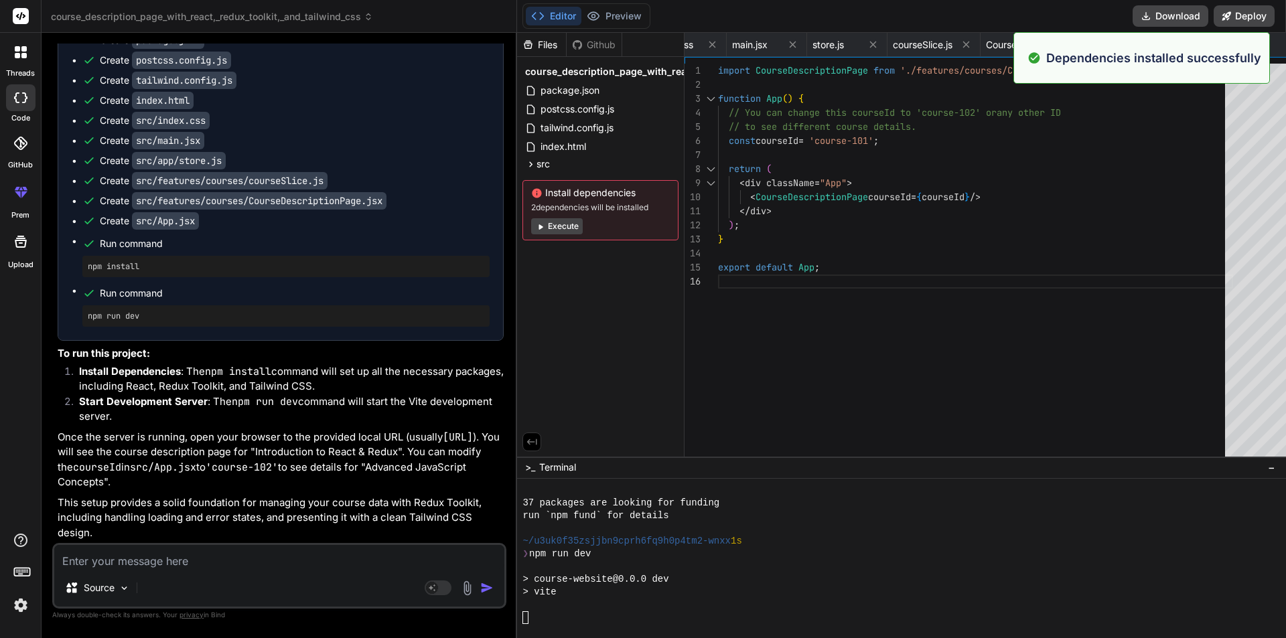
scroll to position [4059, 0]
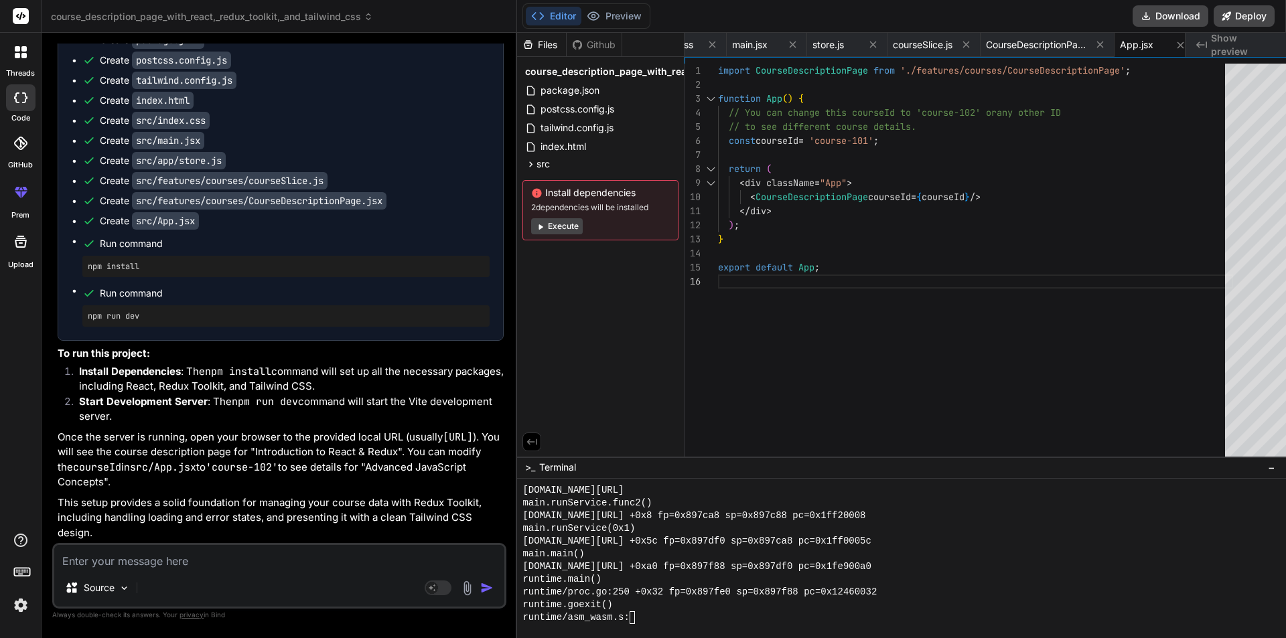
click at [539, 226] on button "Execute" at bounding box center [557, 226] width 52 height 16
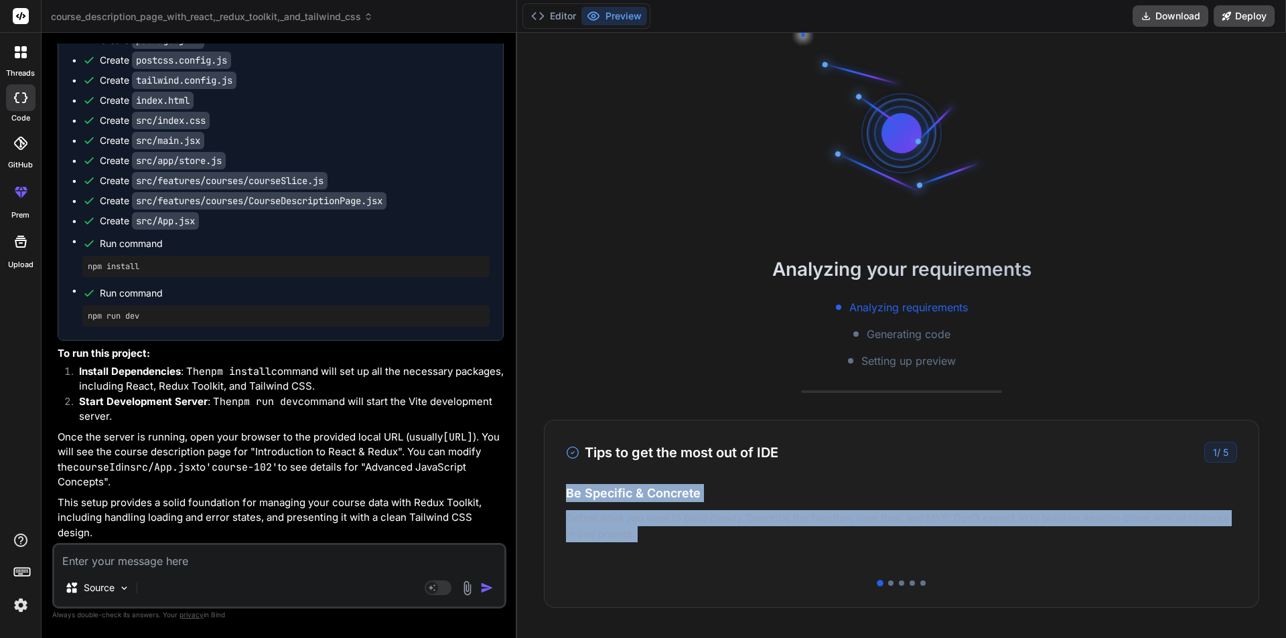
drag, startPoint x: 1187, startPoint y: 464, endPoint x: 706, endPoint y: 512, distance: 483.2
click at [673, 508] on div "Tips to get the most out of IDE 1 / 5 Be Specific & Concrete Define what you wa…" at bounding box center [901, 514] width 715 height 188
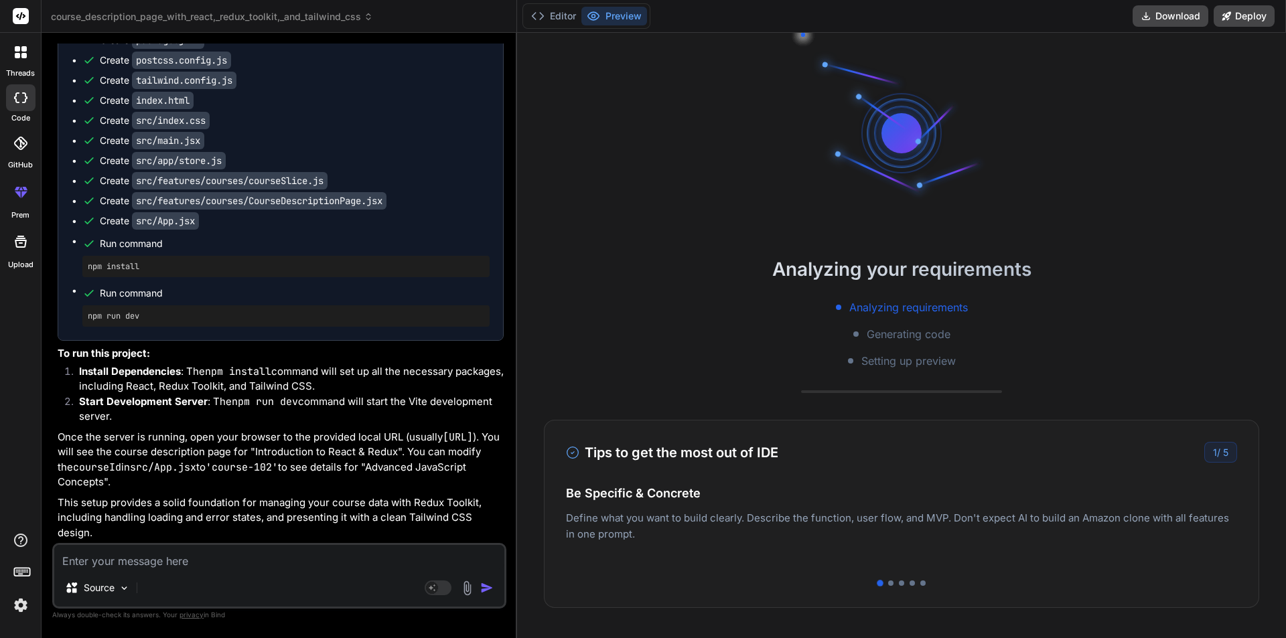
click at [948, 481] on div "Tips to get the most out of IDE 1 / 5 Be Specific & Concrete Define what you wa…" at bounding box center [901, 514] width 715 height 188
click at [1223, 457] on span "5" at bounding box center [1225, 452] width 5 height 11
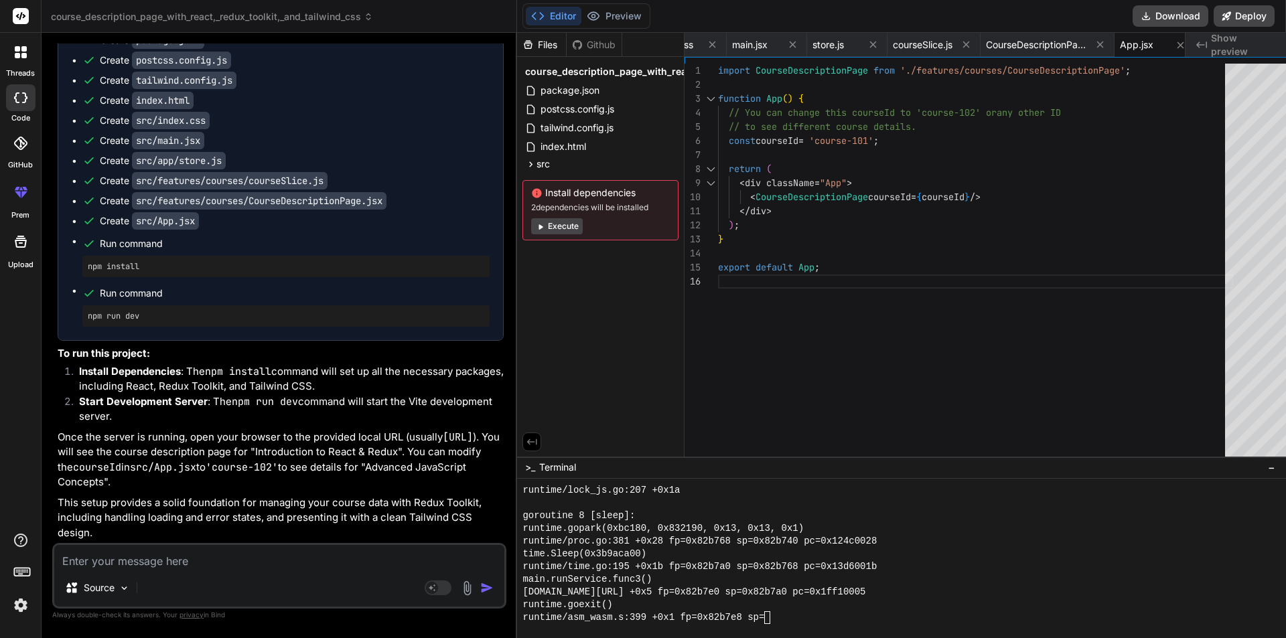
scroll to position [7761, 0]
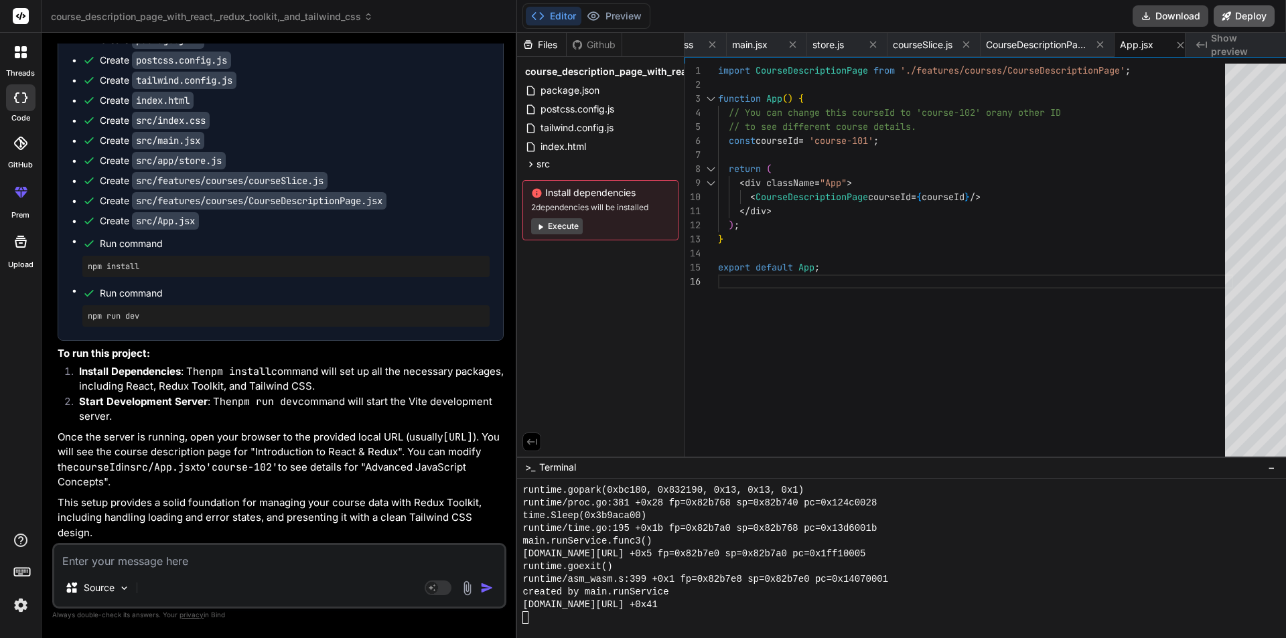
click at [1246, 15] on button "Deploy" at bounding box center [1243, 15] width 61 height 21
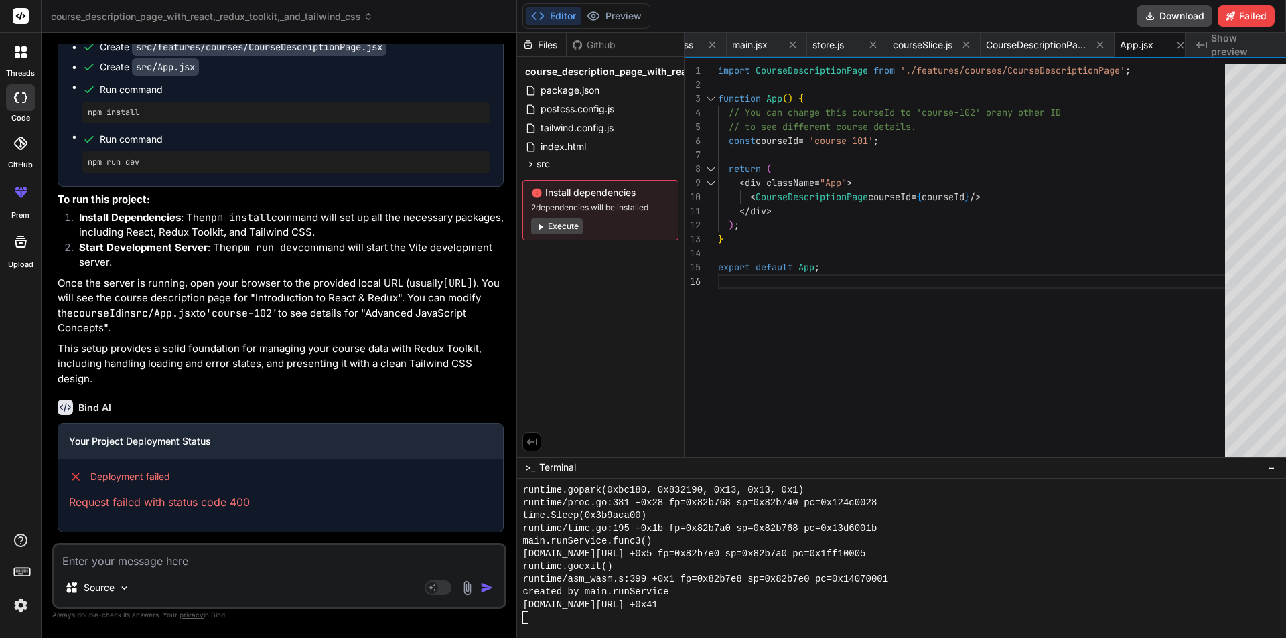
scroll to position [2557, 0]
click at [161, 441] on h3 "Your Project Deployment Status" at bounding box center [280, 441] width 423 height 13
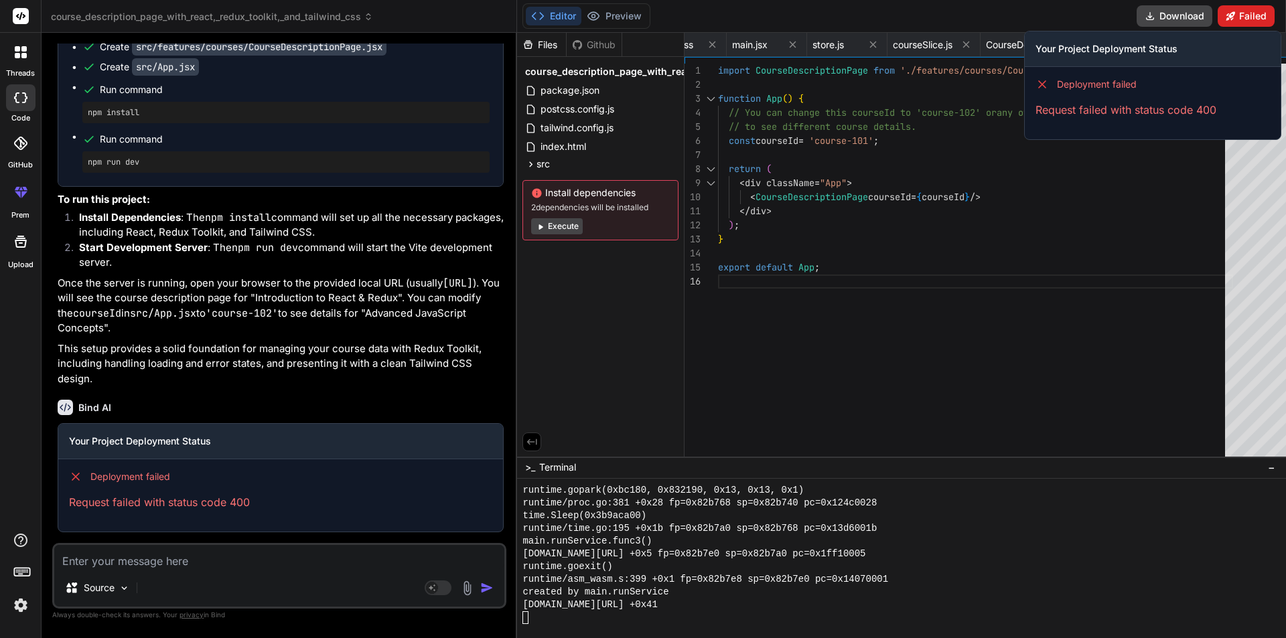
click at [1248, 19] on button "Failed" at bounding box center [1245, 15] width 57 height 21
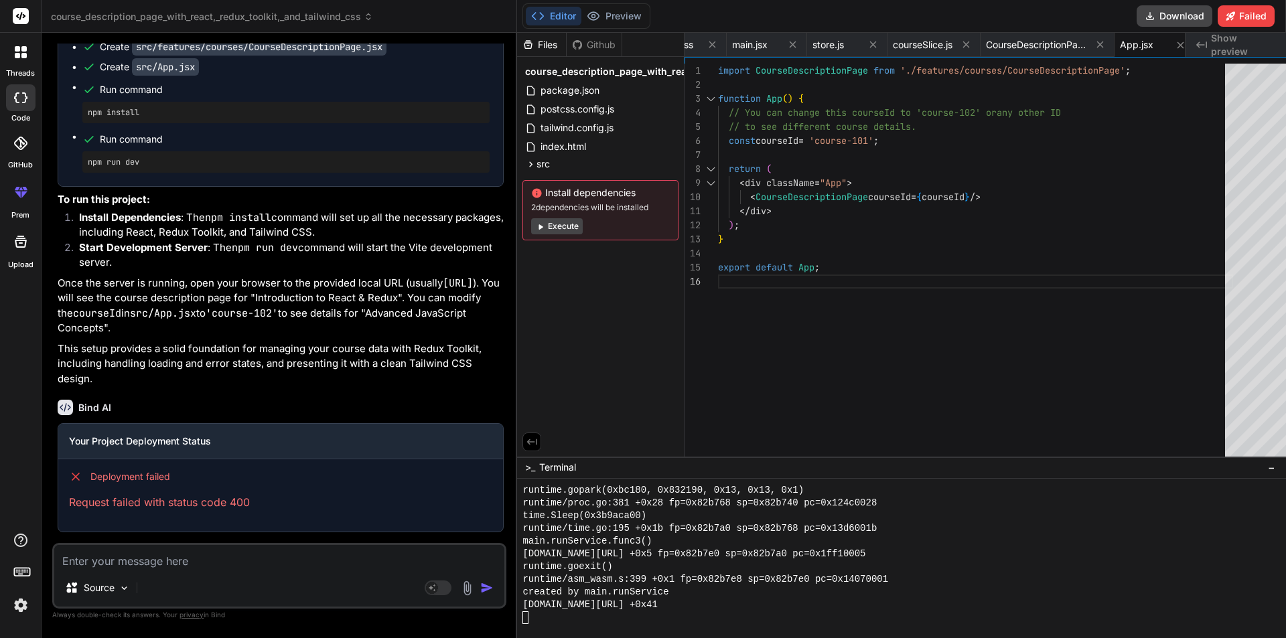
click at [552, 223] on button "Execute" at bounding box center [557, 226] width 52 height 16
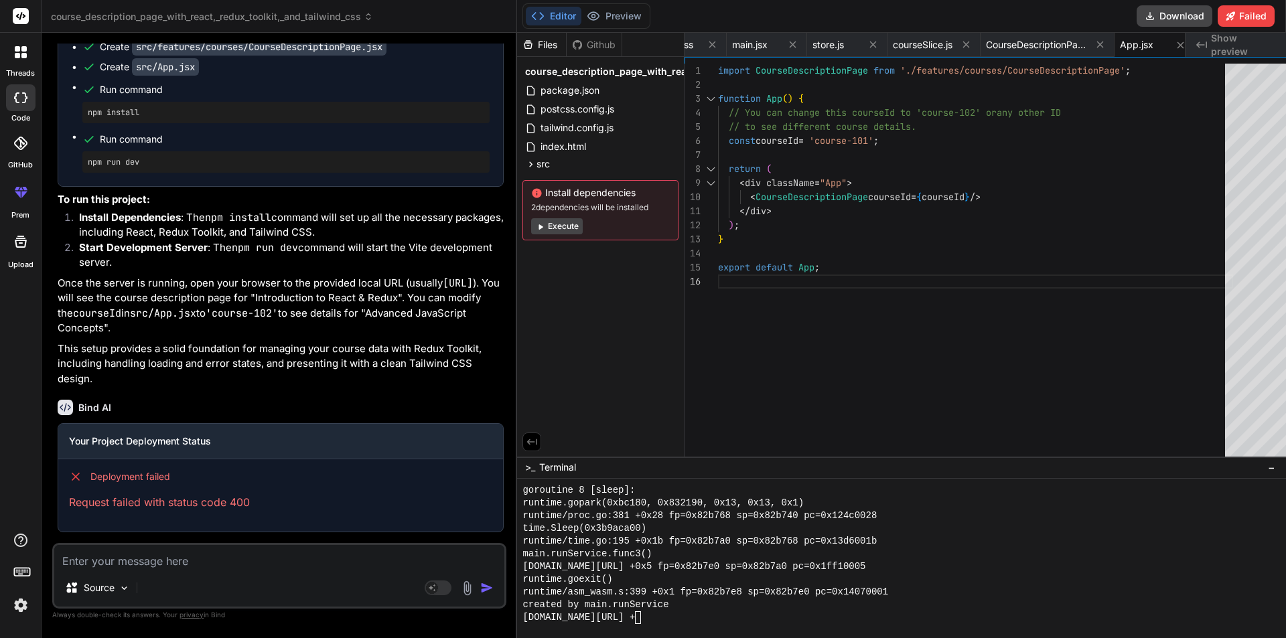
scroll to position [9721, 0]
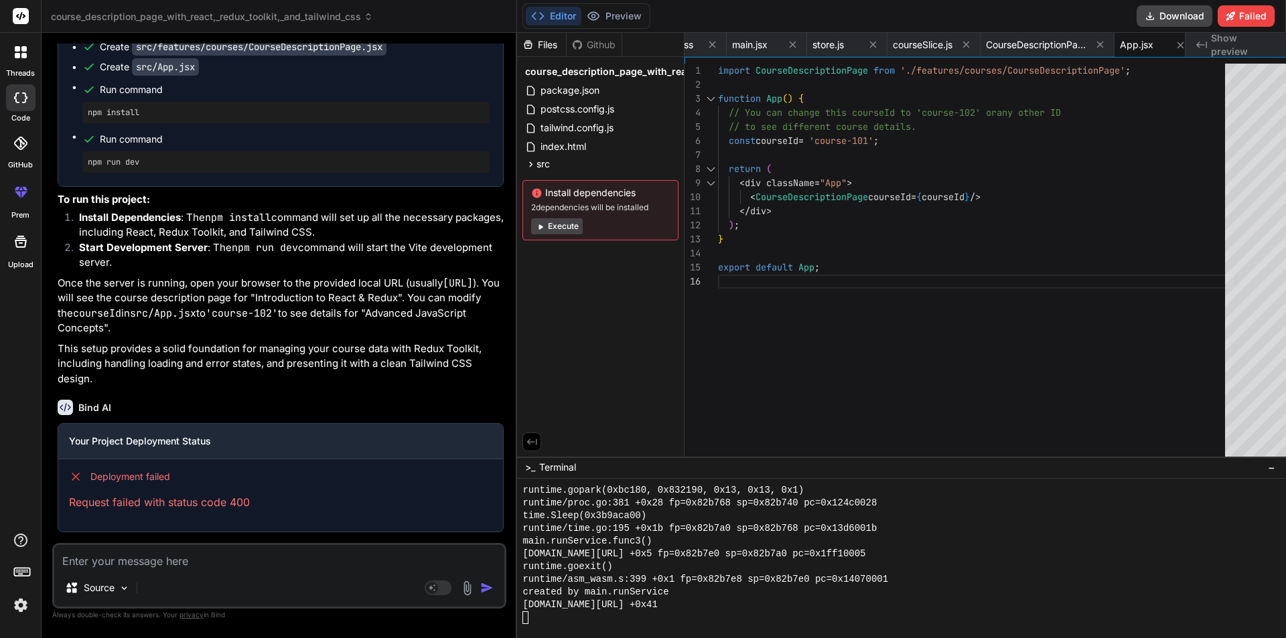
click at [114, 548] on textarea at bounding box center [279, 557] width 450 height 24
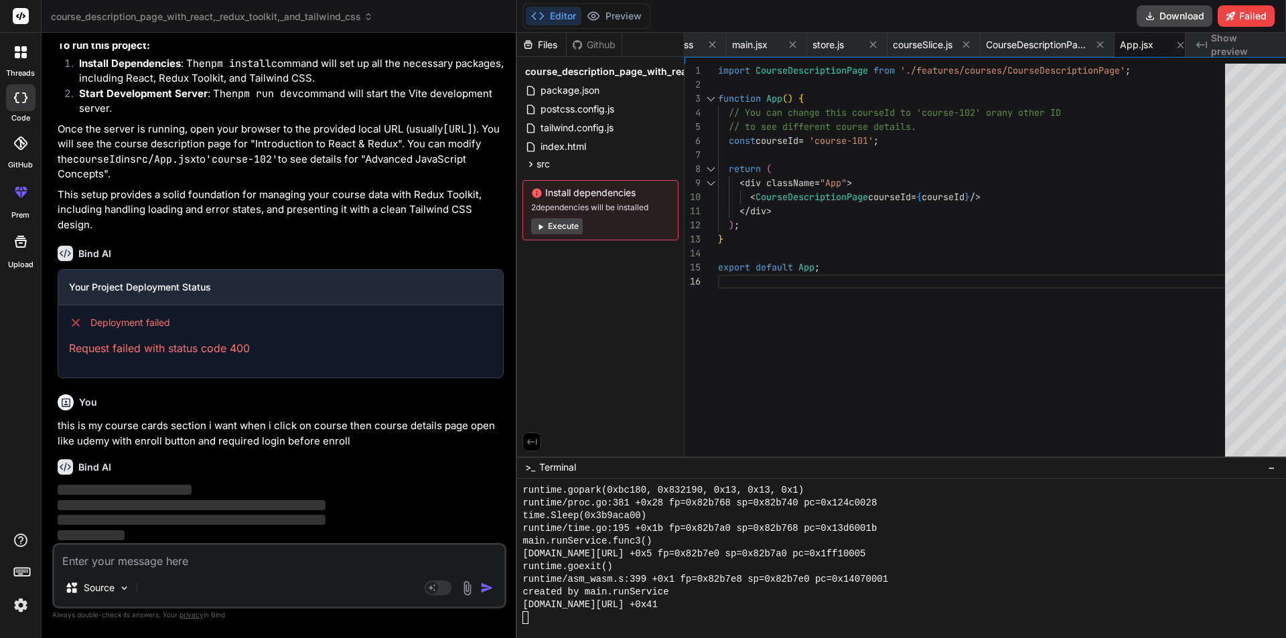
scroll to position [2712, 0]
paste textarea "import React, { useEffect, useState } from 'react'; const Courses = () => { con…"
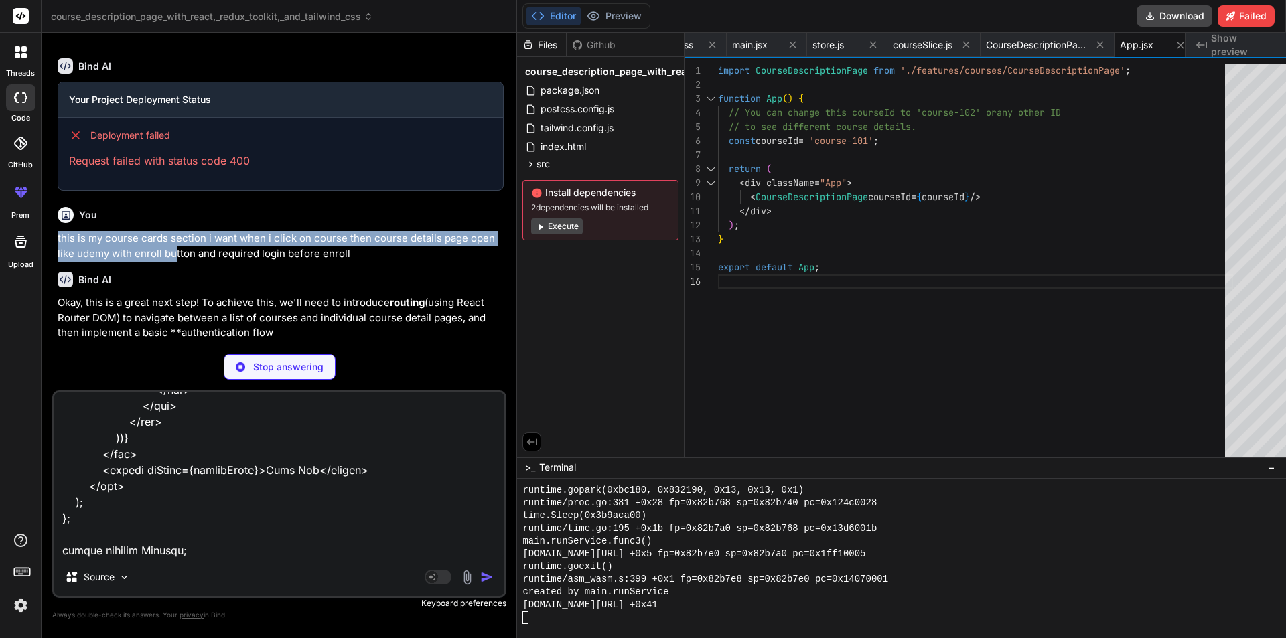
scroll to position [2864, 0]
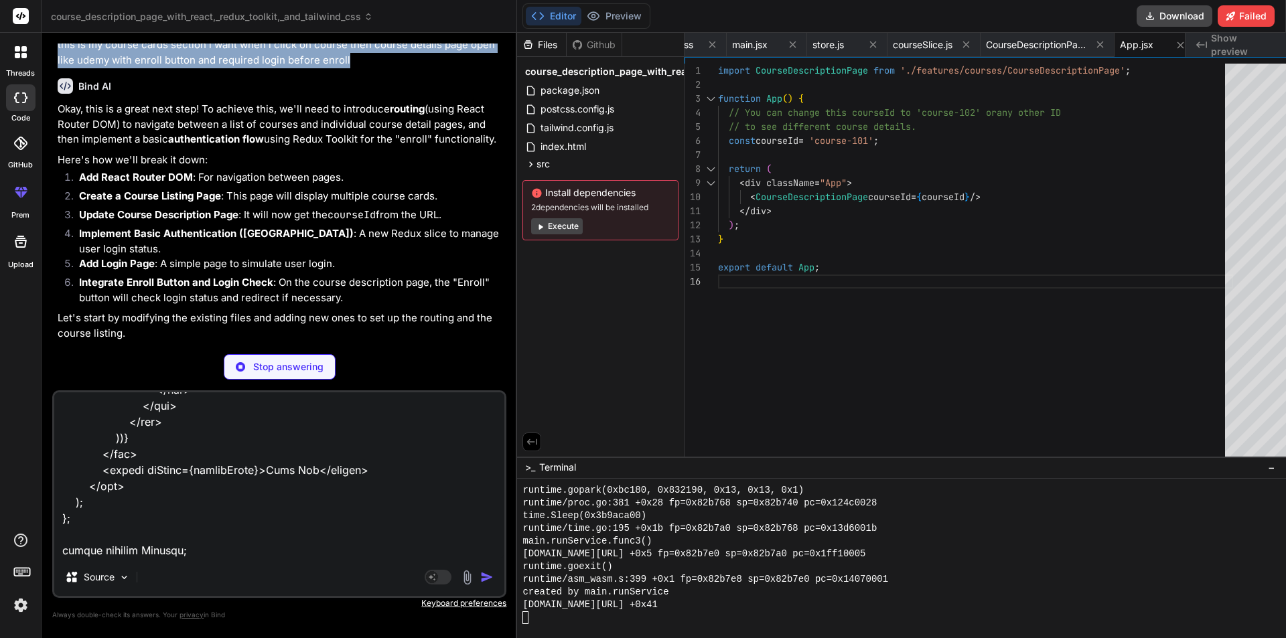
drag, startPoint x: 52, startPoint y: 271, endPoint x: 378, endPoint y: 289, distance: 326.6
click at [378, 289] on div "You hi Bind AI Hello! I'm Bind AI, your expert AI assistant and senior software…" at bounding box center [279, 341] width 454 height 594
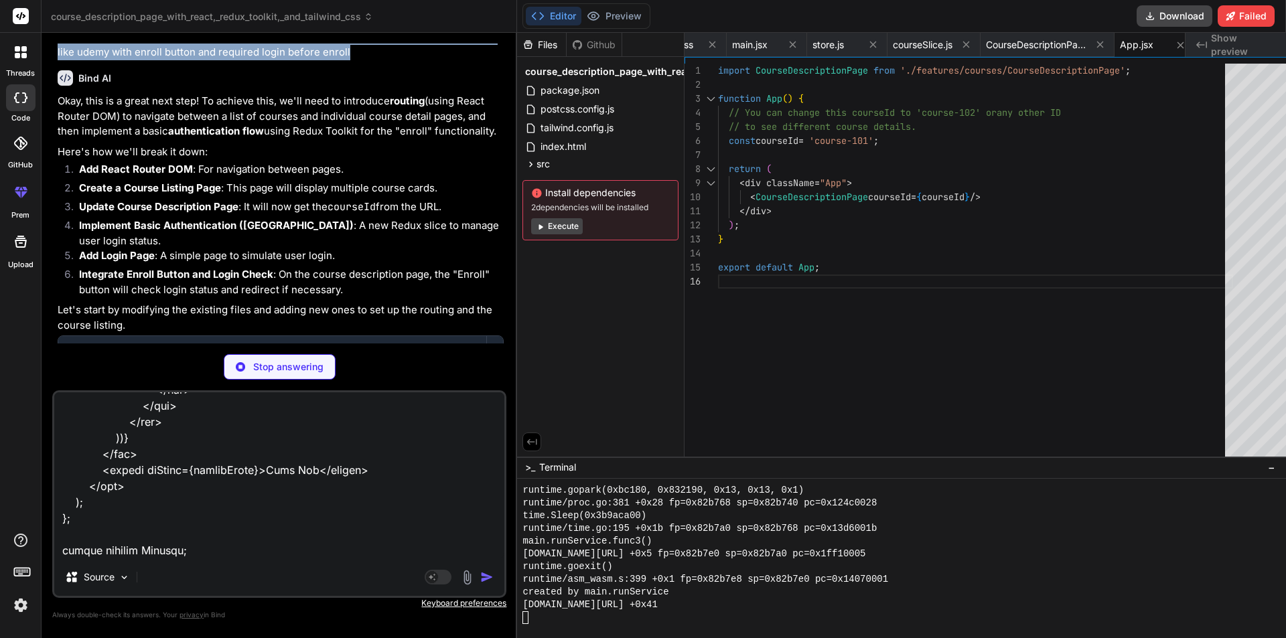
copy p "this is my course cards section i want when i click on course then course detai…"
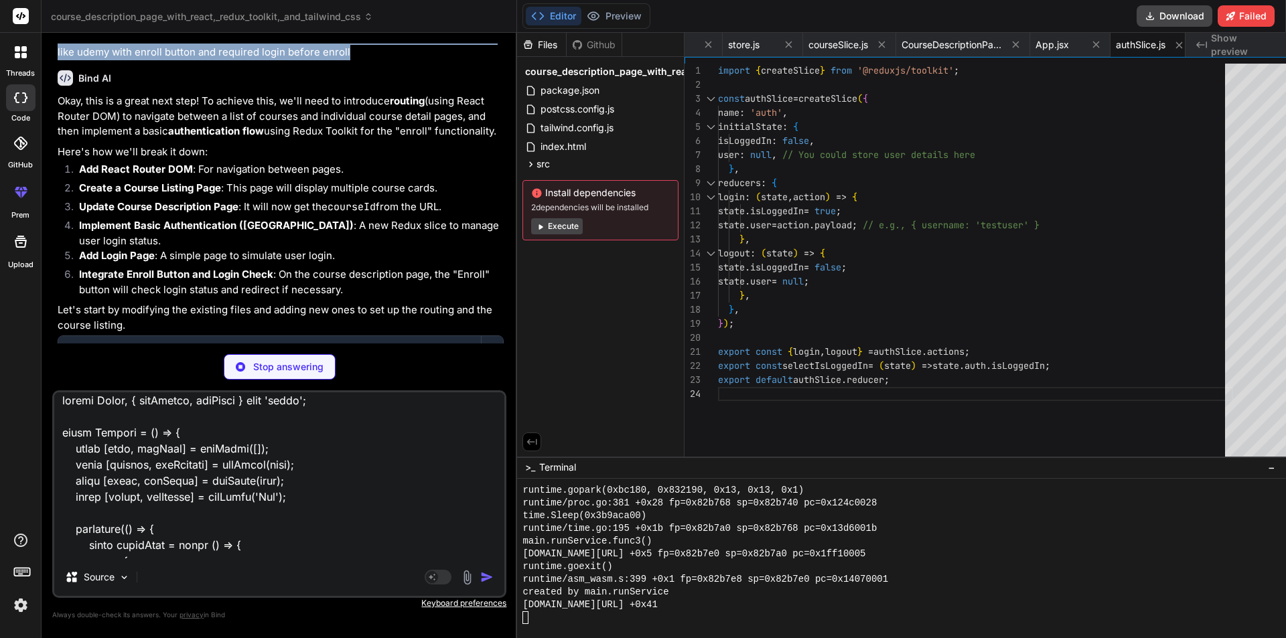
scroll to position [0, 0]
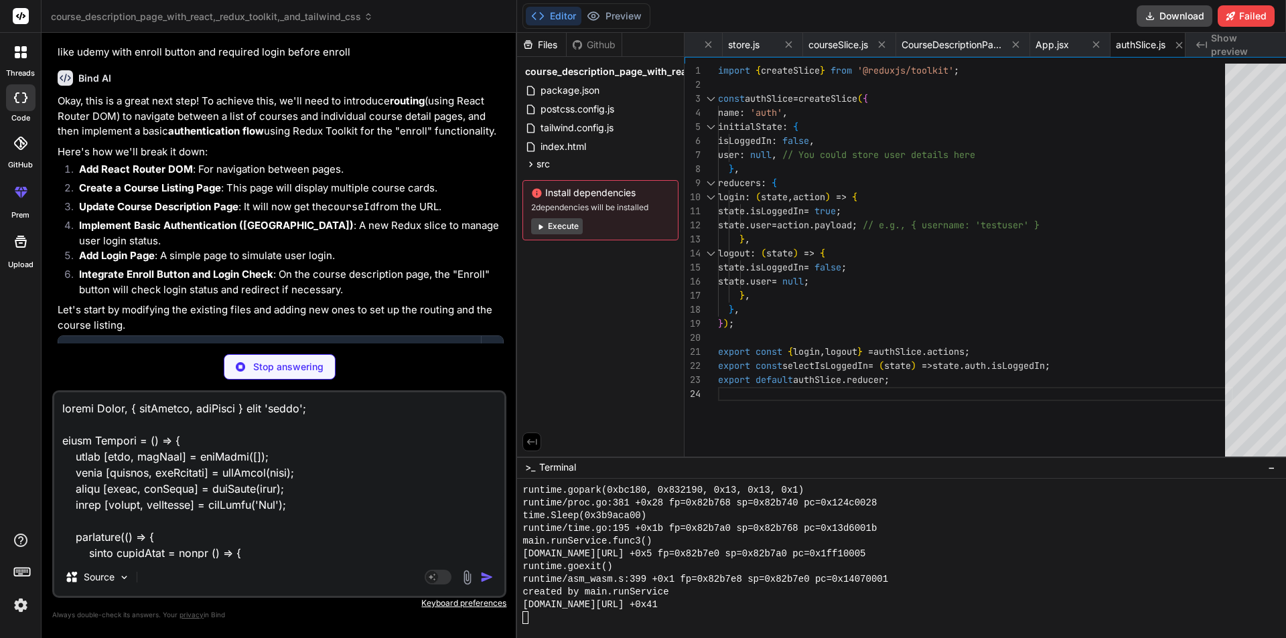
click at [62, 404] on textarea at bounding box center [279, 475] width 450 height 166
paste textarea "this is my course cards section i want when i click on course then course detai…"
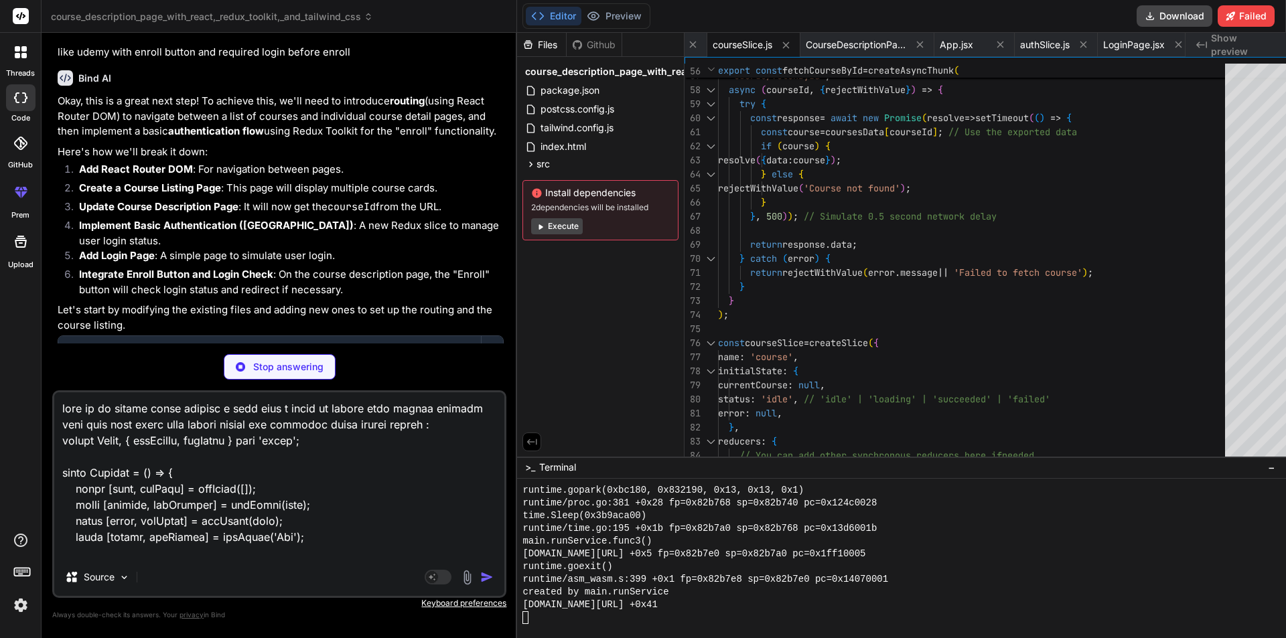
click at [309, 499] on textarea at bounding box center [279, 475] width 450 height 166
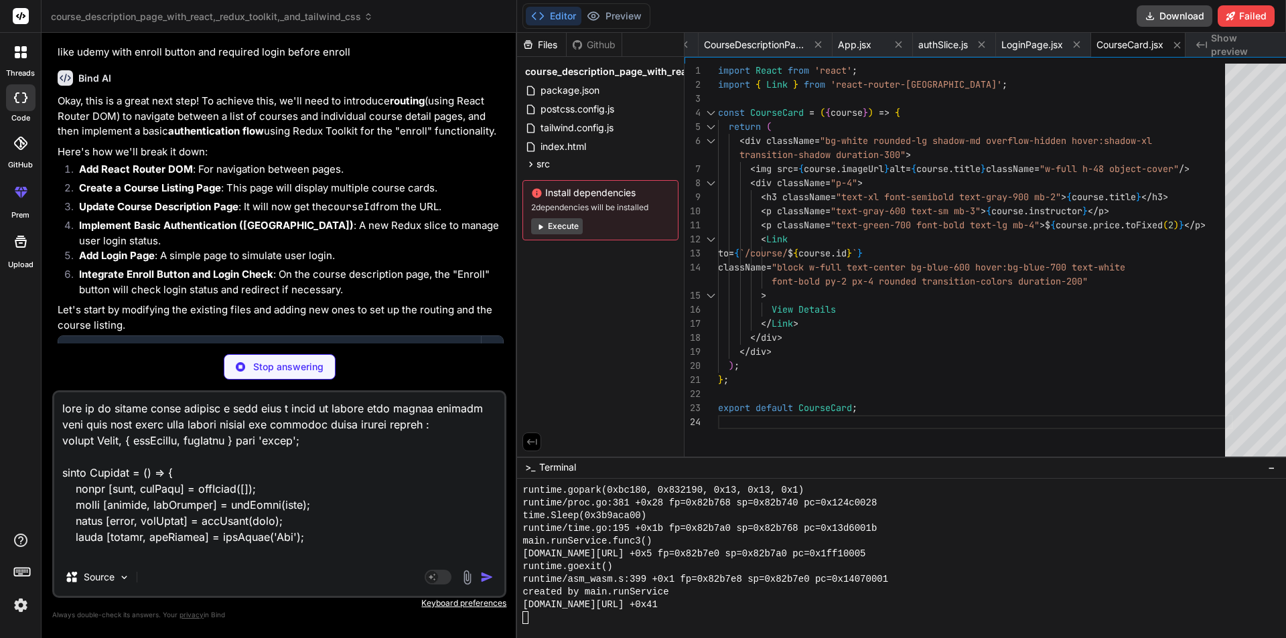
scroll to position [0, 838]
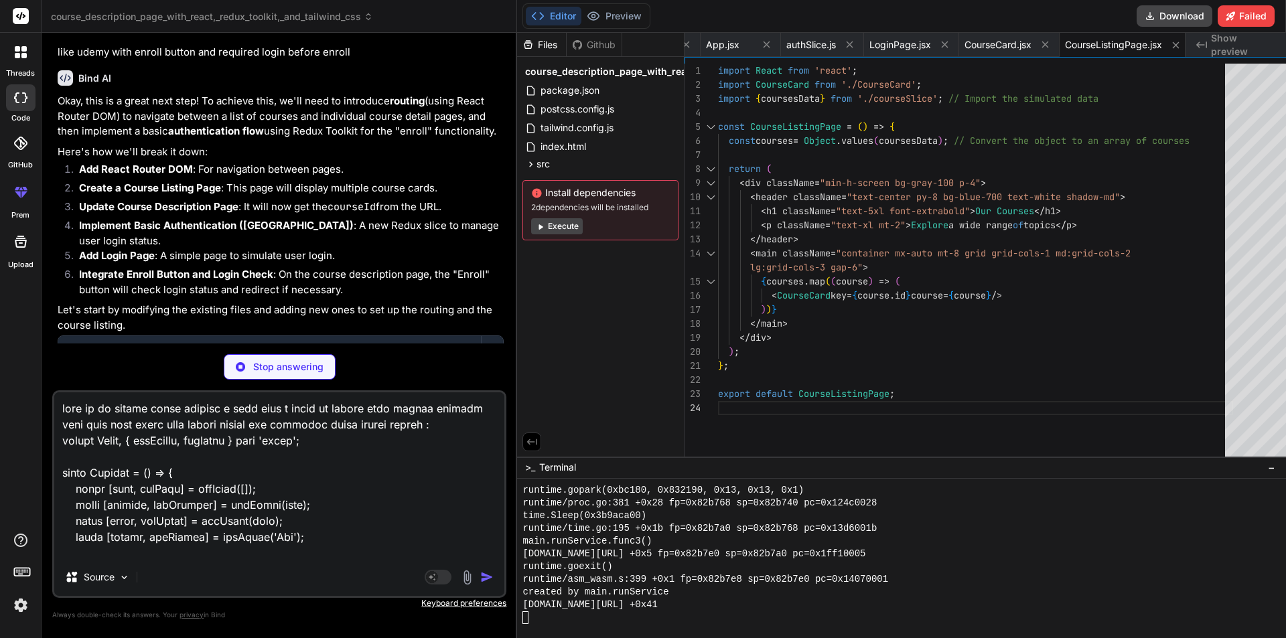
click at [271, 366] on p "Stop answering" at bounding box center [288, 366] width 70 height 13
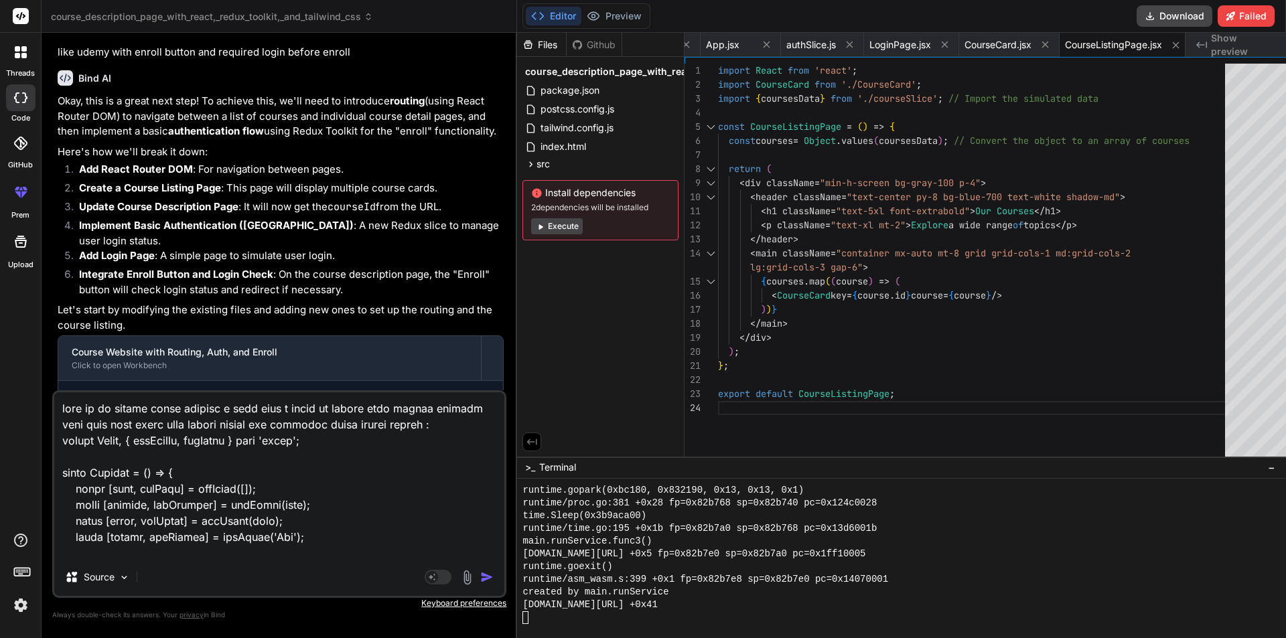
click at [480, 573] on img "button" at bounding box center [486, 577] width 13 height 13
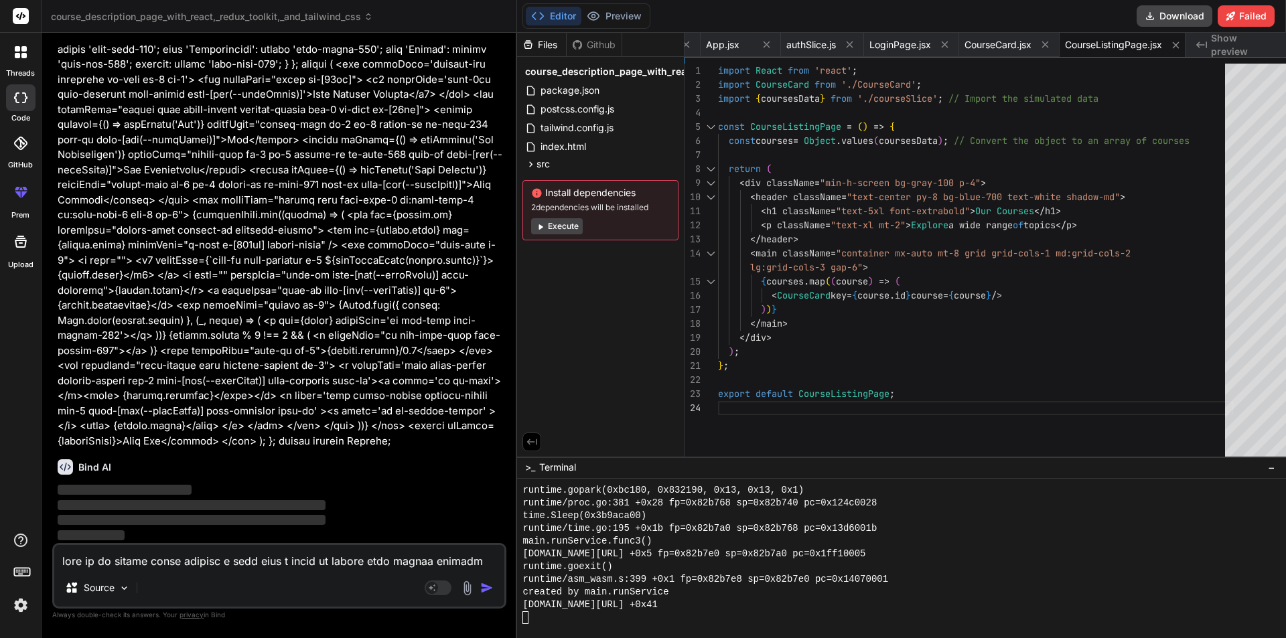
scroll to position [3690, 0]
click at [761, 46] on icon at bounding box center [766, 44] width 11 height 11
click at [763, 46] on icon at bounding box center [768, 44] width 11 height 11
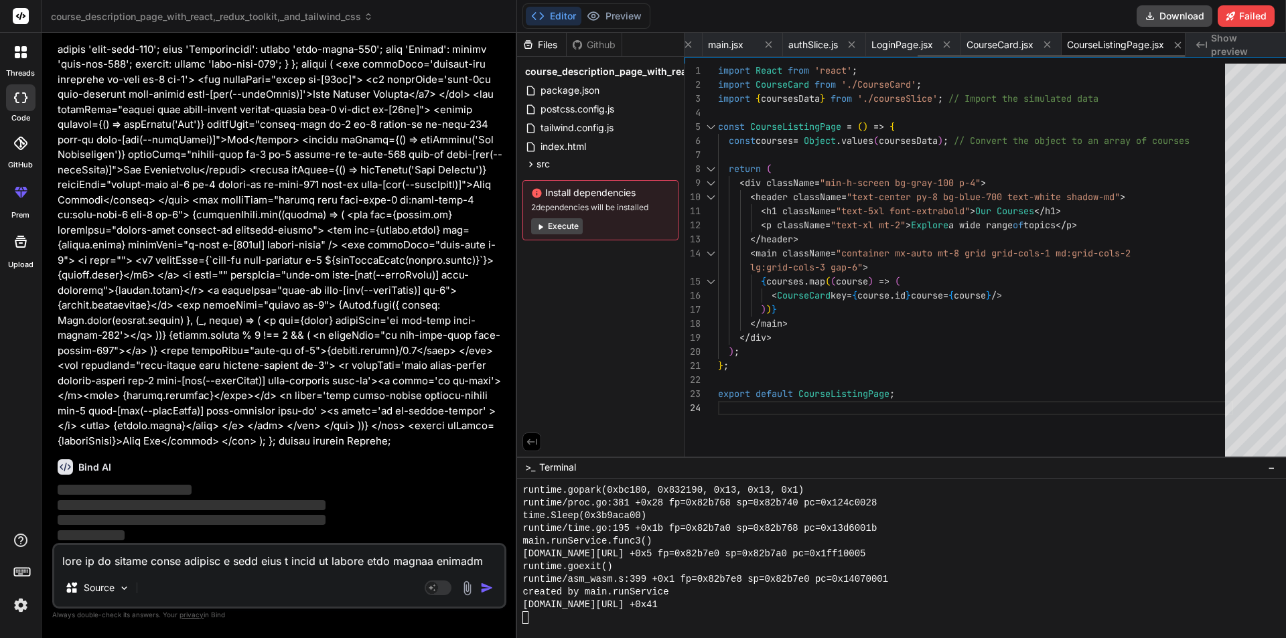
click at [763, 46] on icon at bounding box center [768, 44] width 11 height 11
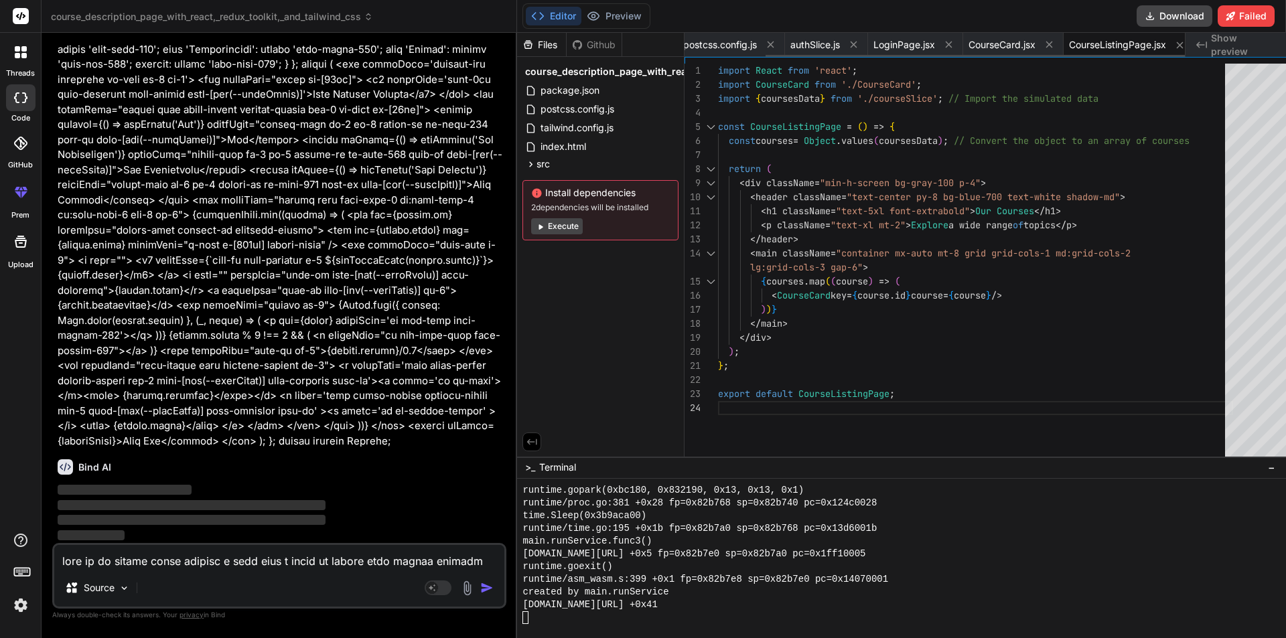
click at [765, 46] on icon at bounding box center [770, 44] width 11 height 11
click at [757, 46] on icon at bounding box center [762, 44] width 11 height 11
click at [753, 46] on div "authSlice.js" at bounding box center [725, 45] width 83 height 24
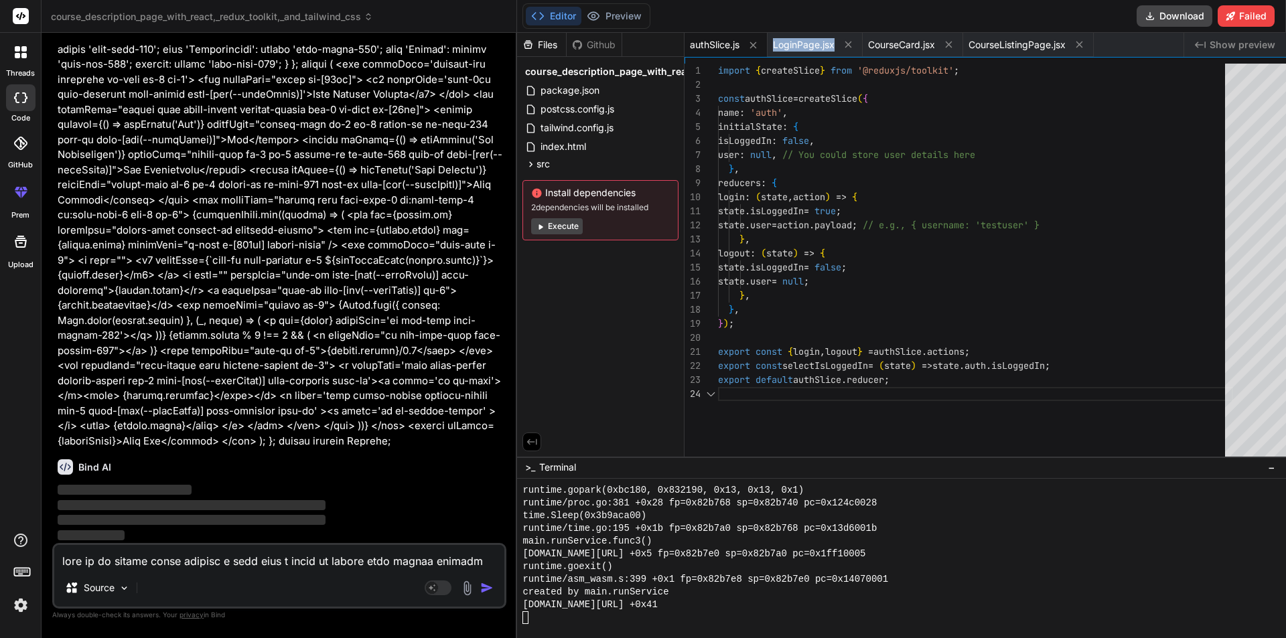
click at [753, 46] on div "authSlice.js" at bounding box center [725, 45] width 83 height 24
click at [747, 45] on icon at bounding box center [752, 45] width 11 height 11
click at [767, 45] on div "LoginPage.jsx" at bounding box center [814, 45] width 95 height 24
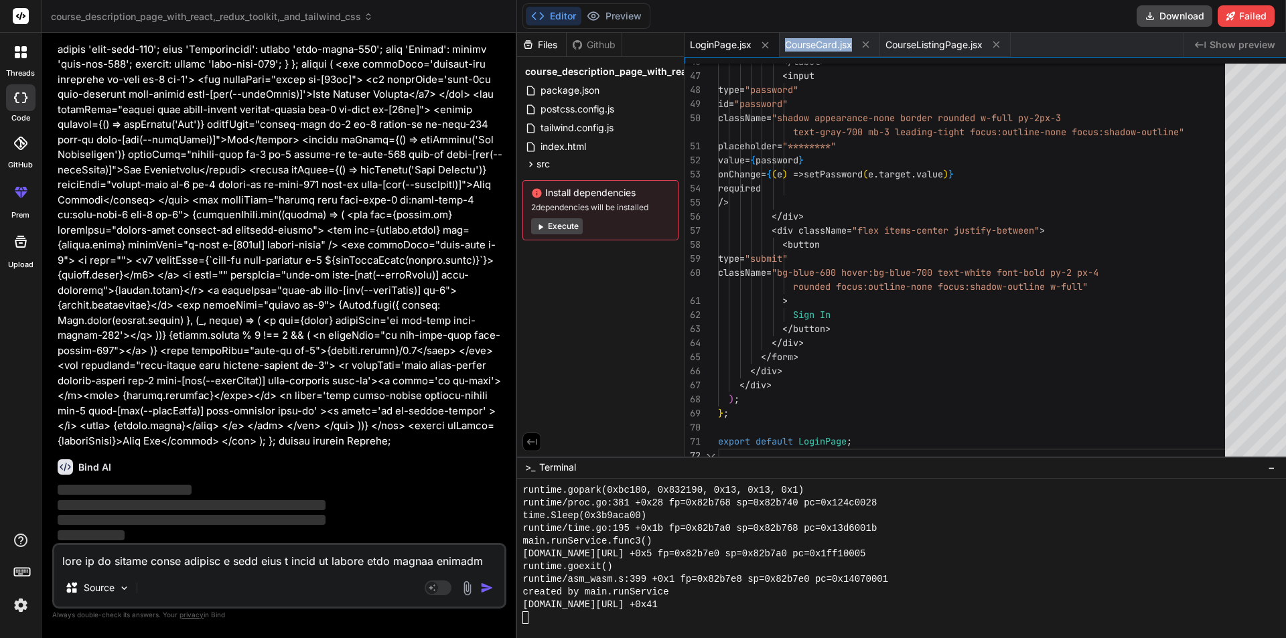
click at [741, 45] on div "LoginPage.jsx" at bounding box center [731, 45] width 95 height 24
click at [759, 44] on icon at bounding box center [764, 45] width 11 height 11
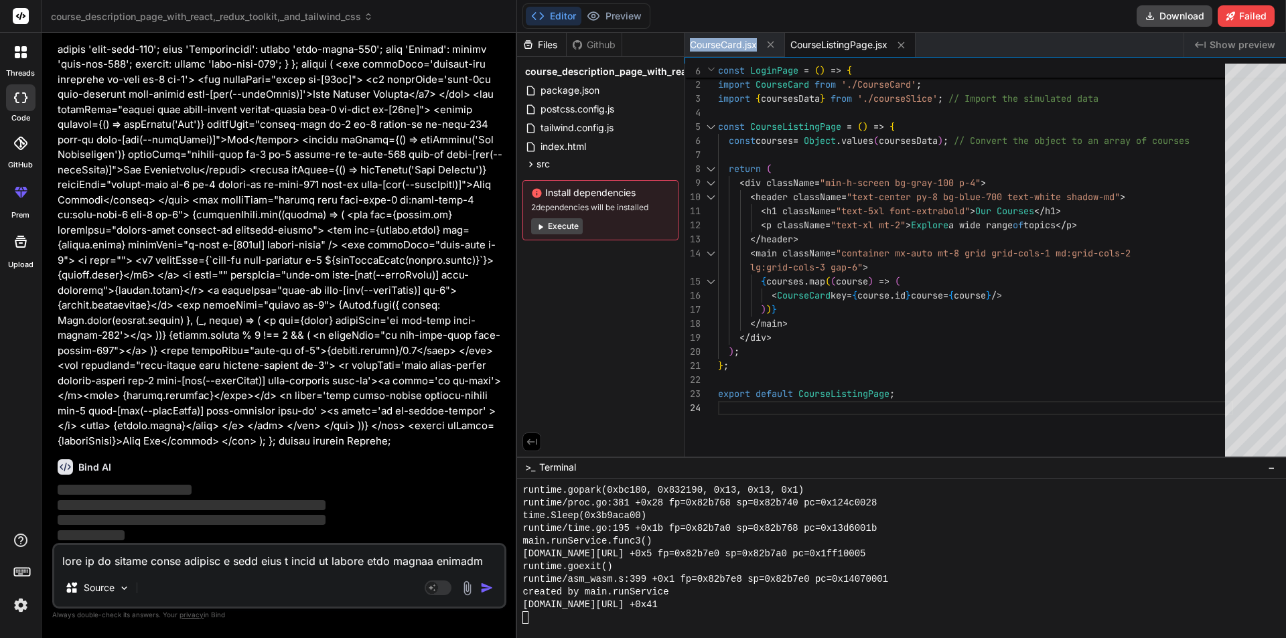
click at [745, 44] on div "CourseCard.jsx" at bounding box center [734, 45] width 100 height 24
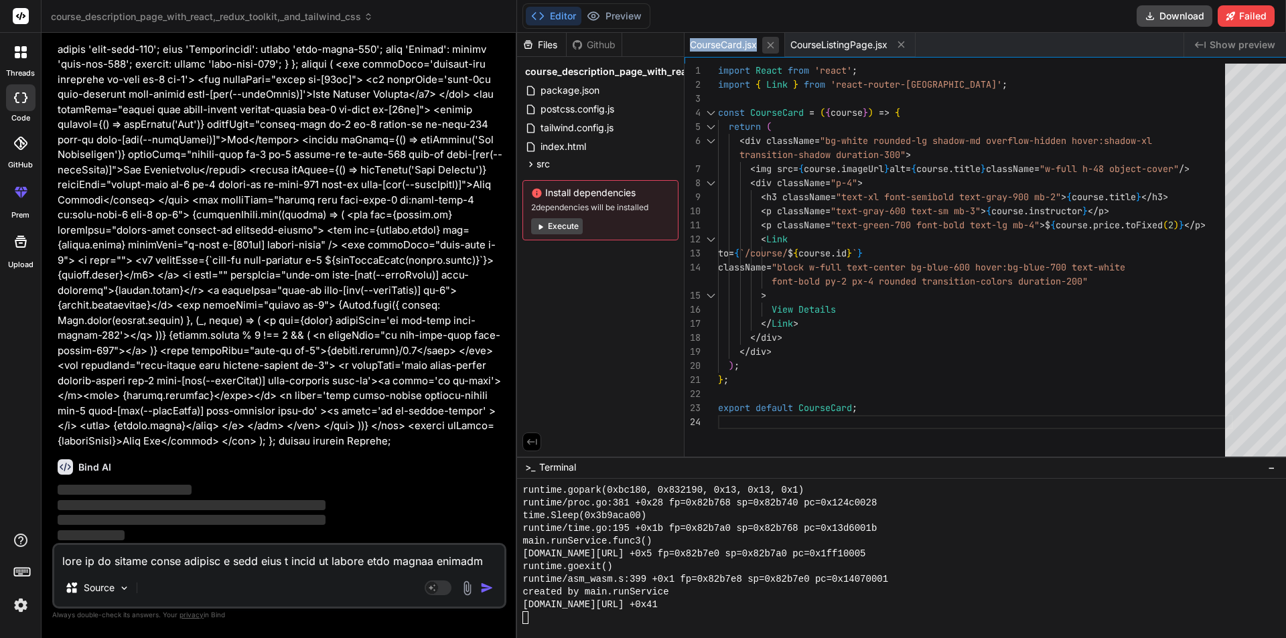
click at [765, 45] on icon at bounding box center [770, 45] width 11 height 11
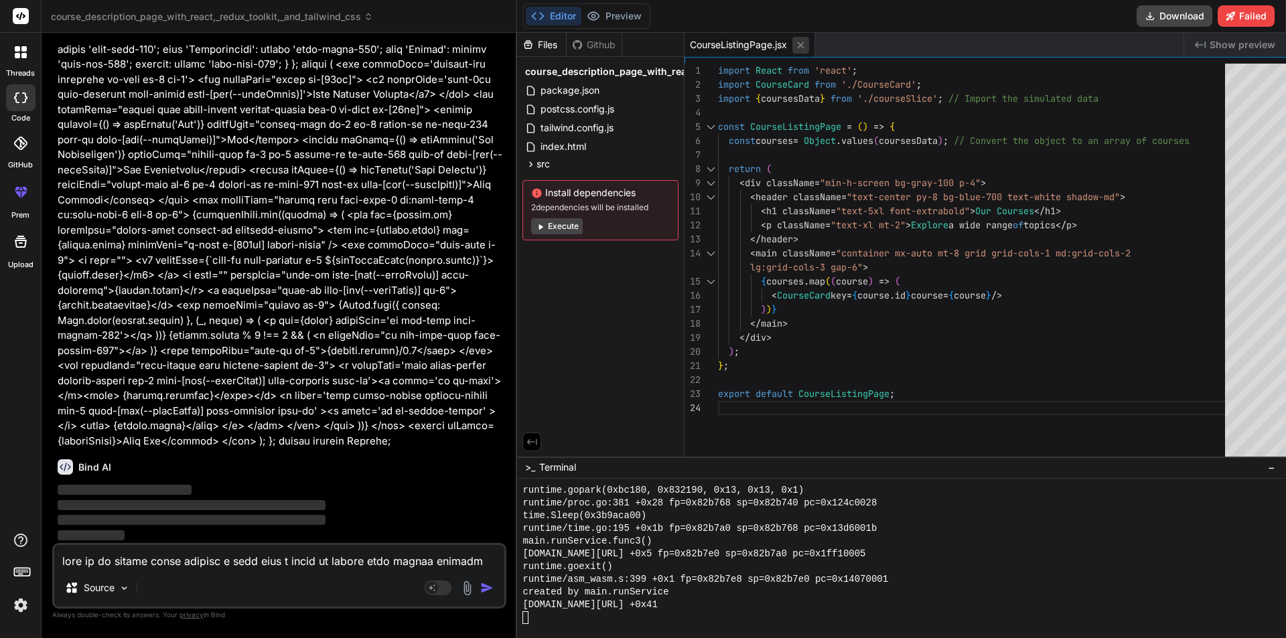
click at [795, 46] on icon at bounding box center [800, 45] width 11 height 11
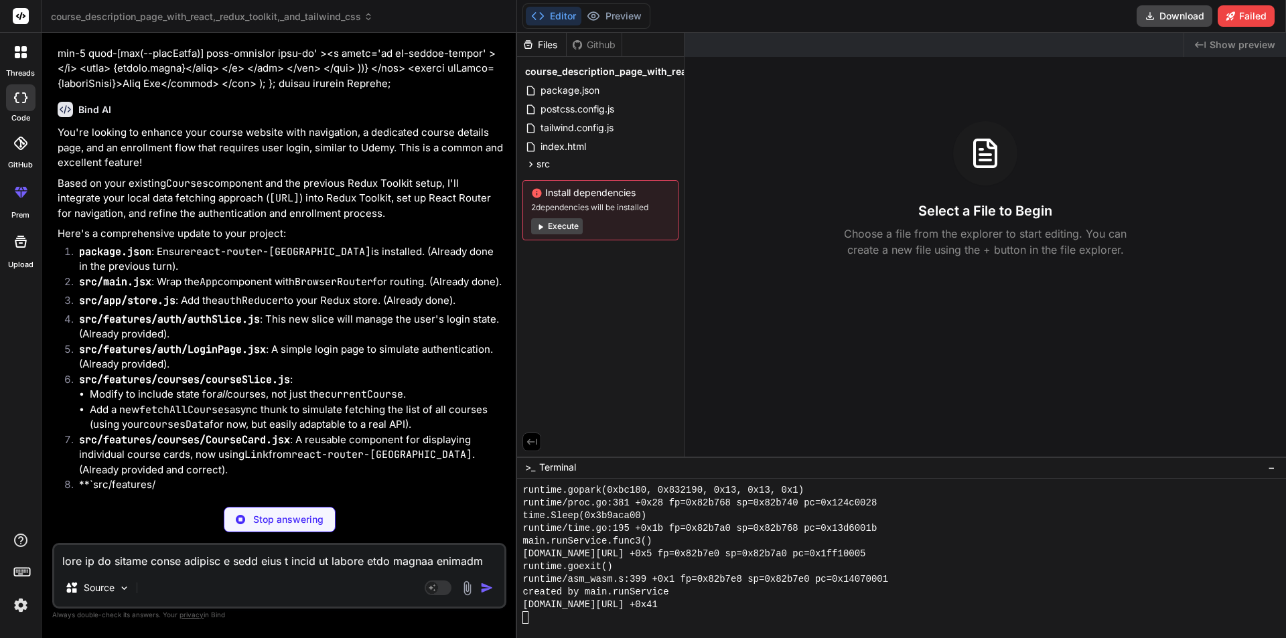
scroll to position [4331, 0]
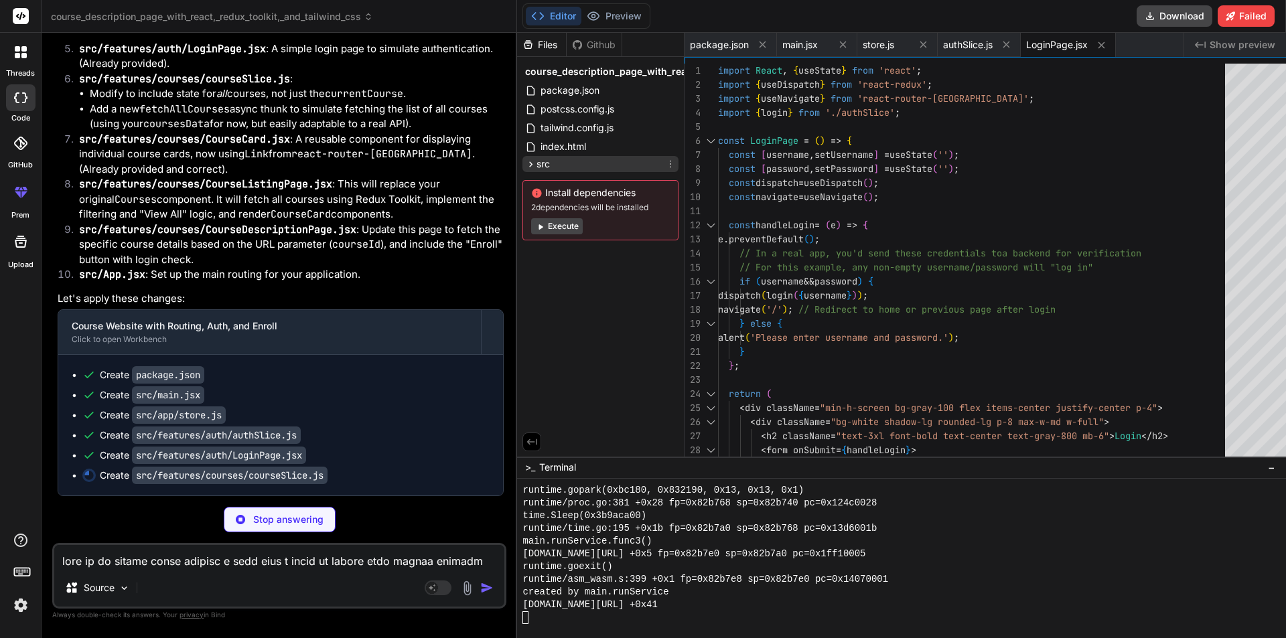
click at [525, 162] on icon at bounding box center [530, 164] width 11 height 11
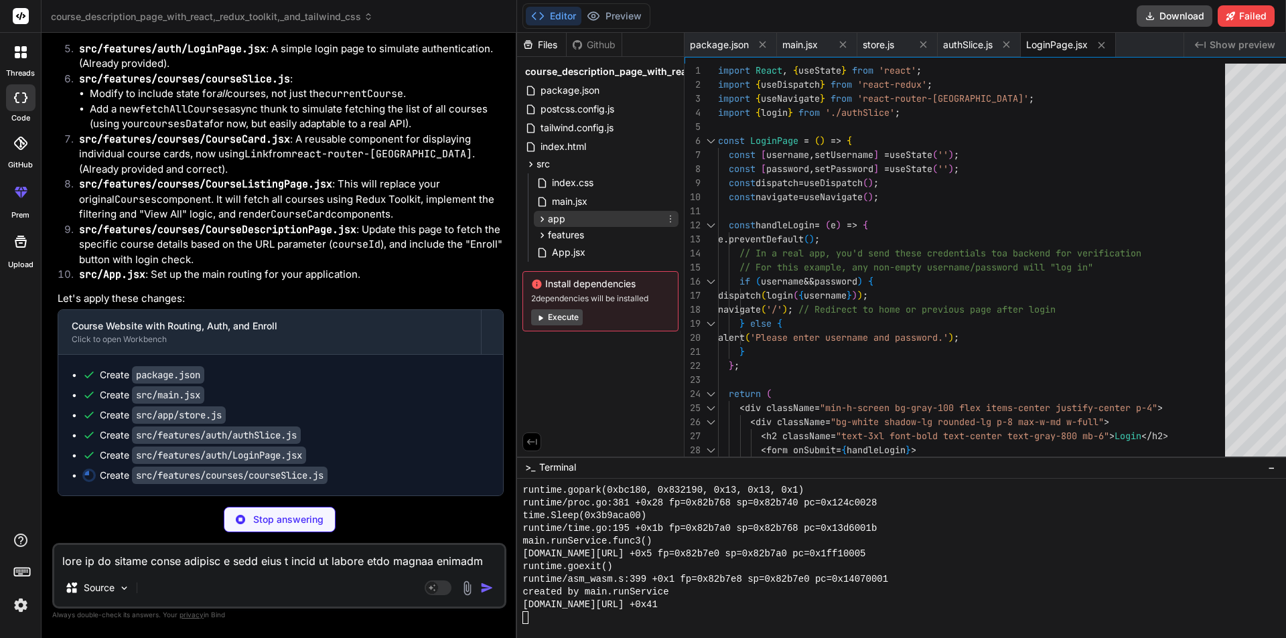
click at [548, 218] on span "app" at bounding box center [556, 218] width 17 height 13
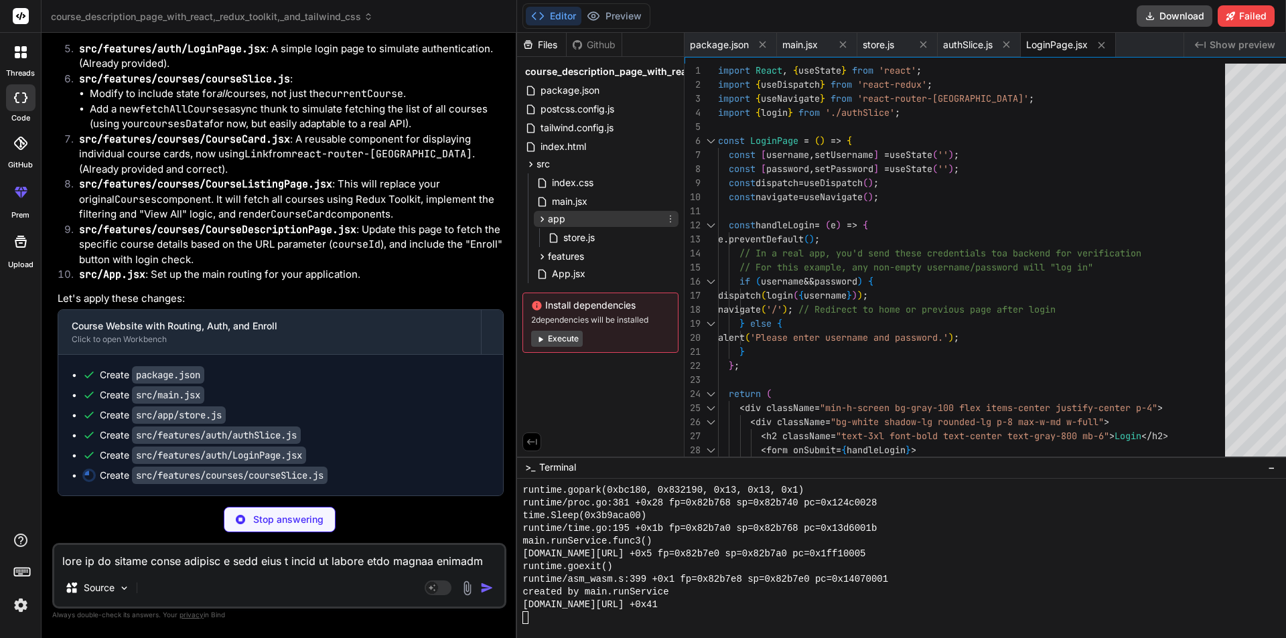
scroll to position [0, 13]
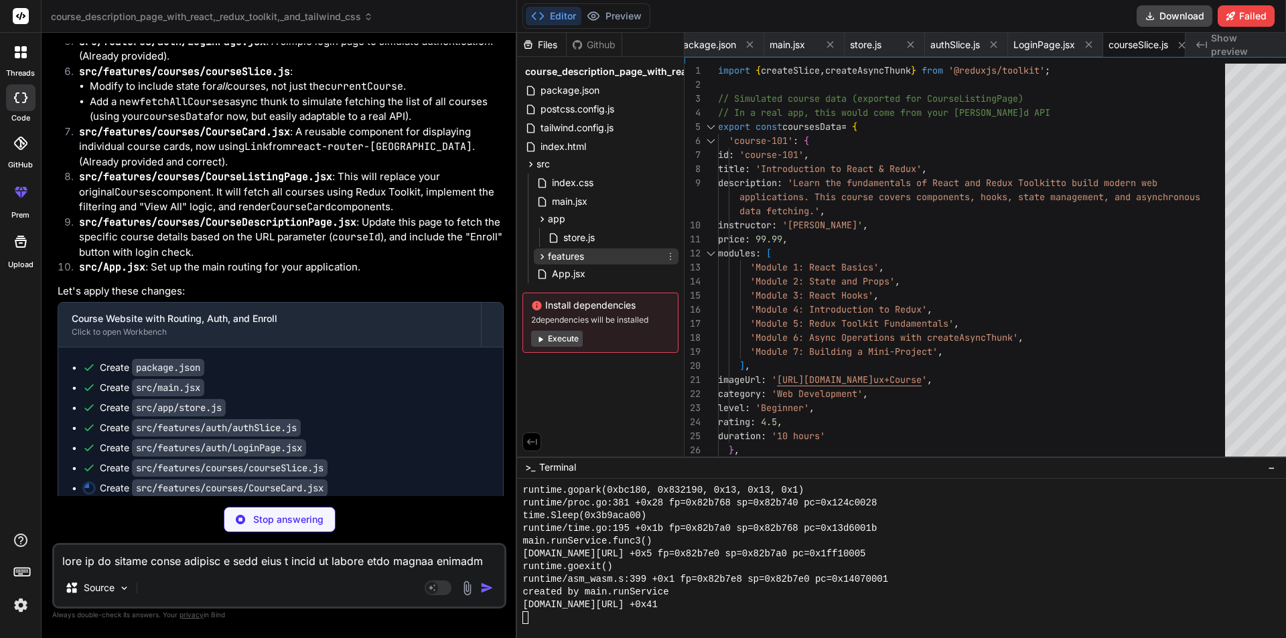
click at [548, 252] on span "features" at bounding box center [566, 256] width 36 height 13
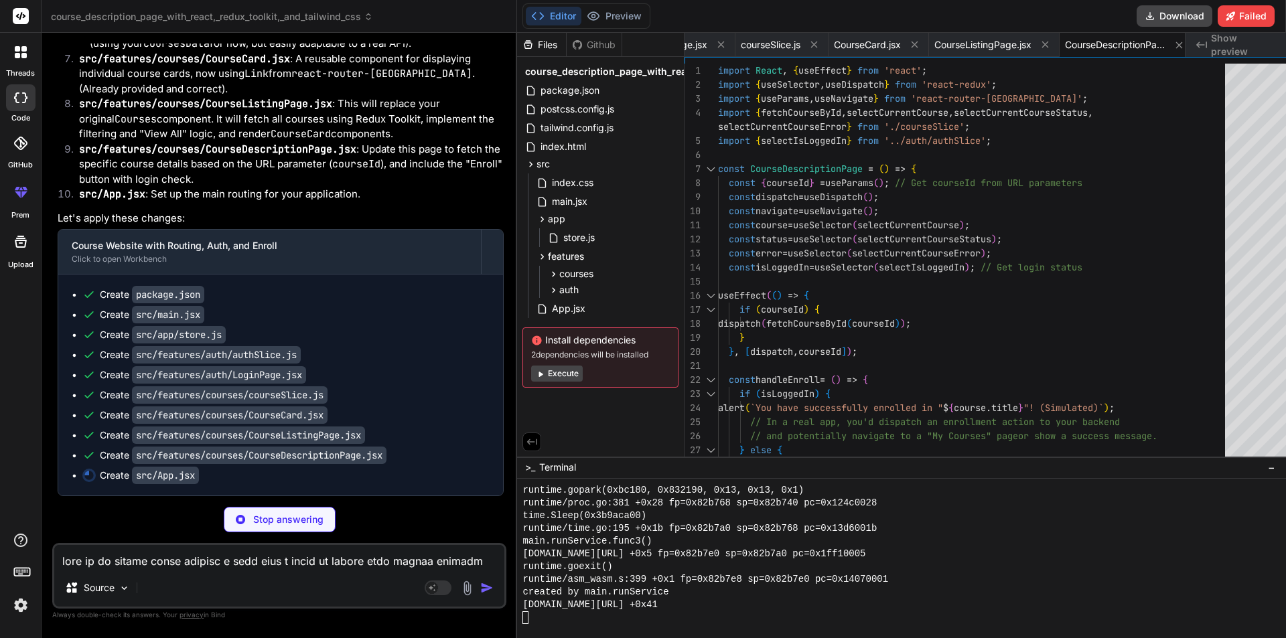
scroll to position [9785, 0]
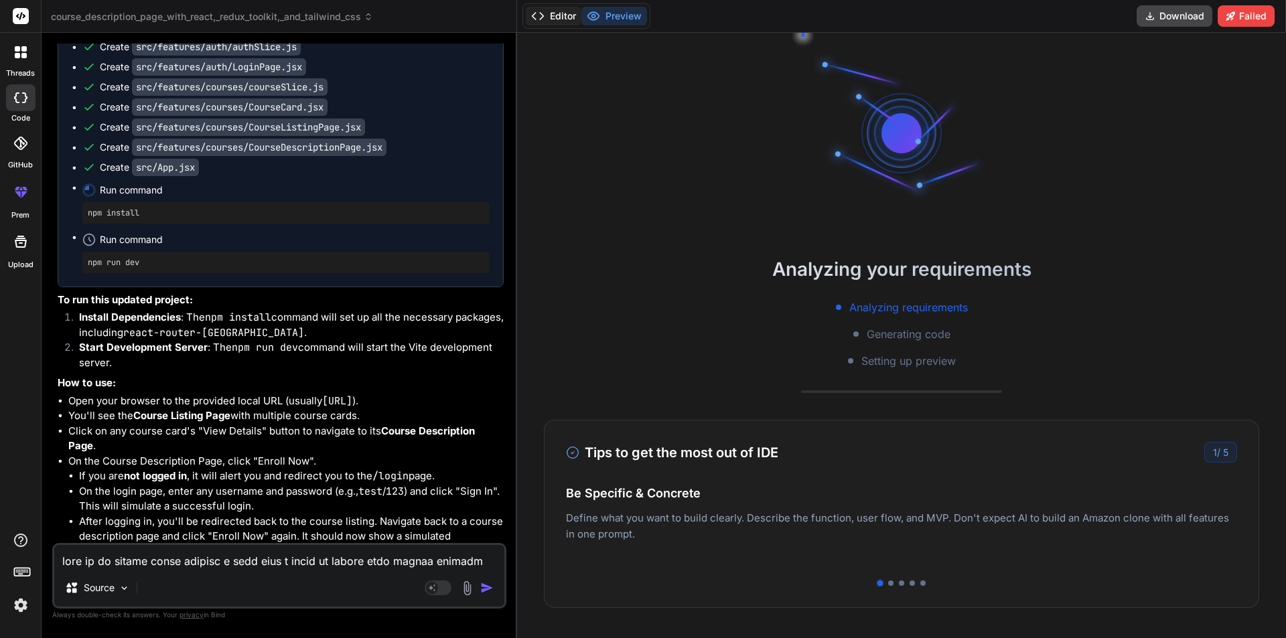
click at [552, 21] on button "Editor" at bounding box center [554, 16] width 56 height 19
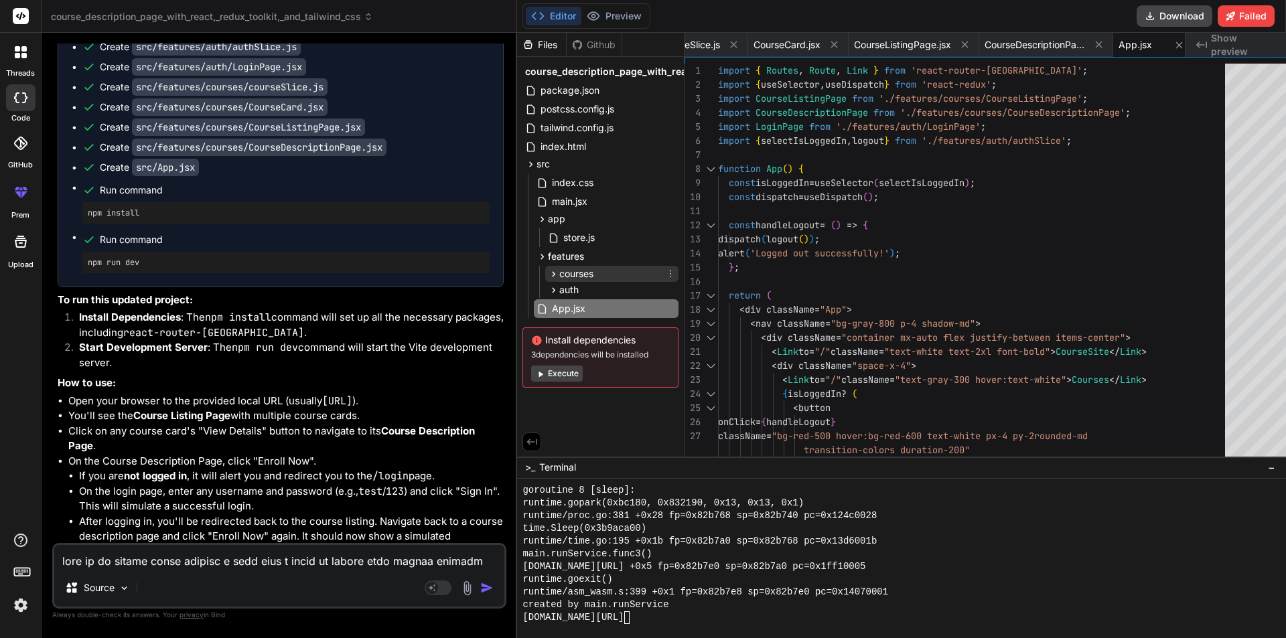
scroll to position [11808, 0]
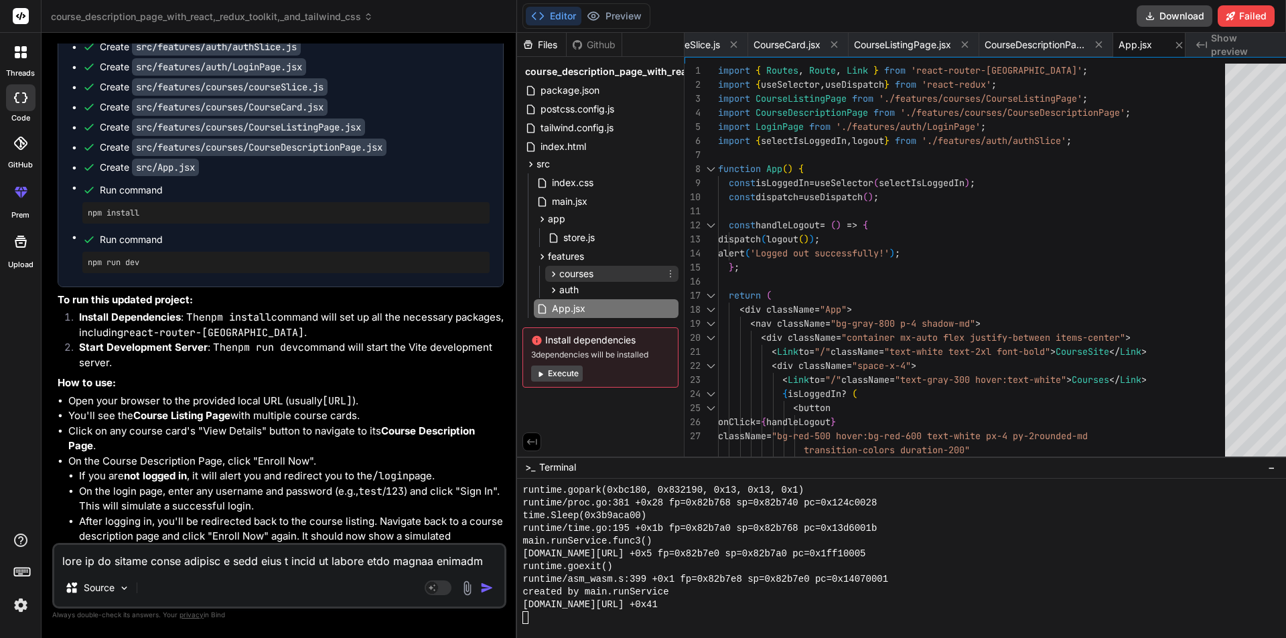
click at [561, 273] on span "courses" at bounding box center [576, 273] width 34 height 13
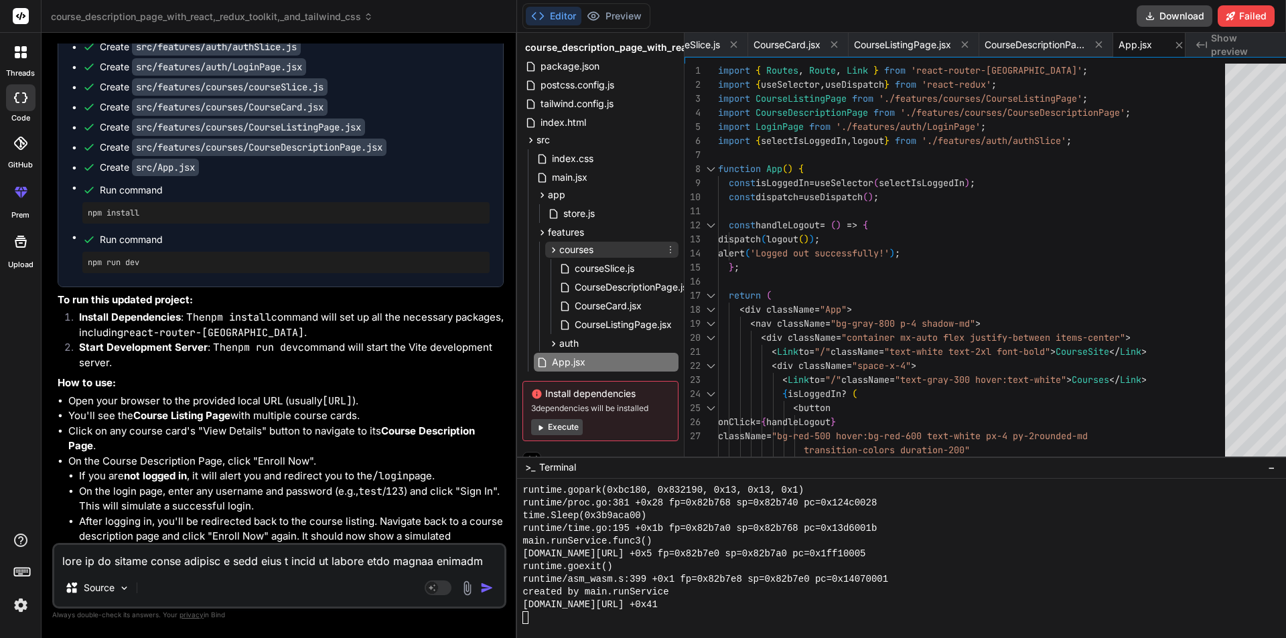
scroll to position [41, 0]
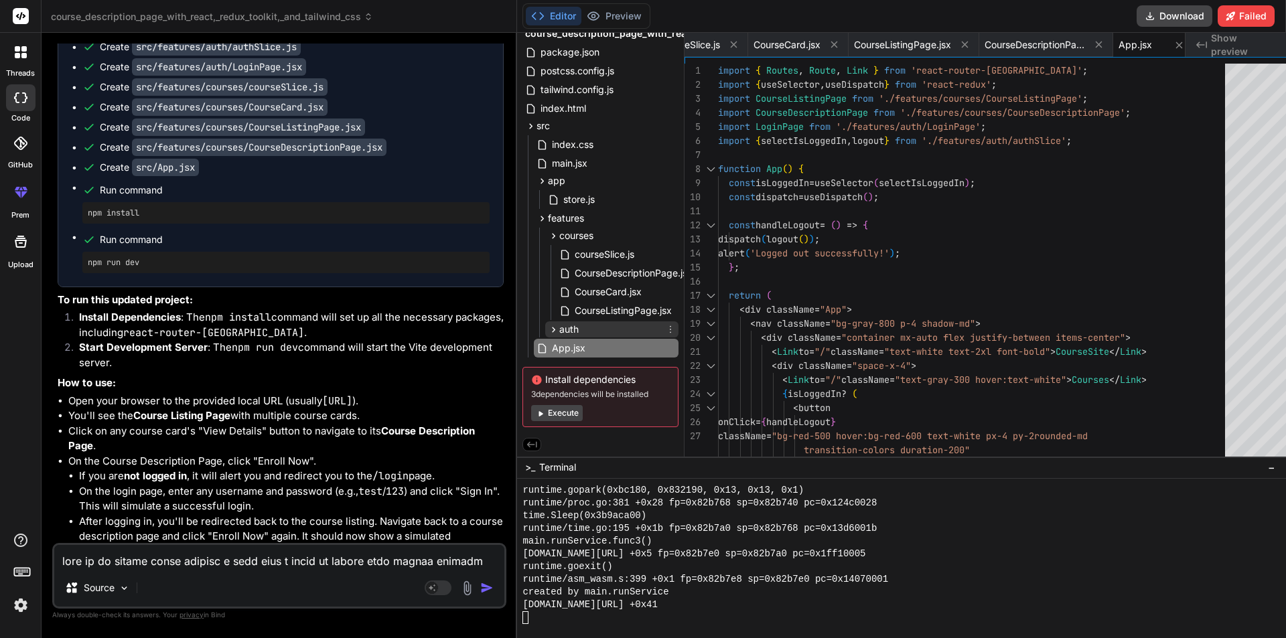
click at [559, 325] on span "auth" at bounding box center [568, 329] width 19 height 13
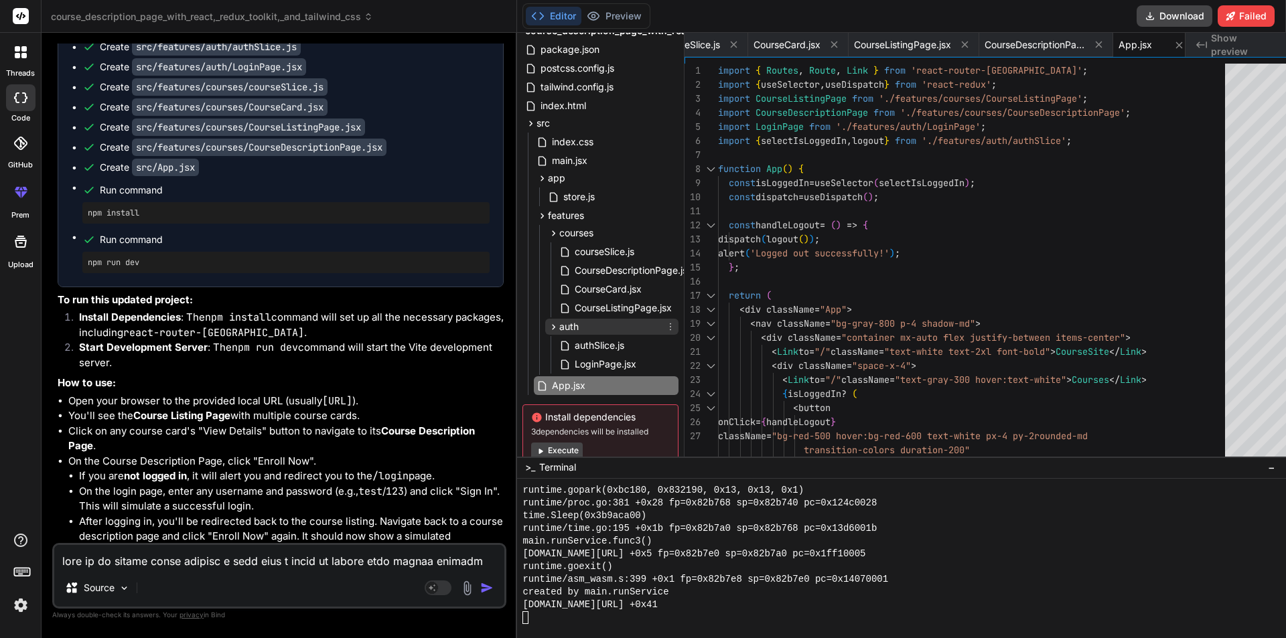
scroll to position [81, 0]
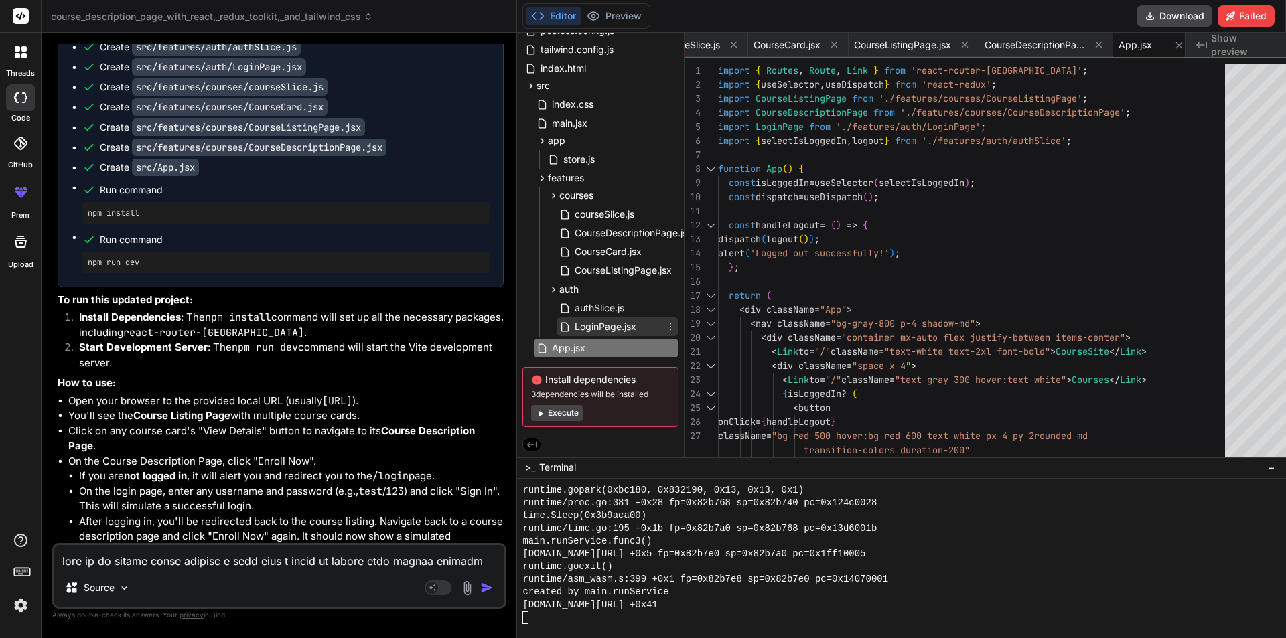
click at [585, 327] on span "LoginPage.jsx" at bounding box center [605, 327] width 64 height 16
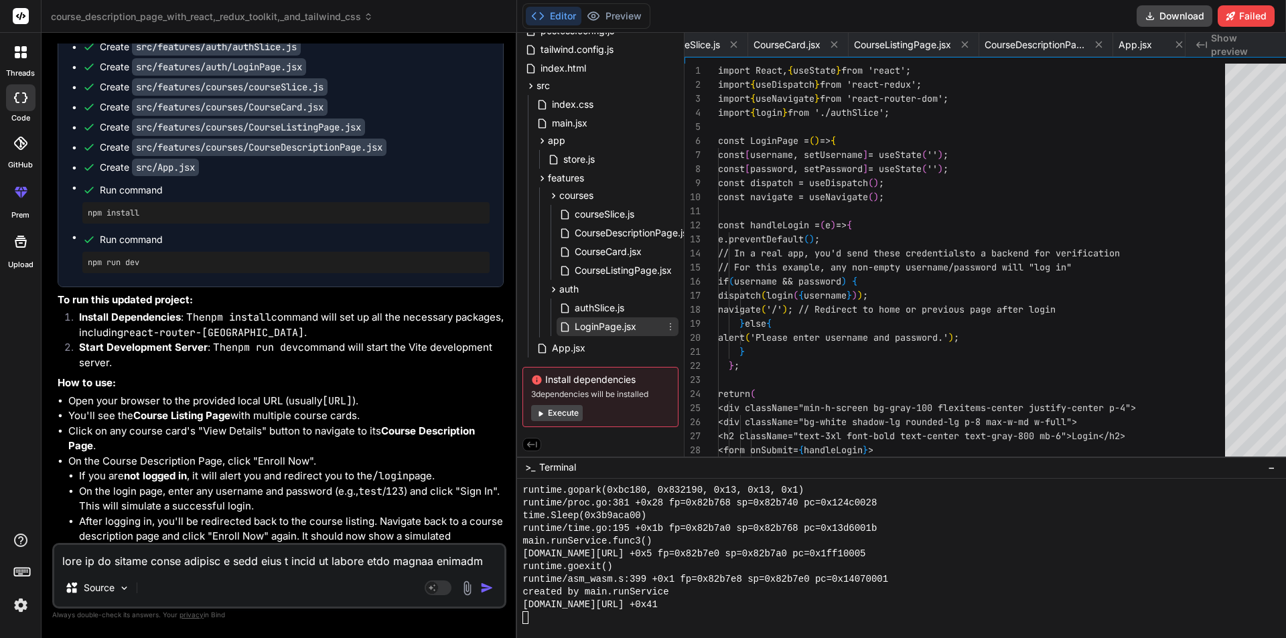
scroll to position [0, 338]
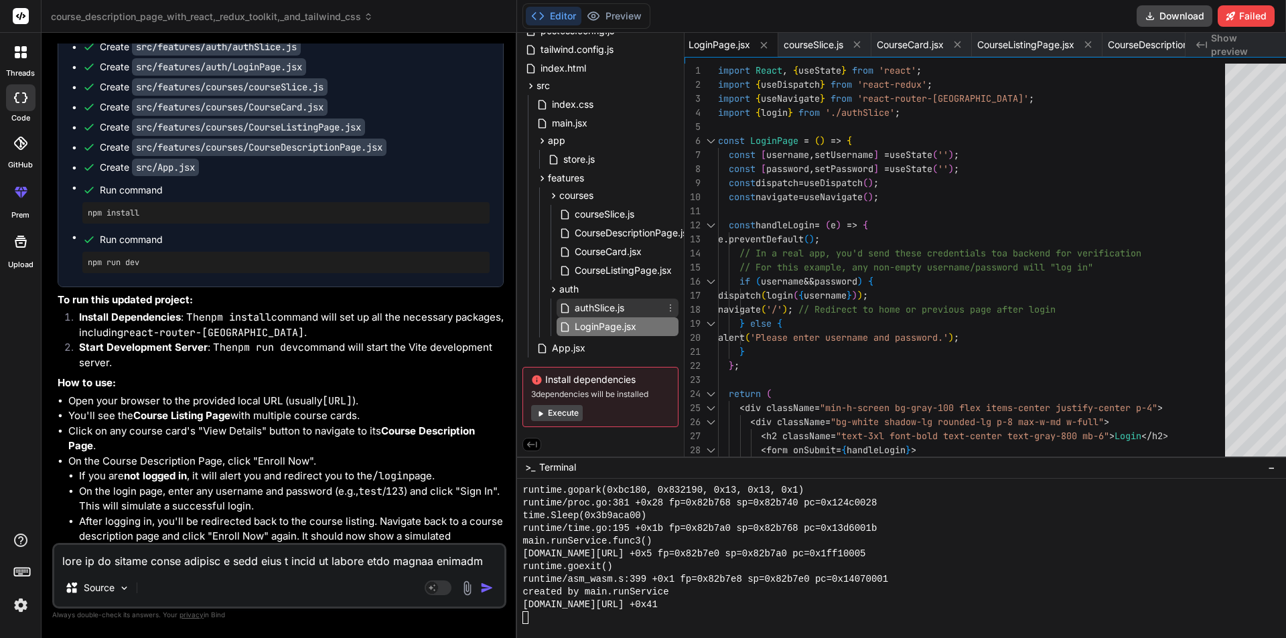
click at [595, 304] on span "authSlice.js" at bounding box center [599, 308] width 52 height 16
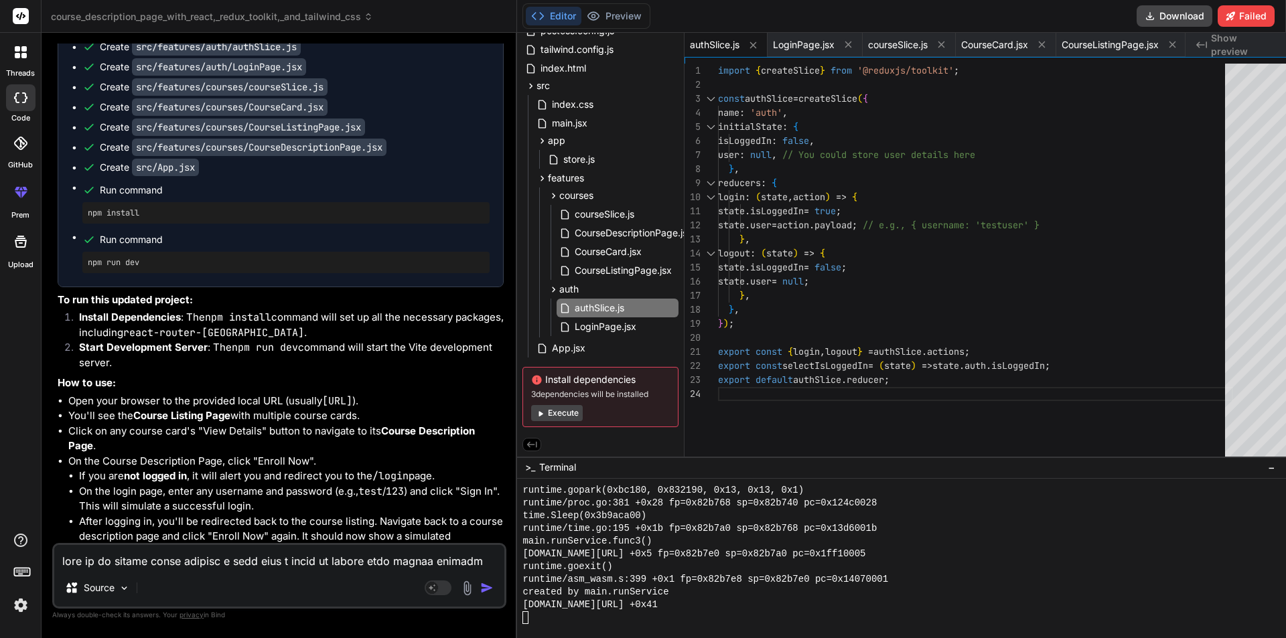
scroll to position [0, 0]
click at [923, 154] on div "export default authSlice . reducer ; export const { login , logout } = authSlic…" at bounding box center [975, 263] width 515 height 399
click at [1041, 206] on div "export default authSlice . reducer ; export const { login , logout } = authSlic…" at bounding box center [975, 263] width 515 height 399
click at [584, 211] on span "courseSlice.js" at bounding box center [604, 214] width 62 height 16
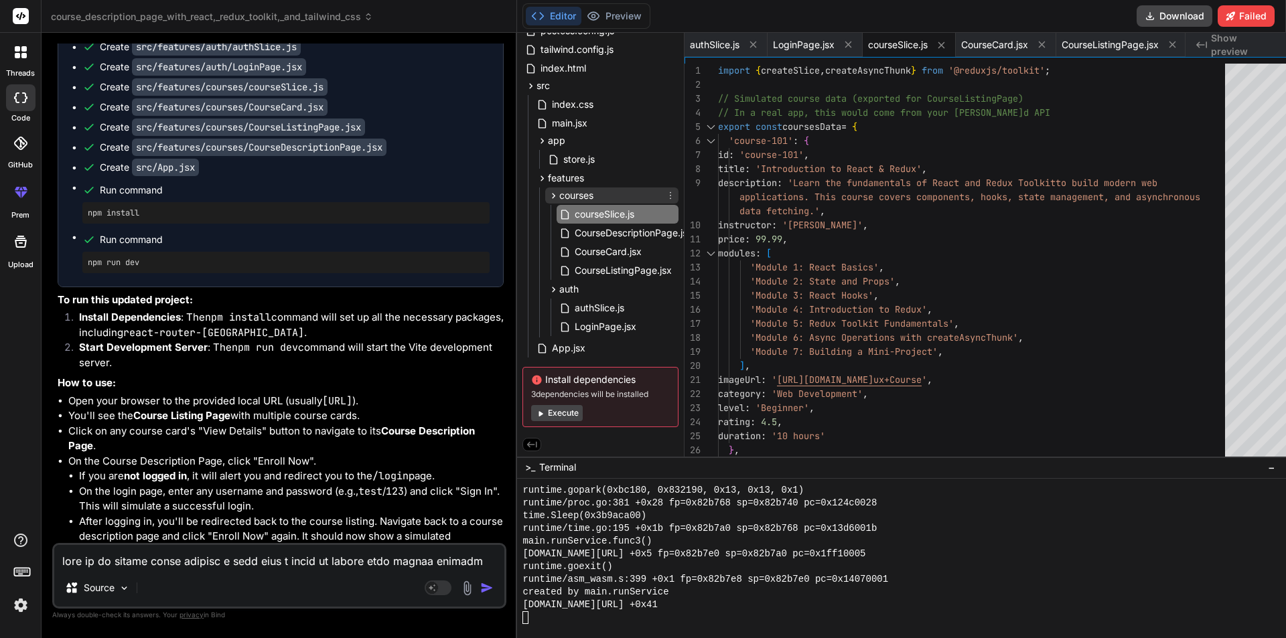
click at [559, 194] on span "courses" at bounding box center [576, 195] width 34 height 13
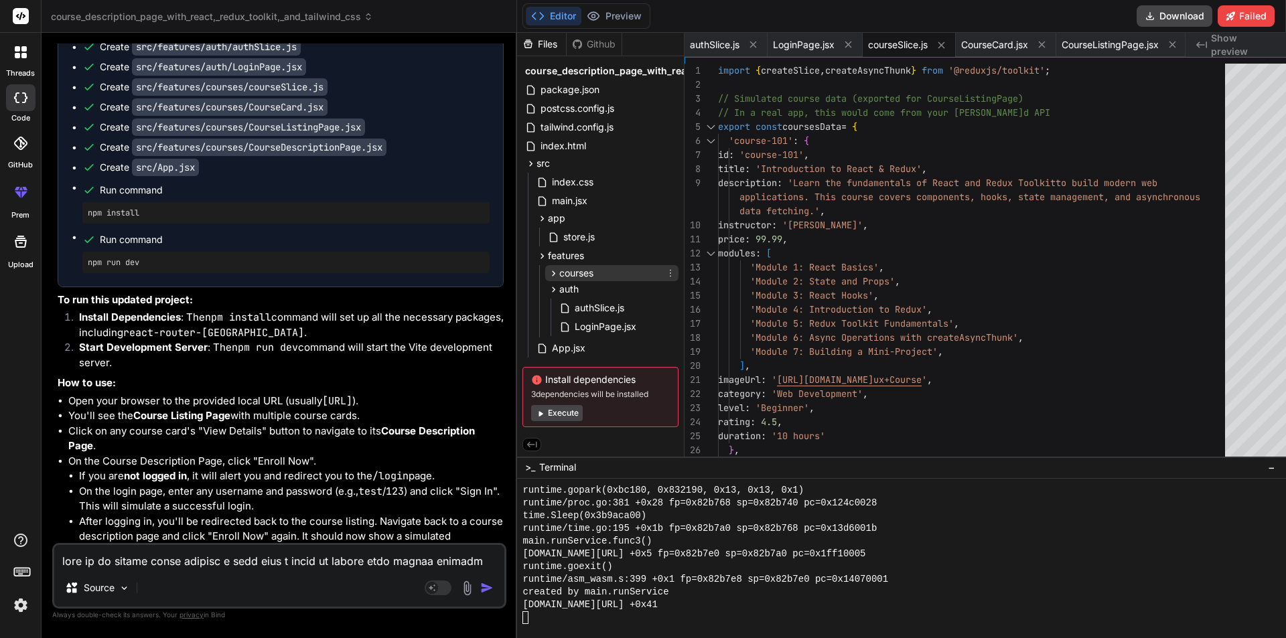
click at [561, 268] on span "courses" at bounding box center [576, 273] width 34 height 13
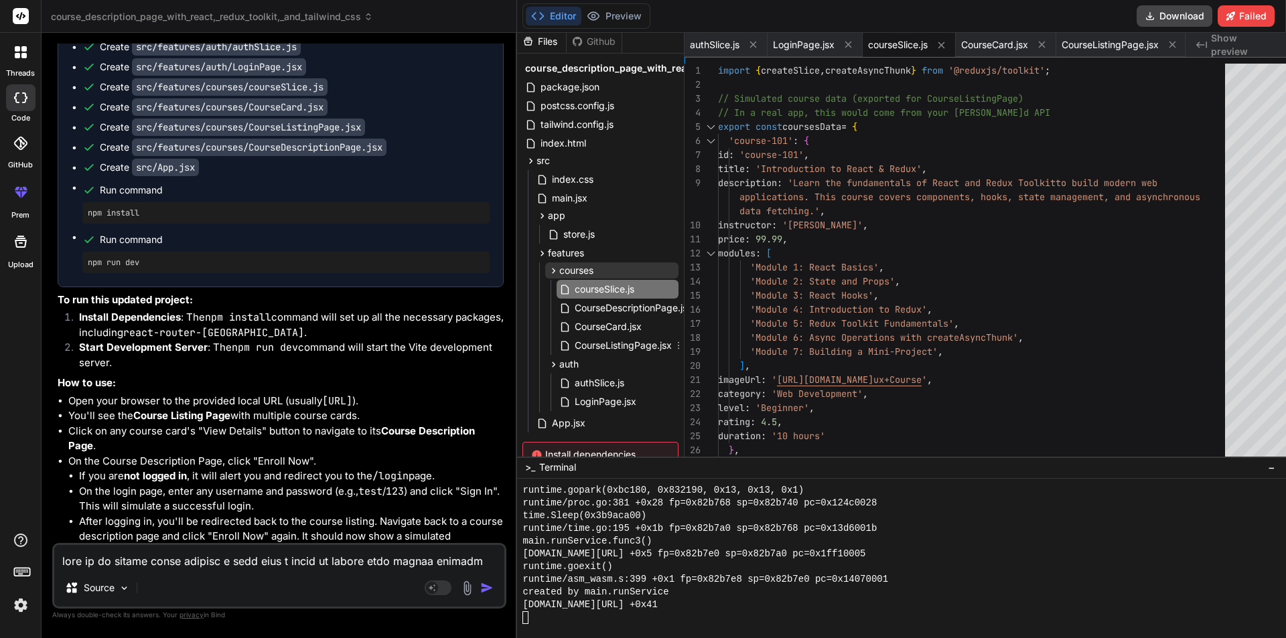
scroll to position [81, 0]
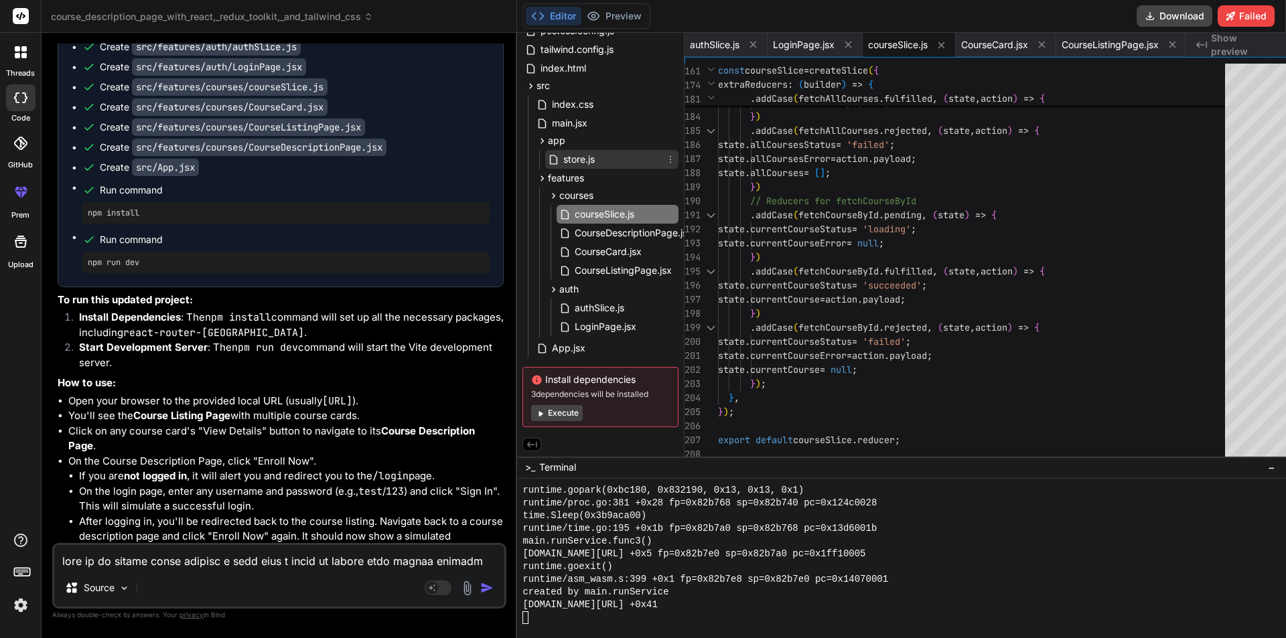
click at [574, 158] on span "store.js" at bounding box center [579, 159] width 34 height 16
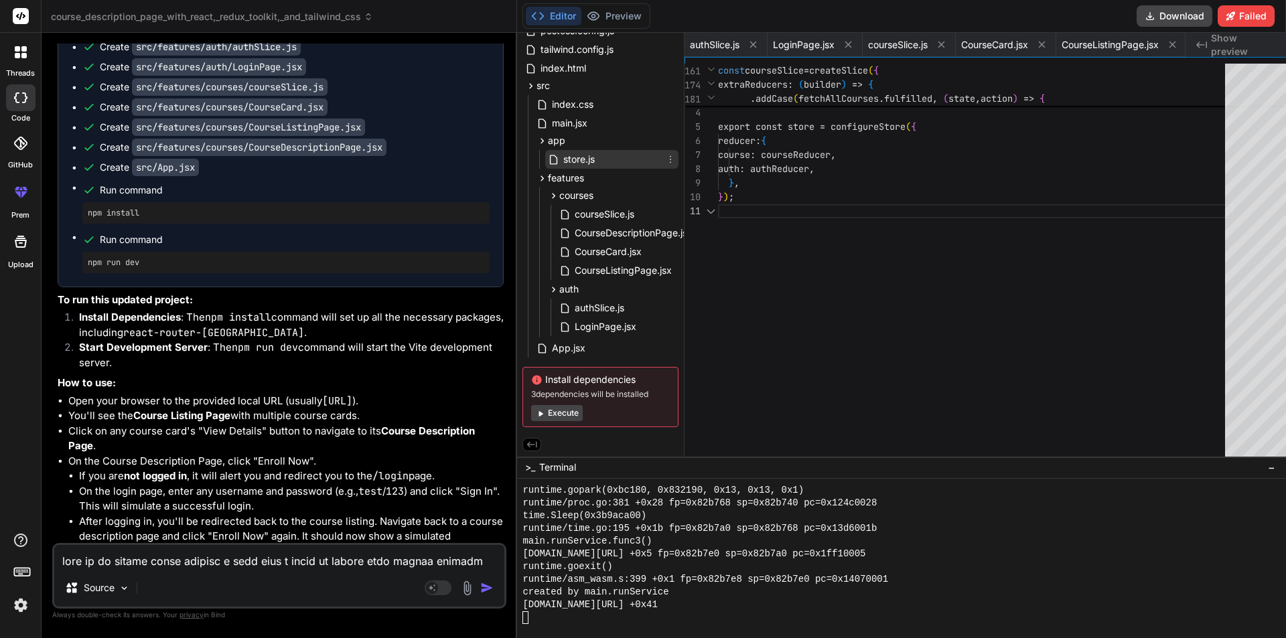
scroll to position [0, 173]
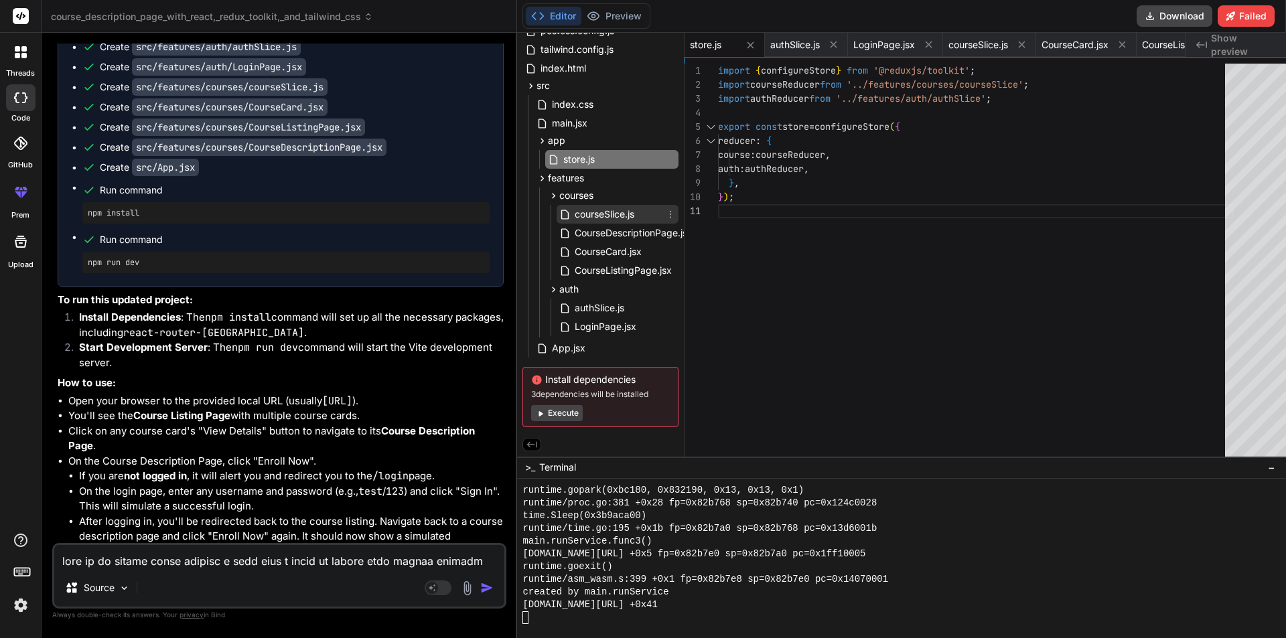
click at [579, 211] on span "courseSlice.js" at bounding box center [604, 214] width 62 height 16
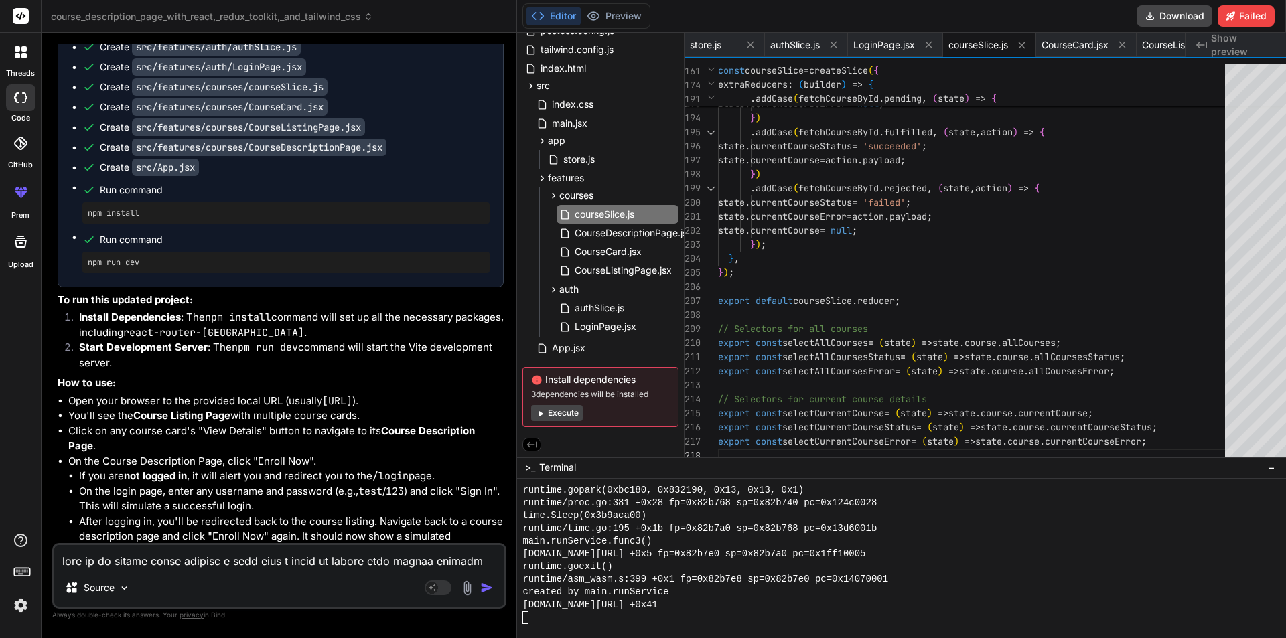
click at [1242, 102] on div at bounding box center [1259, 263] width 68 height 399
click at [553, 406] on button "Execute" at bounding box center [557, 413] width 52 height 16
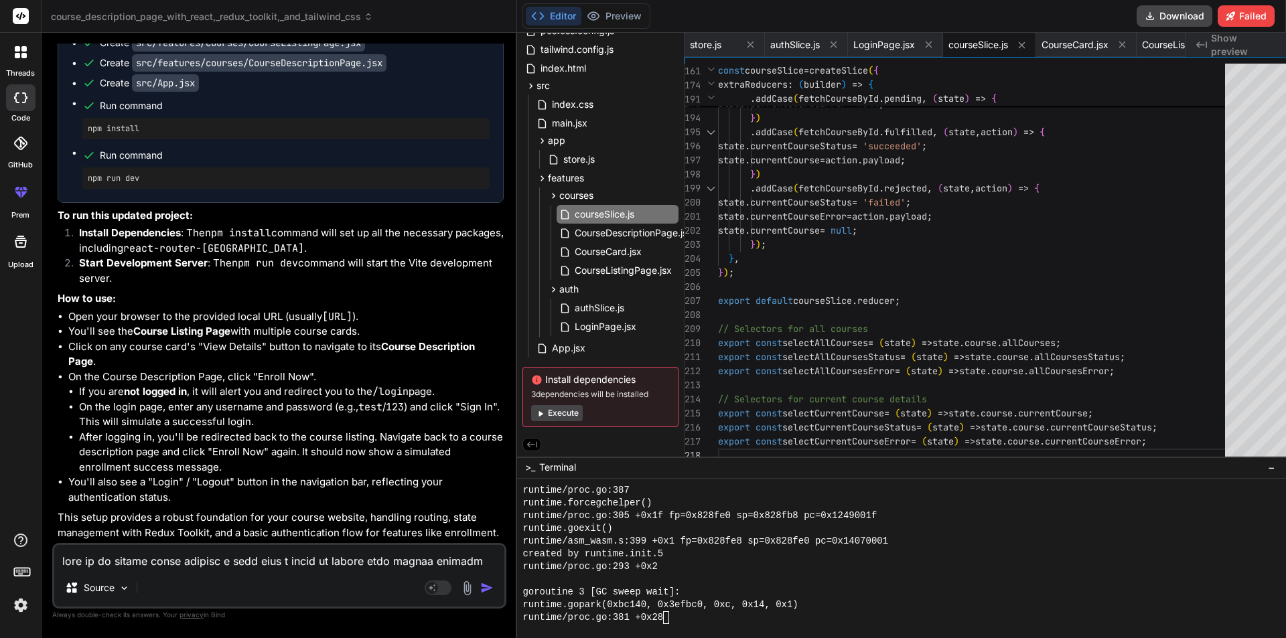
scroll to position [5120, 0]
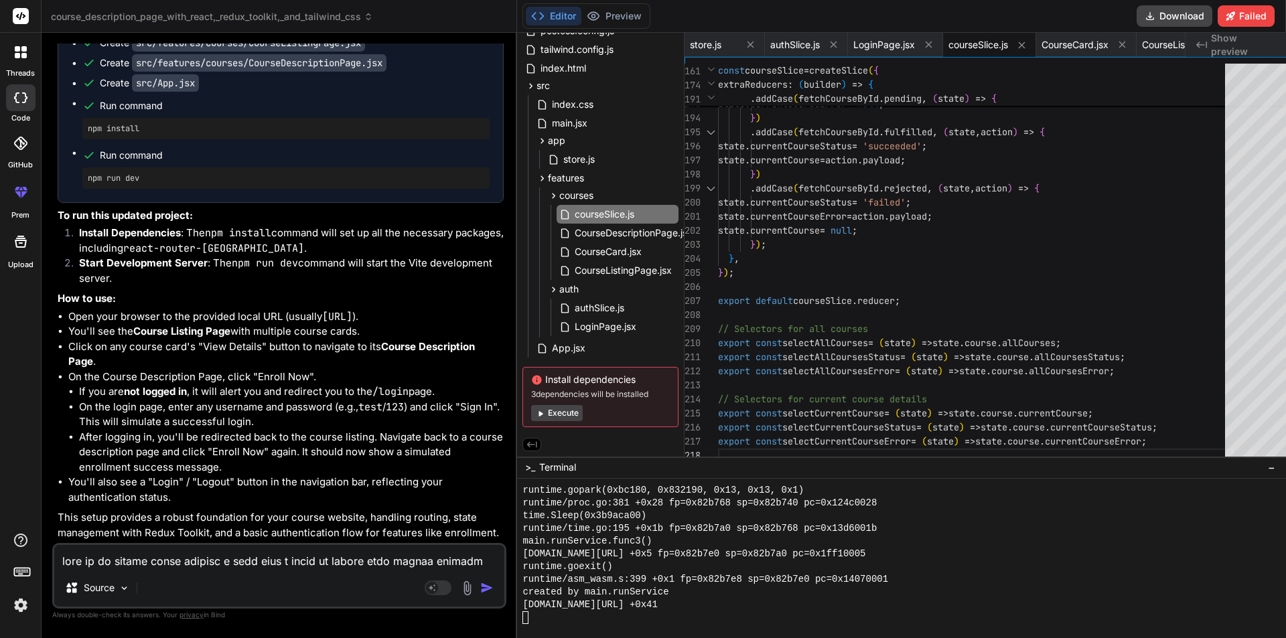
drag, startPoint x: 323, startPoint y: 301, endPoint x: 452, endPoint y: 303, distance: 128.6
click at [452, 309] on li "Open your browser to the provided local URL (usually [URL] )." at bounding box center [285, 316] width 435 height 15
copy code "[URL]"
click at [586, 230] on span "CourseDescriptionPage.jsx" at bounding box center [633, 233] width 121 height 16
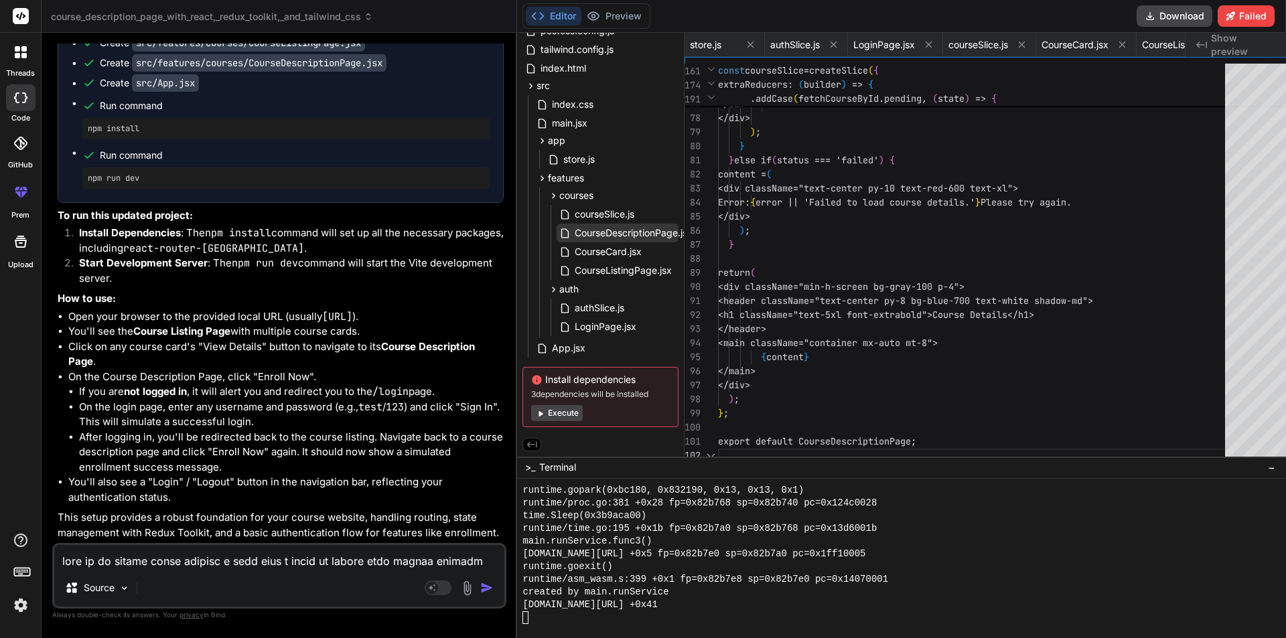
scroll to position [0, 381]
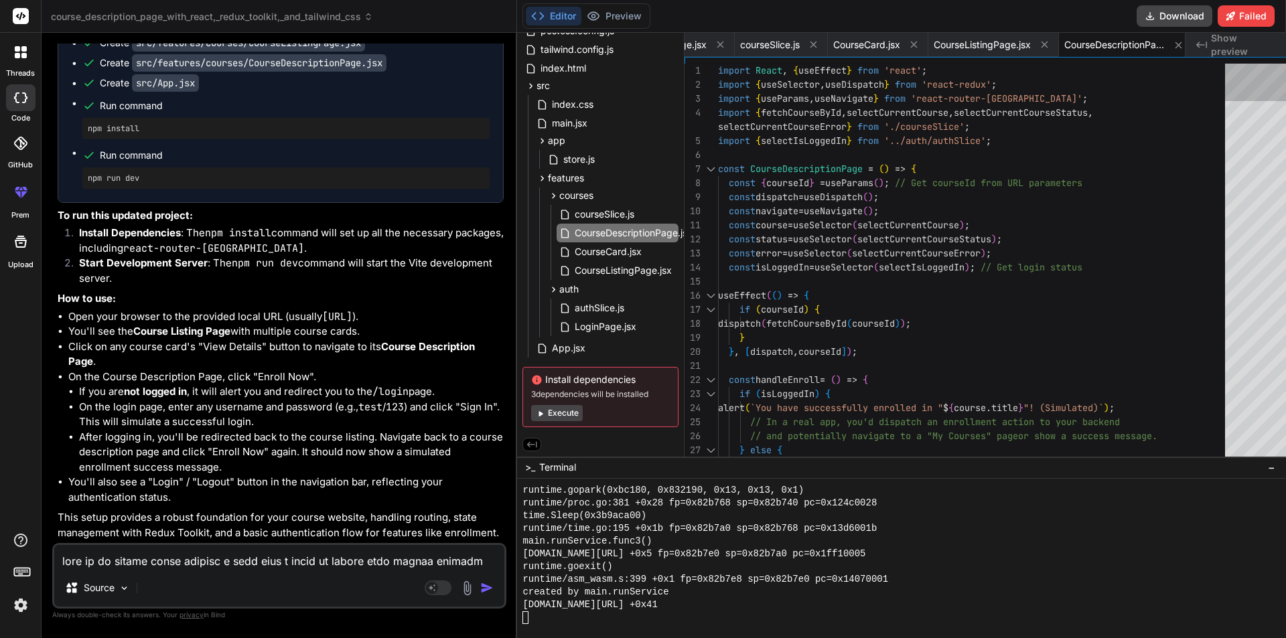
click at [1238, 76] on div at bounding box center [1259, 263] width 68 height 399
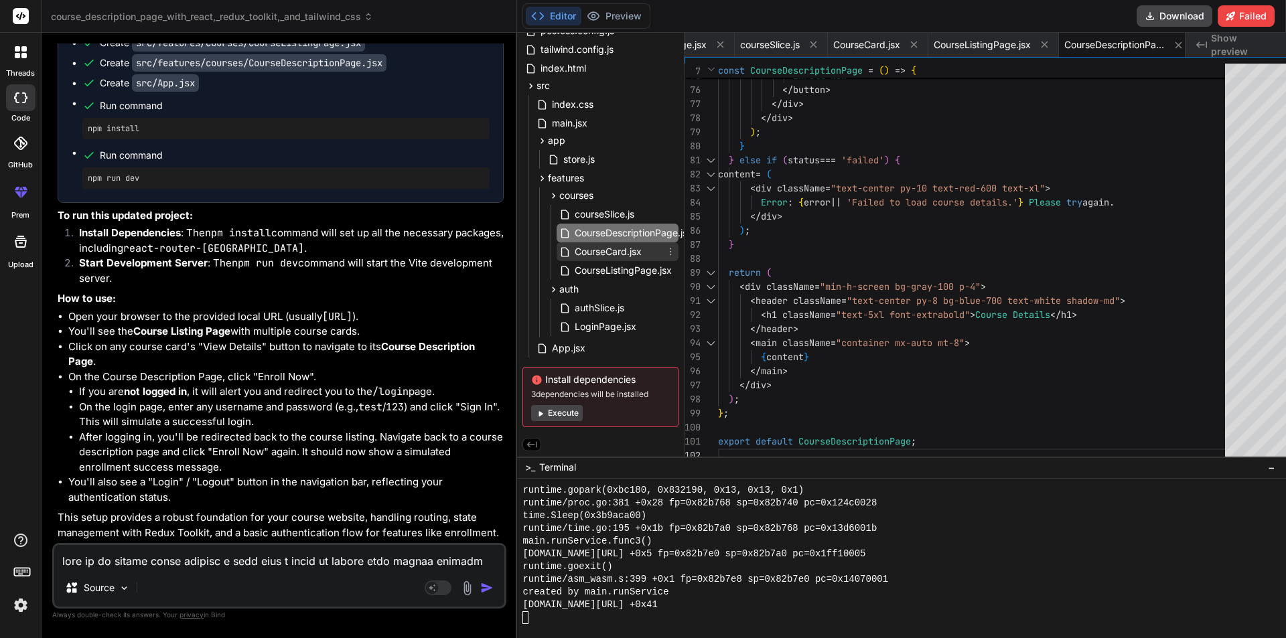
click at [598, 244] on span "CourseCard.jsx" at bounding box center [608, 252] width 70 height 16
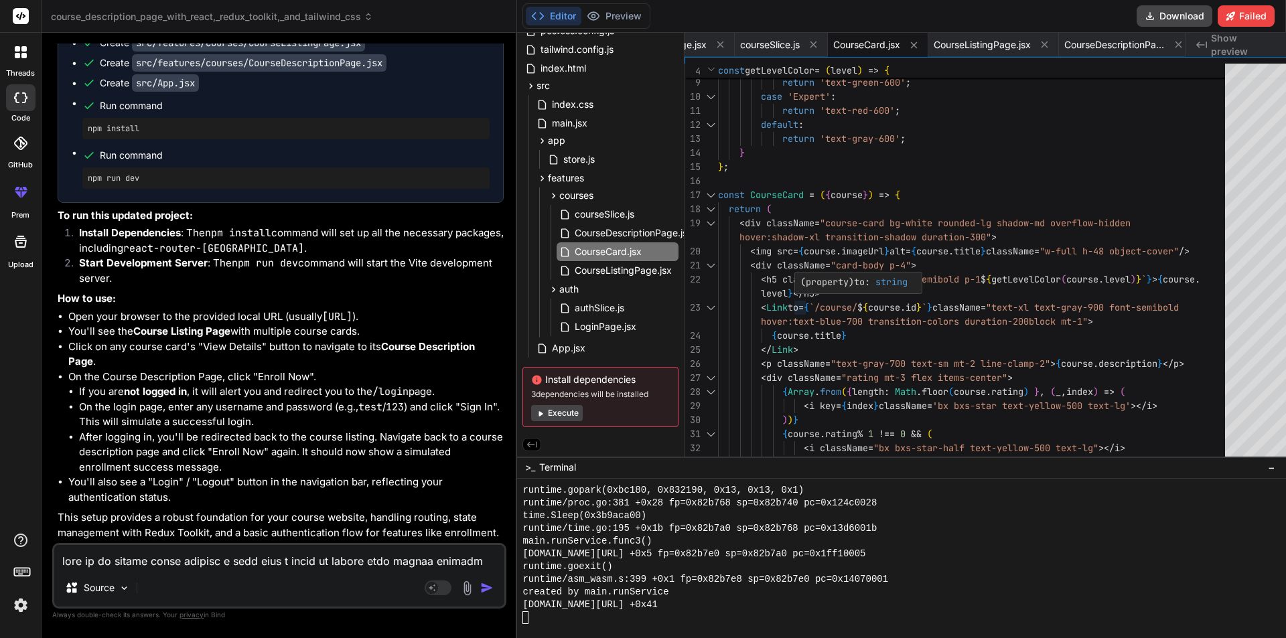
scroll to position [0, 0]
drag, startPoint x: 794, startPoint y: 305, endPoint x: 925, endPoint y: 303, distance: 131.3
click at [925, 303] on div "hover:text-blue-700 transition-colors duration-200 block mt-1" > { course . tit…" at bounding box center [975, 342] width 515 height 759
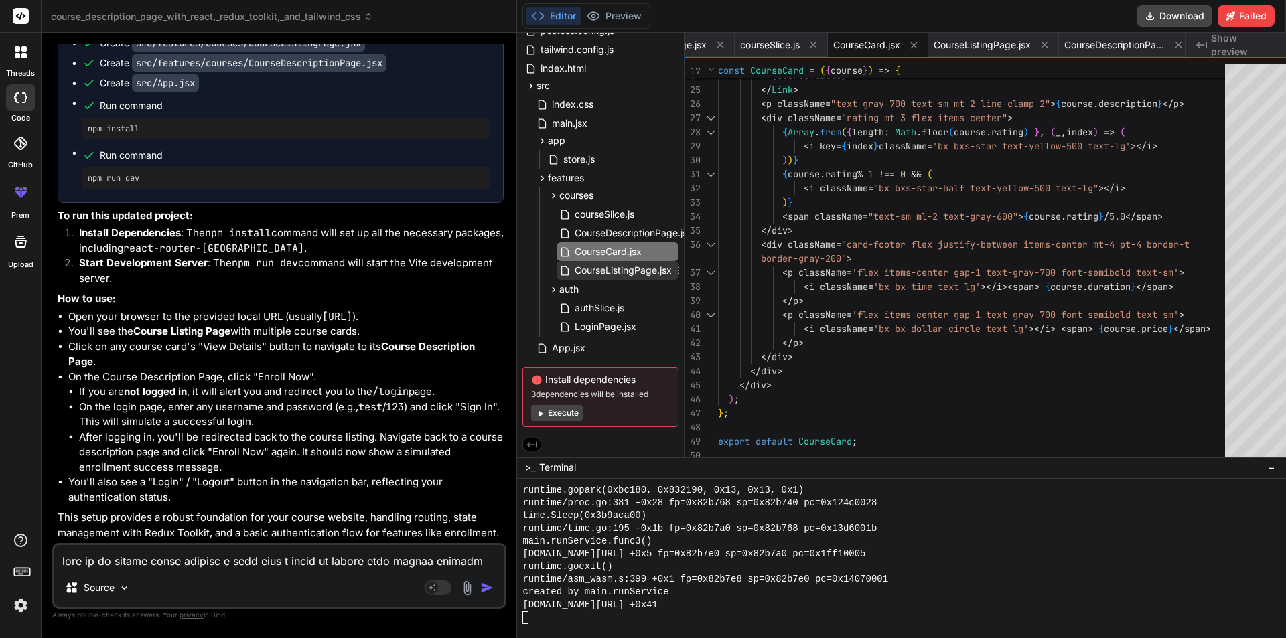
click at [613, 271] on span "CourseListingPage.jsx" at bounding box center [623, 271] width 100 height 16
